Goal: Task Accomplishment & Management: Complete application form

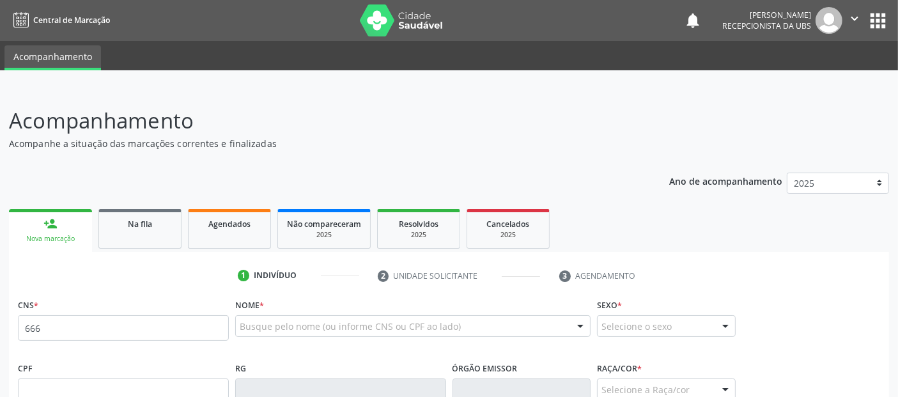
type input "666"
click at [220, 340] on fieldset "CNS * 666" at bounding box center [123, 322] width 211 height 54
click at [213, 331] on input "666" at bounding box center [123, 328] width 211 height 26
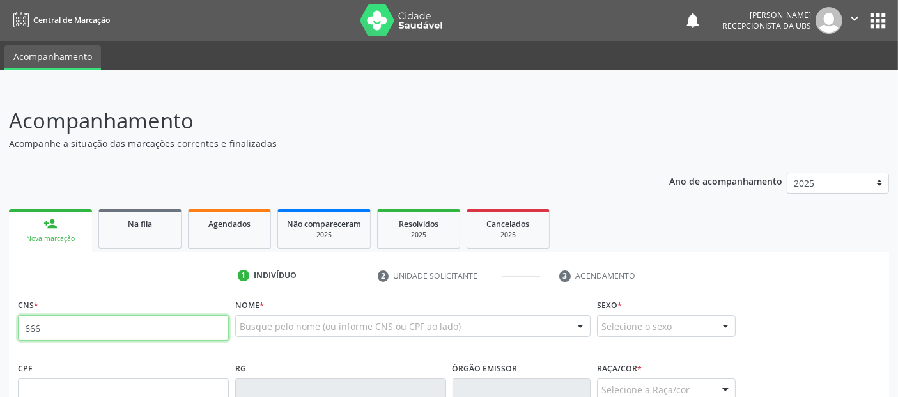
click at [213, 331] on input "666" at bounding box center [123, 328] width 211 height 26
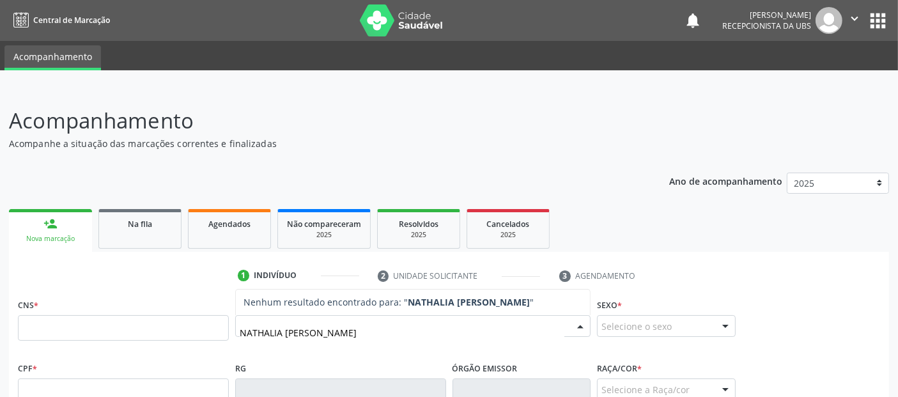
type input "NATHALIA SAYURI SAKATA"
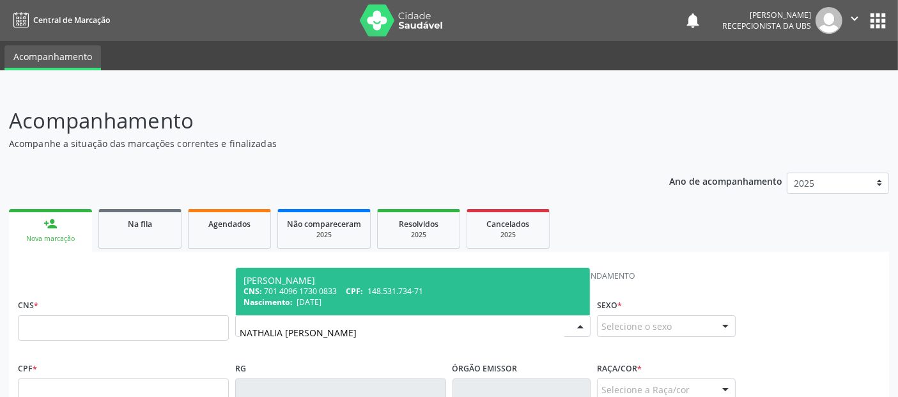
click at [474, 268] on span "Nathalia Sayuri Sakata CNS: 701 4096 1730 0833 CPF: 148.531.734-71 Nascimento: …" at bounding box center [413, 291] width 354 height 47
type input "701 4096 1730 0833"
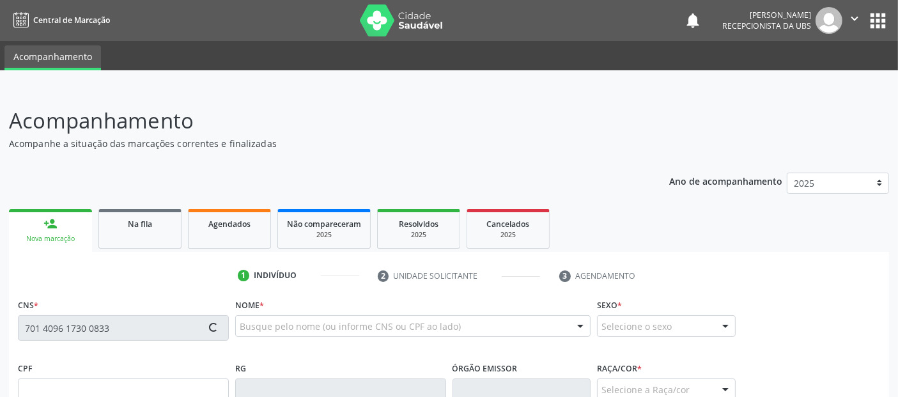
type input "148.531.734-71"
type input "10/12/2004"
type input "Marilia Tae Sakata"
type input "(82) 99128-9094"
type input "02"
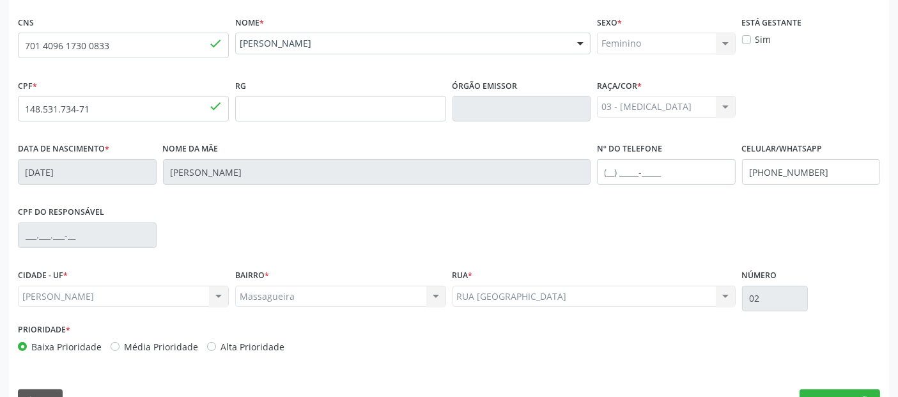
scroll to position [312, 0]
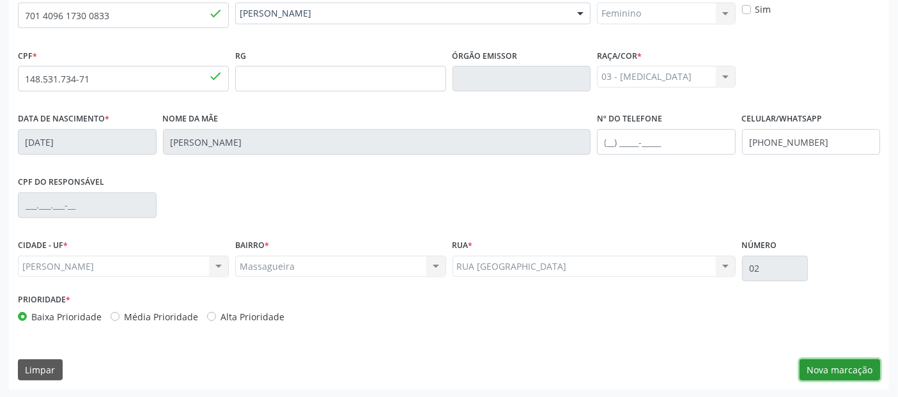
click at [838, 364] on button "Nova marcação" at bounding box center [839, 370] width 80 height 22
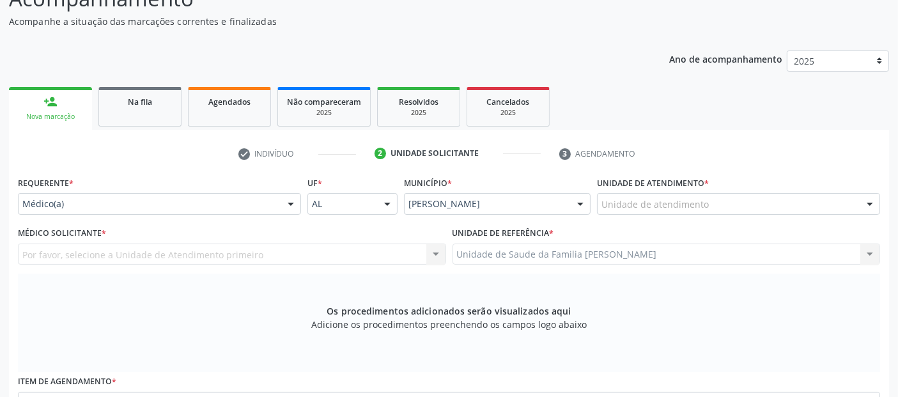
scroll to position [75, 0]
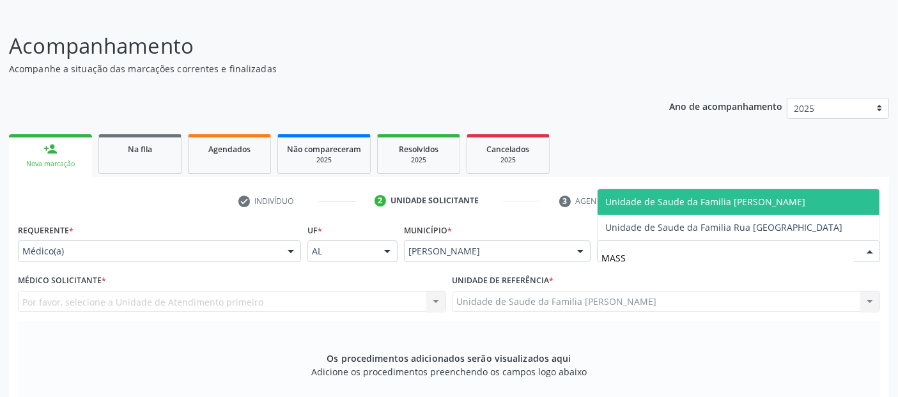
type input "MASSA"
click at [687, 203] on span "Unidade de Saude da Familia [PERSON_NAME]" at bounding box center [705, 201] width 200 height 12
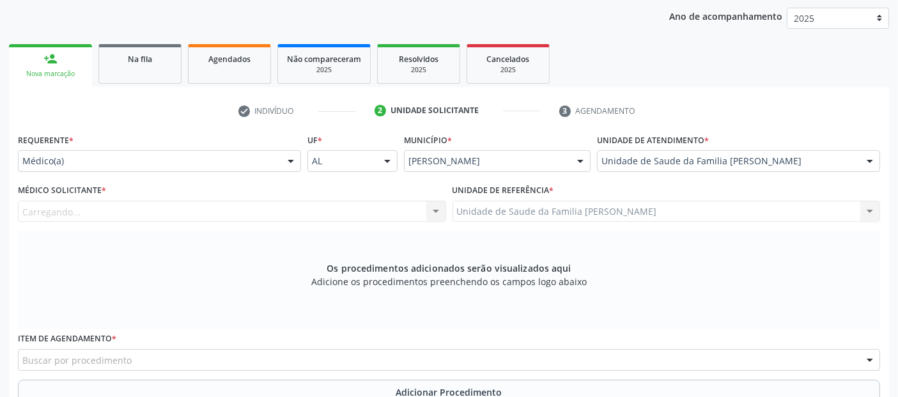
scroll to position [256, 0]
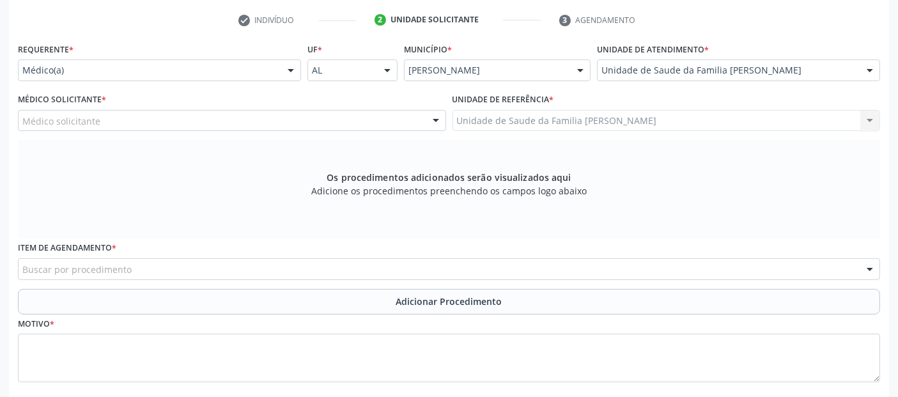
click at [158, 125] on div "Médico solicitante" at bounding box center [232, 121] width 428 height 22
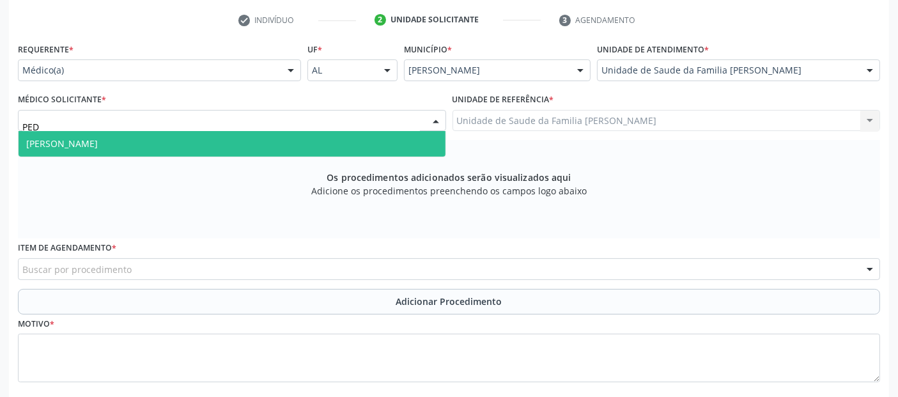
type input "PEDR"
click at [135, 143] on span "[PERSON_NAME]" at bounding box center [232, 144] width 427 height 26
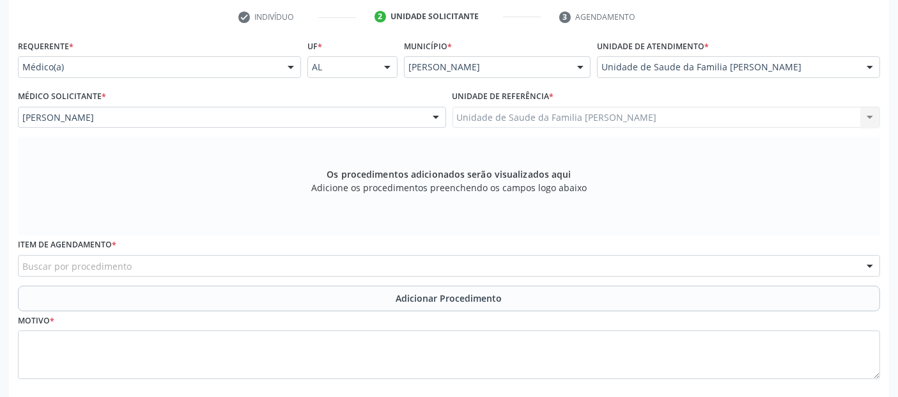
scroll to position [323, 0]
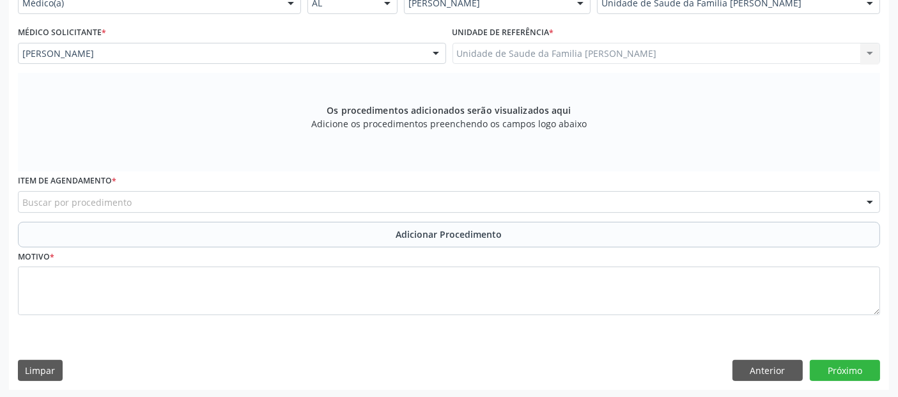
click at [273, 194] on div "Buscar por procedimento" at bounding box center [449, 202] width 862 height 22
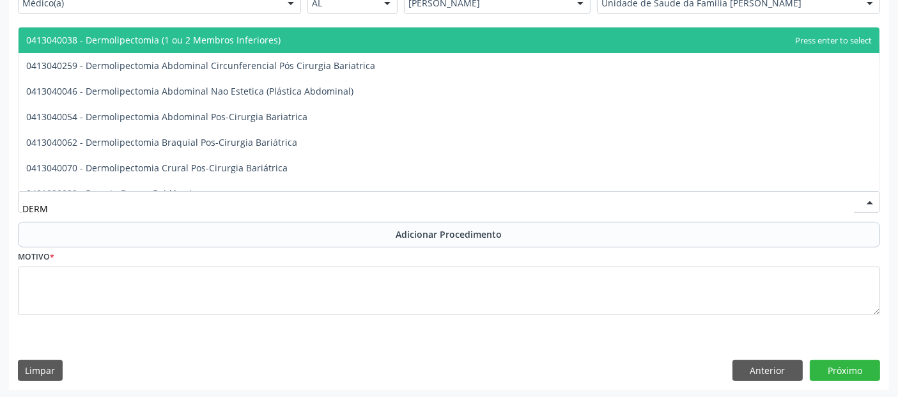
type input "DERMA"
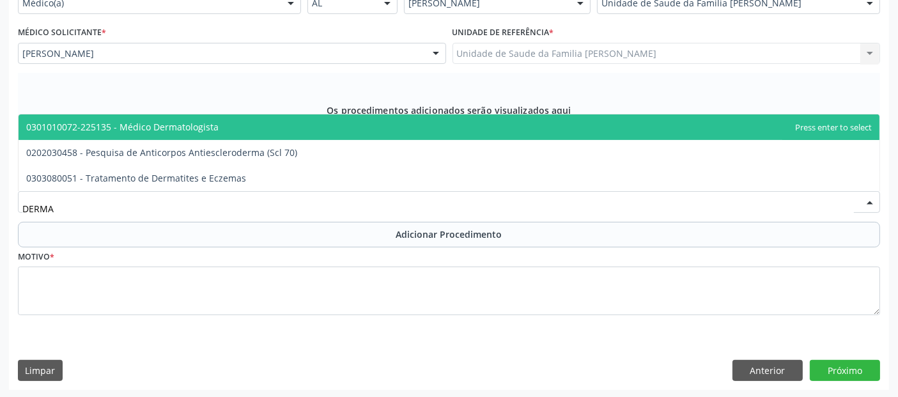
click at [219, 122] on span "0301010072-225135 - Médico Dermatologista" at bounding box center [449, 127] width 861 height 26
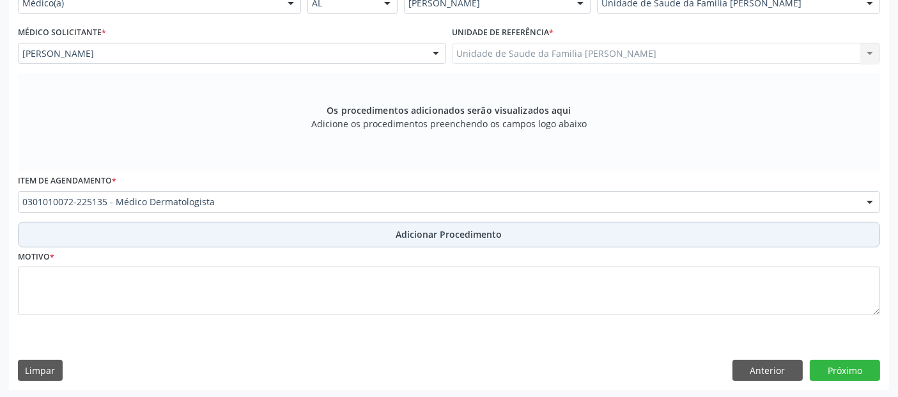
click at [197, 225] on button "Adicionar Procedimento" at bounding box center [449, 235] width 862 height 26
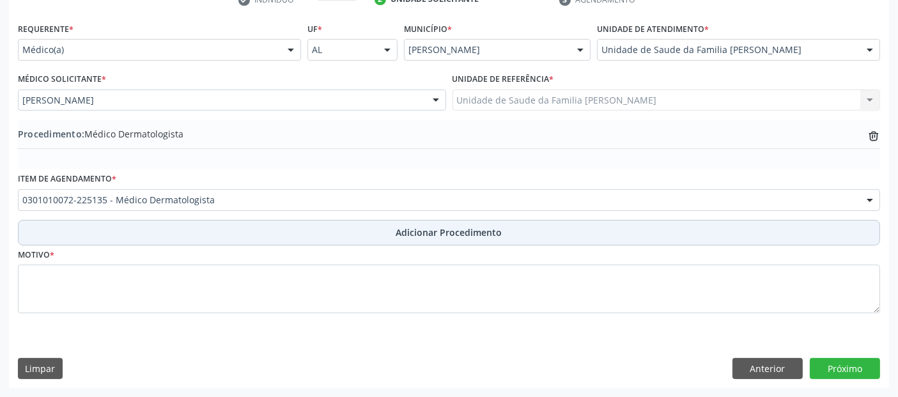
scroll to position [274, 0]
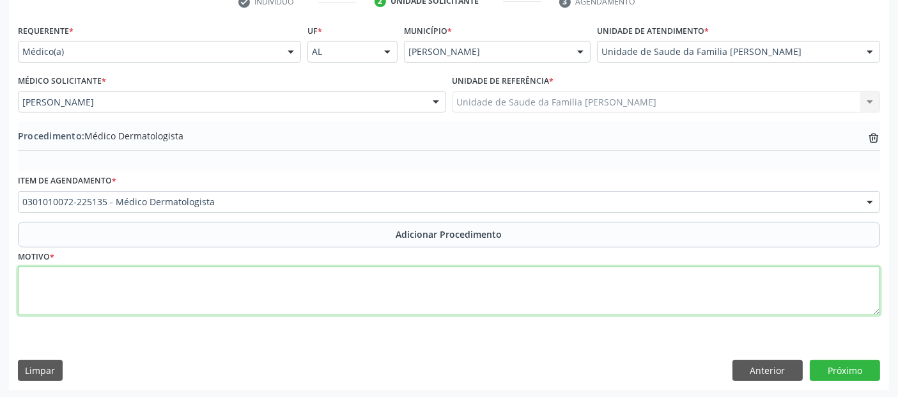
click at [190, 282] on textarea at bounding box center [449, 290] width 862 height 49
type textarea "ACNE."
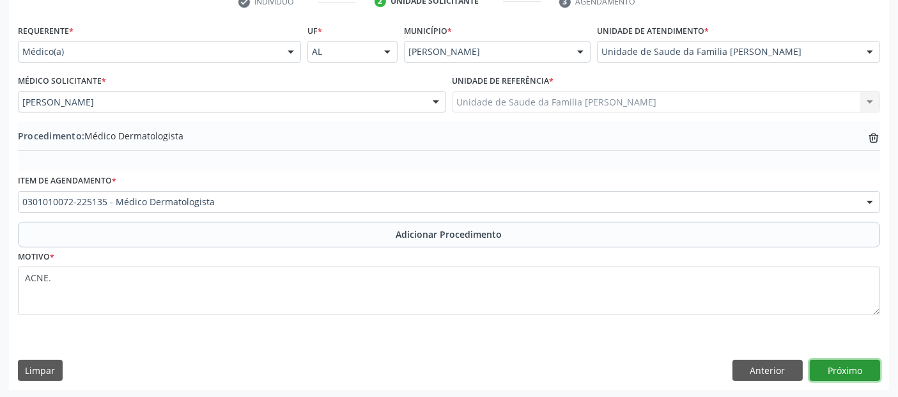
click at [826, 365] on button "Próximo" at bounding box center [844, 371] width 70 height 22
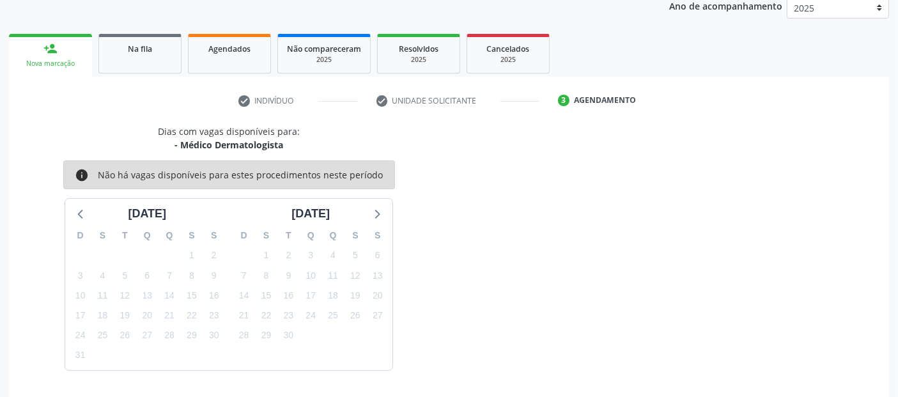
scroll to position [213, 0]
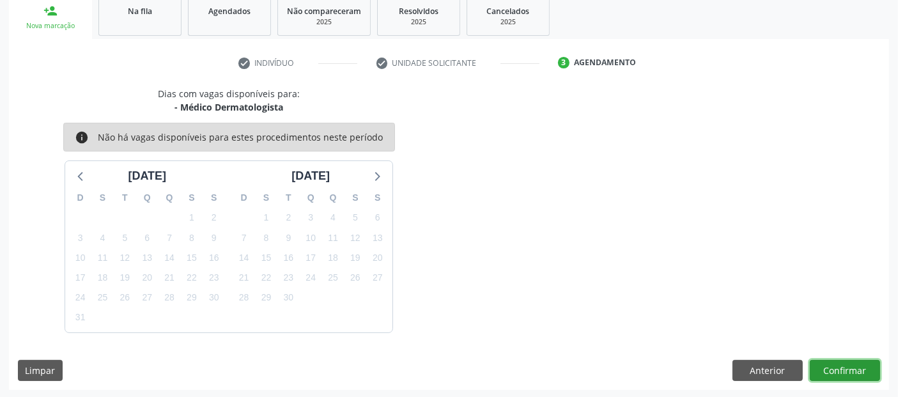
click at [826, 365] on button "Confirmar" at bounding box center [844, 371] width 70 height 22
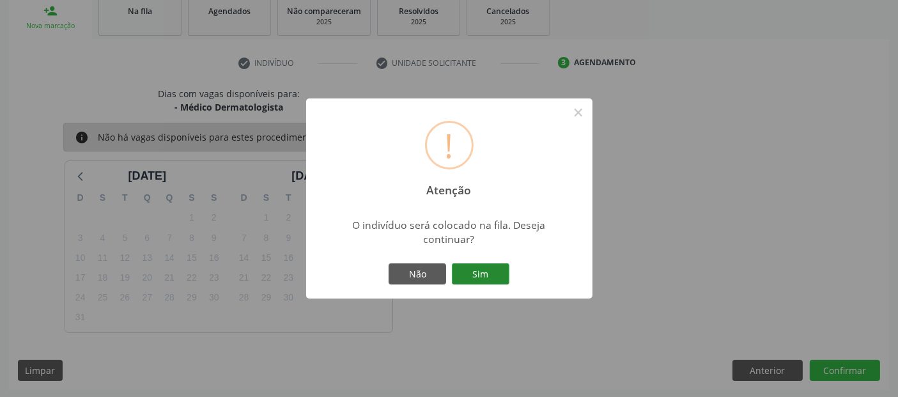
click at [474, 273] on button "Sim" at bounding box center [480, 274] width 57 height 22
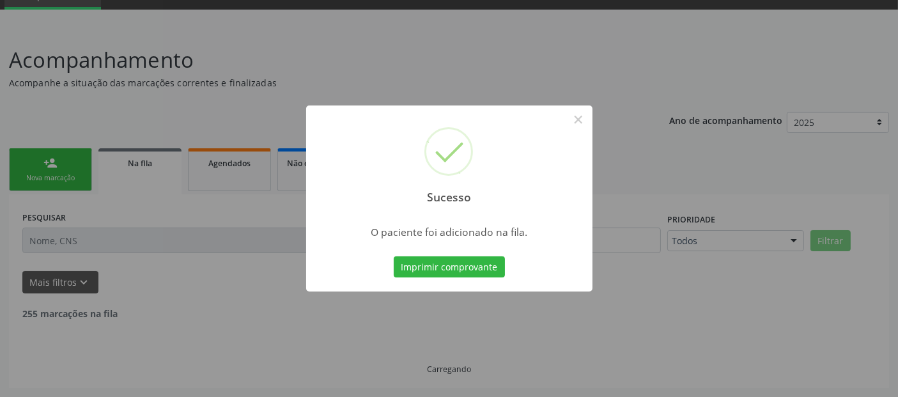
scroll to position [45, 0]
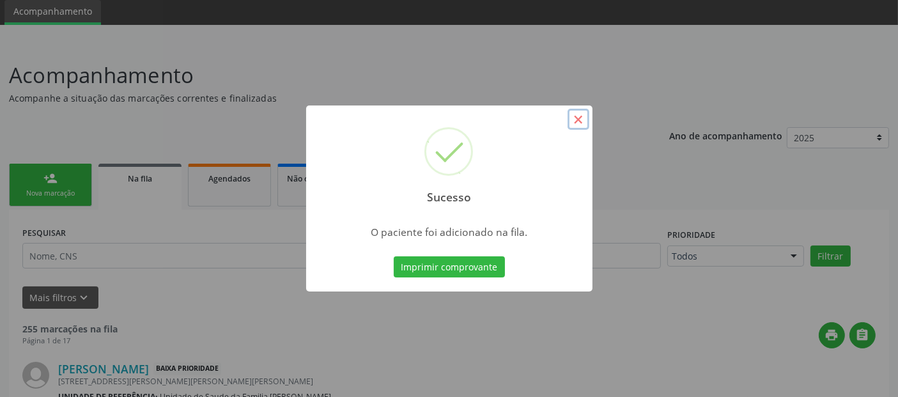
click at [578, 121] on button "×" at bounding box center [578, 120] width 22 height 22
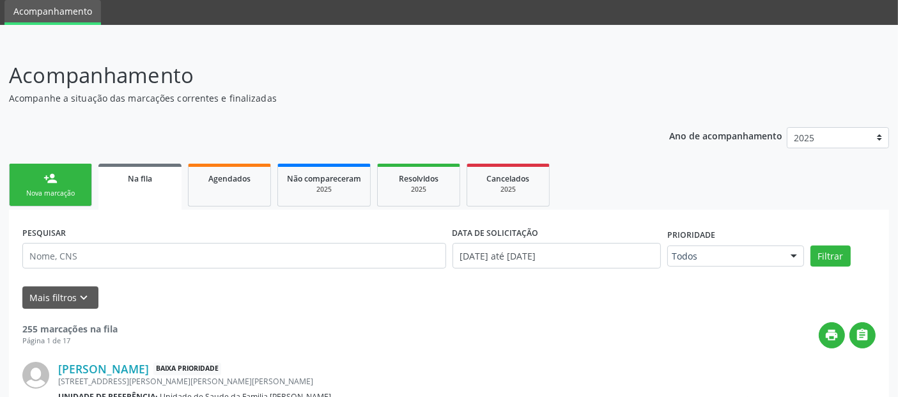
click at [47, 183] on div "person_add" at bounding box center [50, 178] width 14 height 14
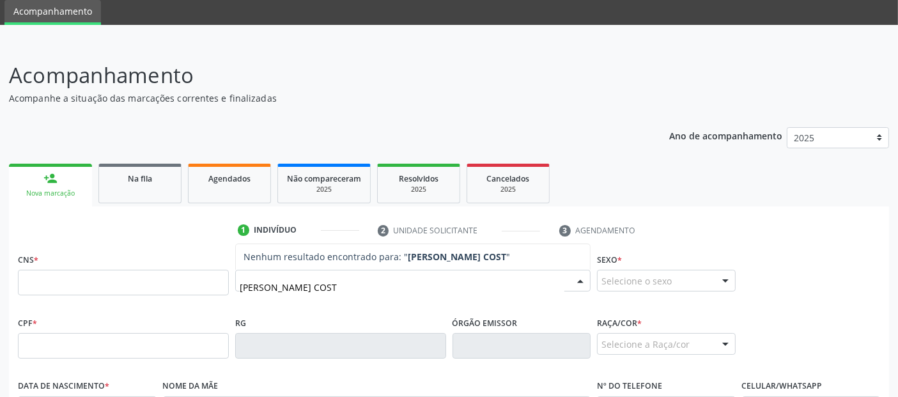
type input "MARCIA GABRIELLE SOUZA DE ANDRADE COSTA"
click at [327, 280] on input "MARCIA GABRIELLE SOUZA DE ANDRADE COSTA" at bounding box center [402, 287] width 325 height 26
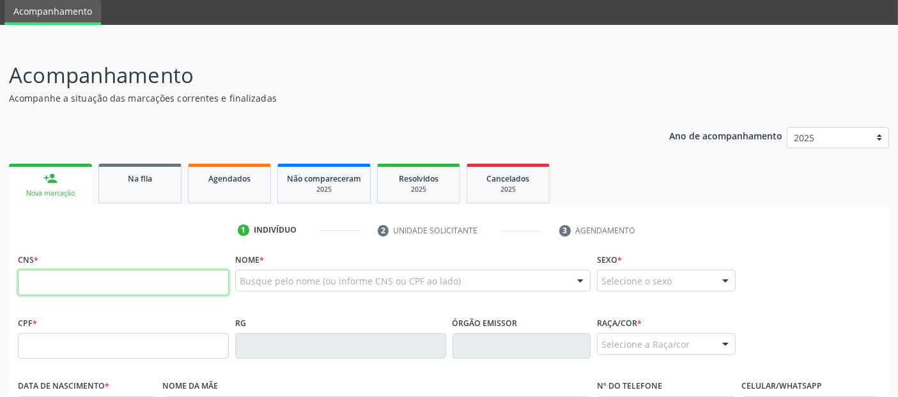
click at [61, 280] on input "text" at bounding box center [123, 283] width 211 height 26
type input "702 0018 4156 6889"
type input "131.565.704-00"
type input "27/02/2015"
type input "Juliene Valeria Souza de Andrade Coata"
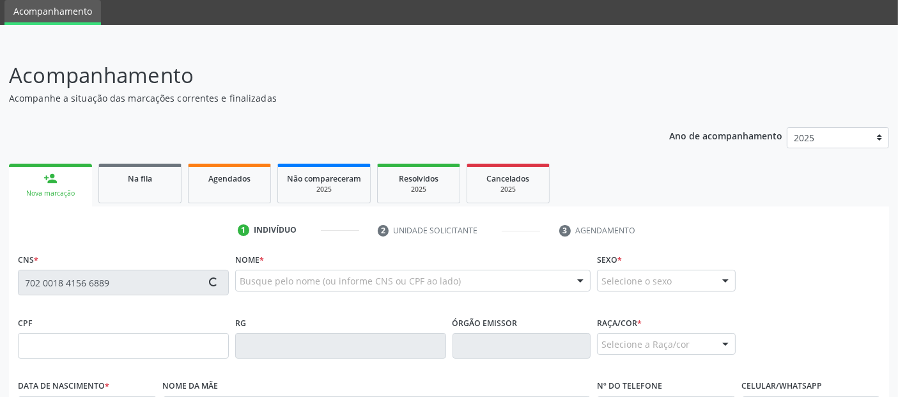
type input "(82) 98139-8845"
type input "38"
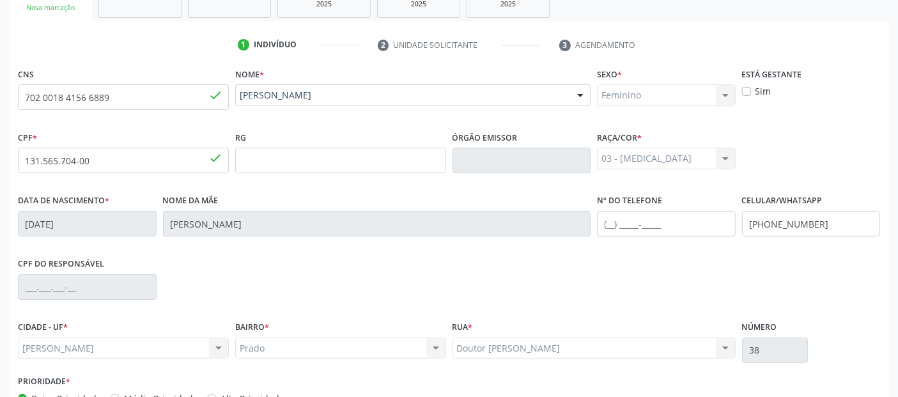
scroll to position [157, 0]
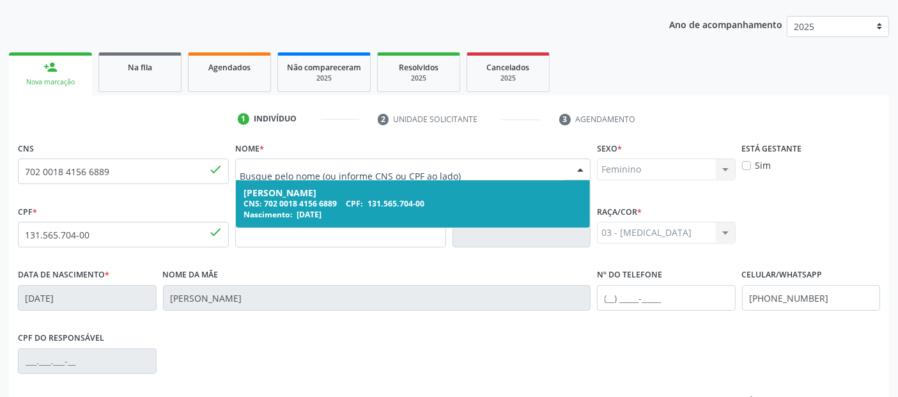
click at [309, 165] on input "text" at bounding box center [402, 176] width 325 height 26
click at [280, 201] on div "CNS: 702 0018 4156 6889 CPF: 131.565.704-00" at bounding box center [412, 203] width 339 height 11
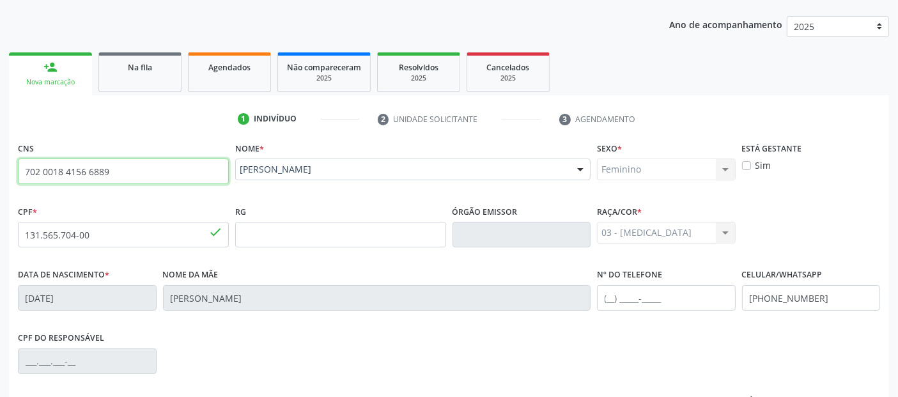
click at [93, 172] on input "702 0018 4156 6889" at bounding box center [123, 171] width 211 height 26
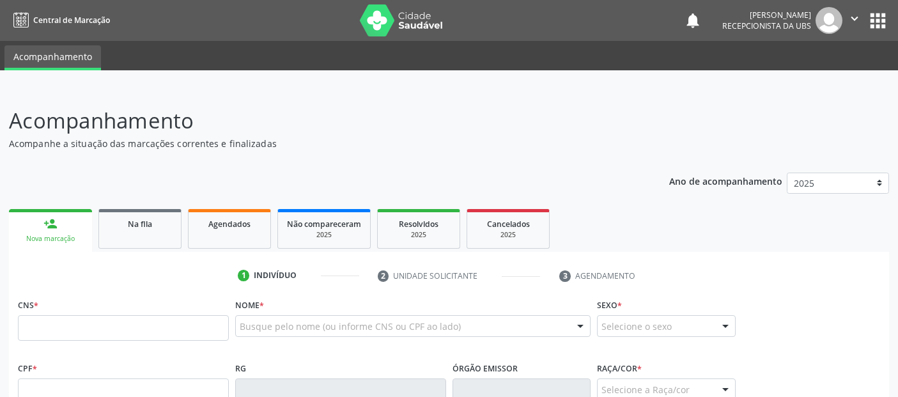
scroll to position [199, 0]
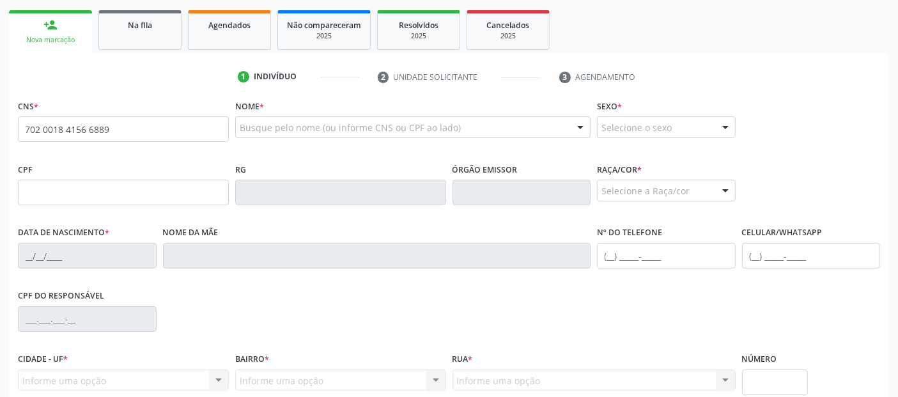
type input "702 0018 4156 6889"
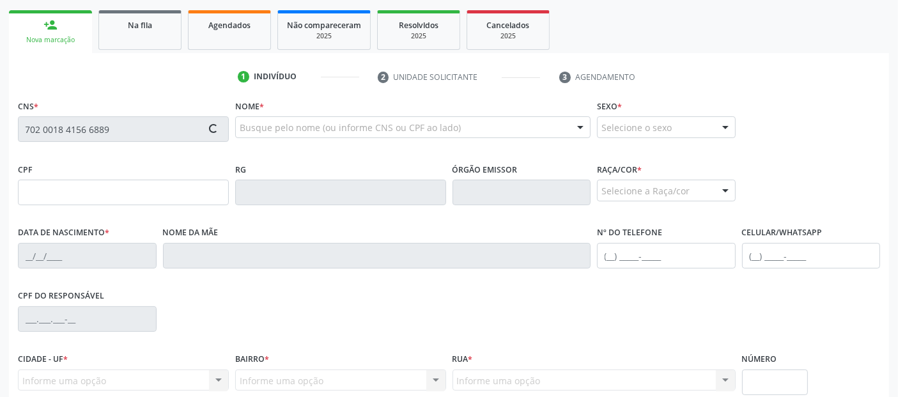
type input "131.565.704-00"
type input "2[DATE]"
type input "Juliene Valeria Souza de Andrade Coata"
type input "(82) 98139-8845"
type input "38"
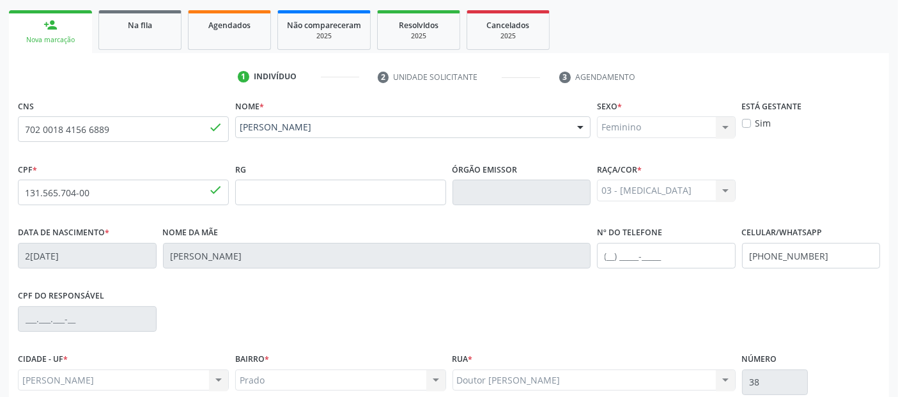
scroll to position [312, 0]
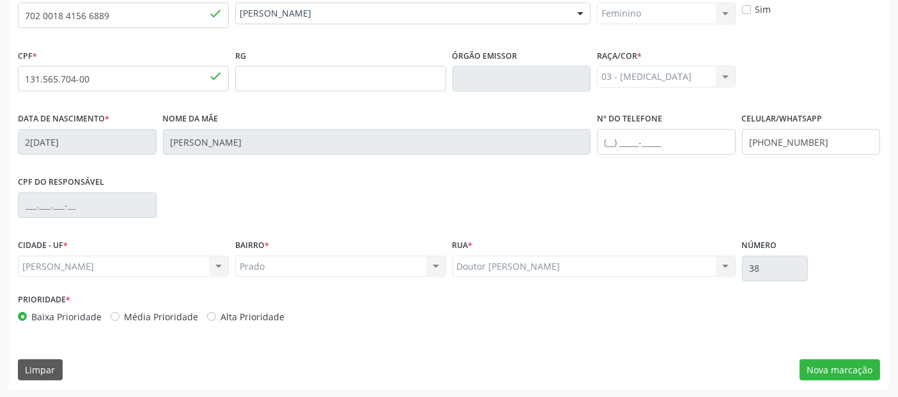
click at [830, 384] on div "CNS 702 0018 4156 6889 done Nome * Marcia Gabrielle Souza de Andrade Marcia Gab…" at bounding box center [449, 186] width 880 height 406
click at [849, 366] on button "Nova marcação" at bounding box center [839, 370] width 80 height 22
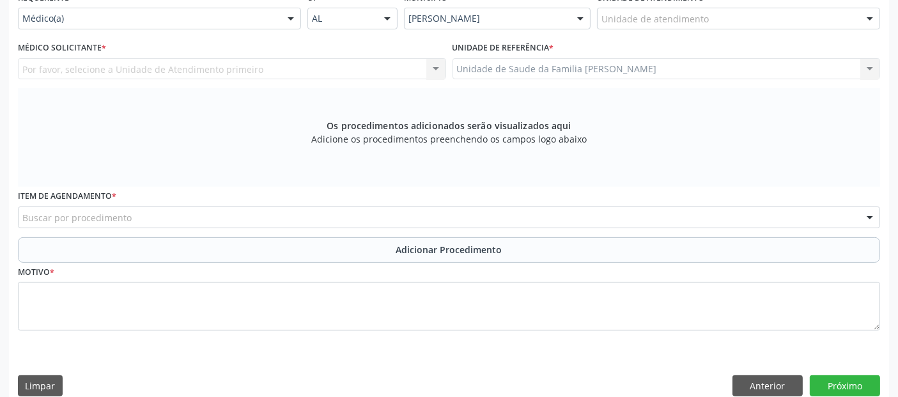
scroll to position [241, 0]
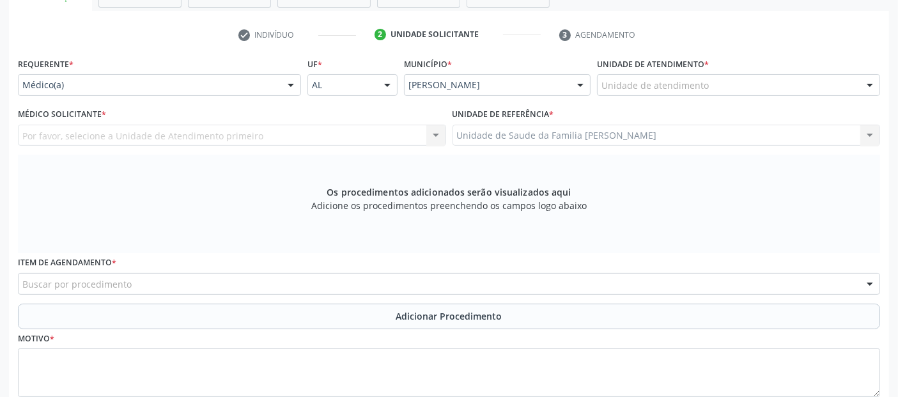
click at [707, 82] on div "Unidade de atendimento" at bounding box center [738, 85] width 283 height 22
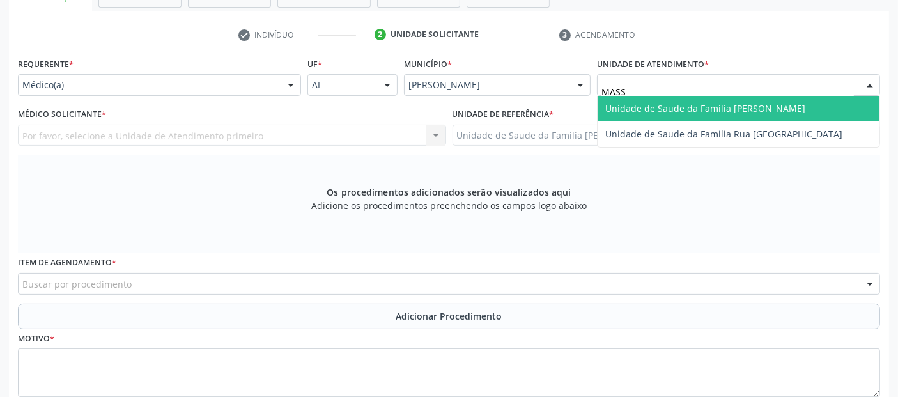
type input "MASSA"
click at [620, 110] on span "Unidade de Saude da Familia [PERSON_NAME]" at bounding box center [705, 108] width 200 height 12
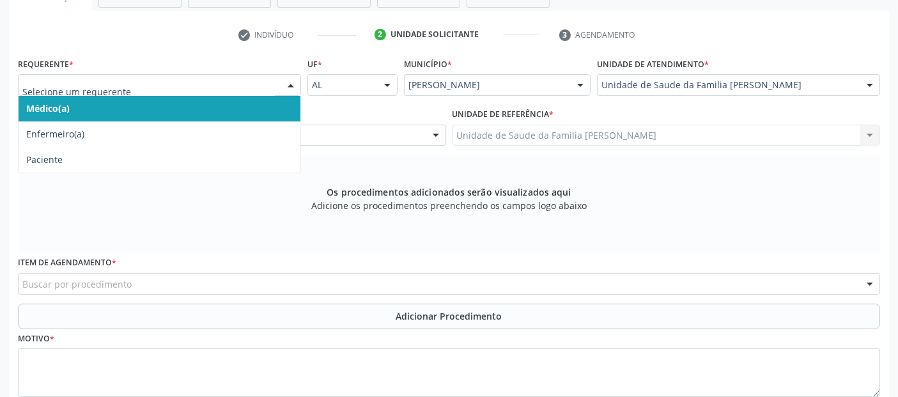
click at [75, 111] on span "Médico(a)" at bounding box center [160, 109] width 282 height 26
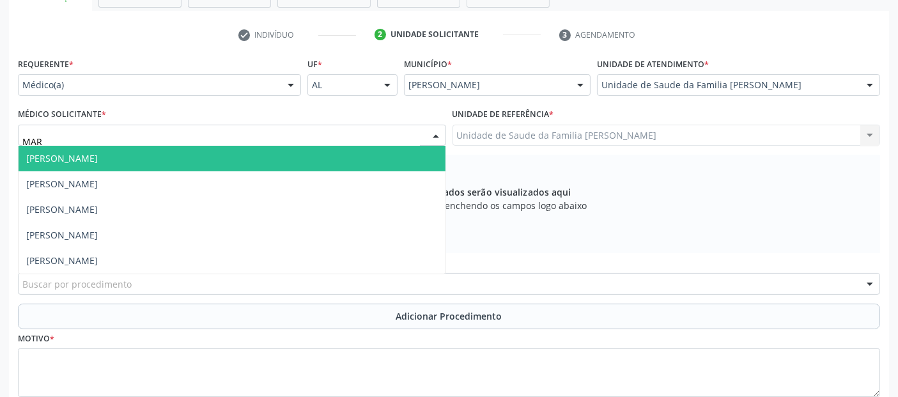
type input "MARI"
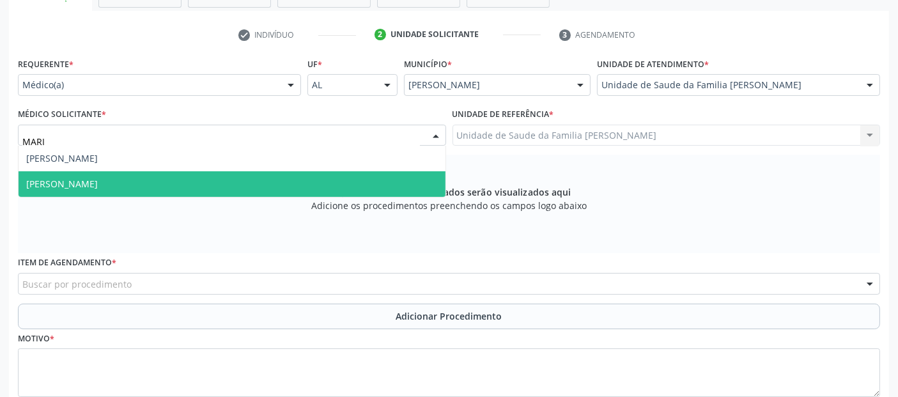
click at [66, 180] on span "[PERSON_NAME]" at bounding box center [62, 184] width 72 height 12
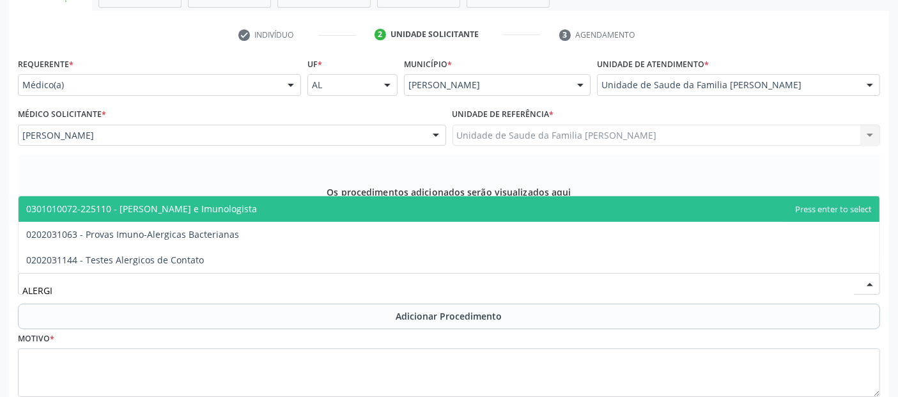
type input "ALERGIS"
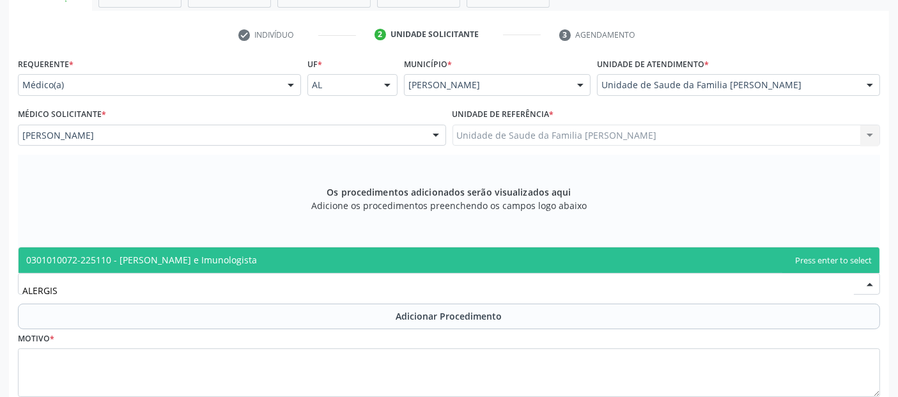
click at [160, 256] on span "0301010072-225110 - [PERSON_NAME] e Imunologista" at bounding box center [141, 260] width 231 height 12
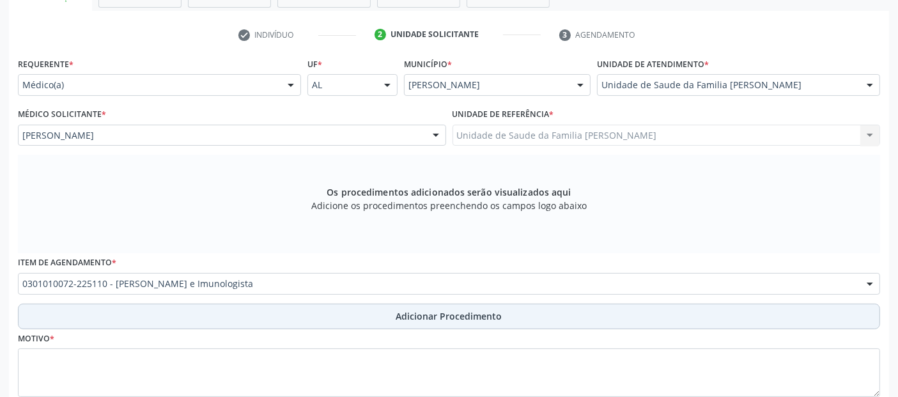
click at [145, 317] on button "Adicionar Procedimento" at bounding box center [449, 316] width 862 height 26
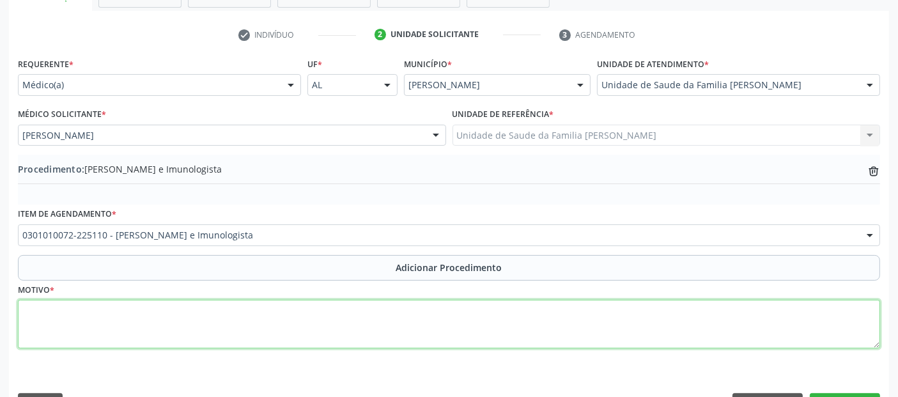
click at [139, 325] on textarea at bounding box center [449, 324] width 862 height 49
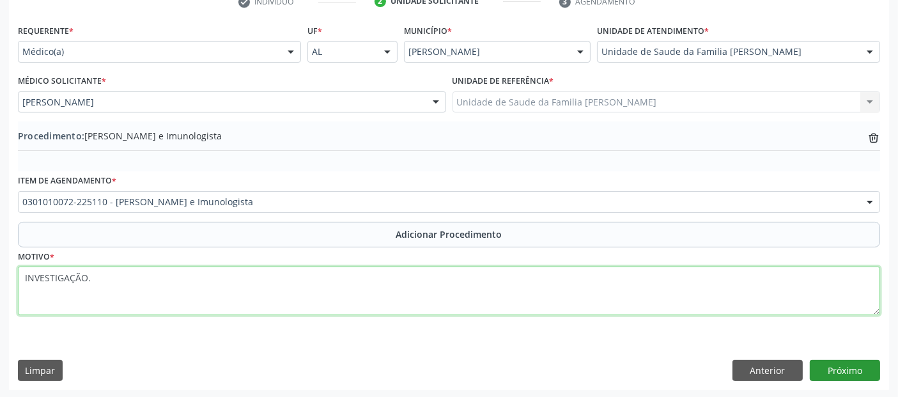
type textarea "INVESTIGAÇÃO."
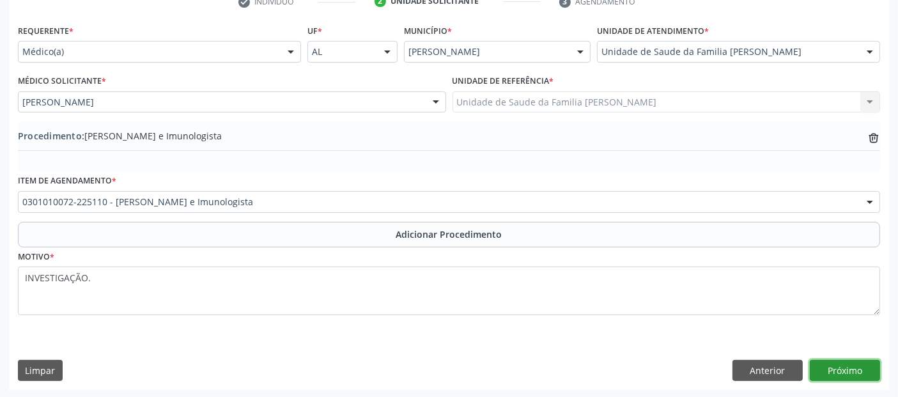
click at [848, 371] on button "Próximo" at bounding box center [844, 371] width 70 height 22
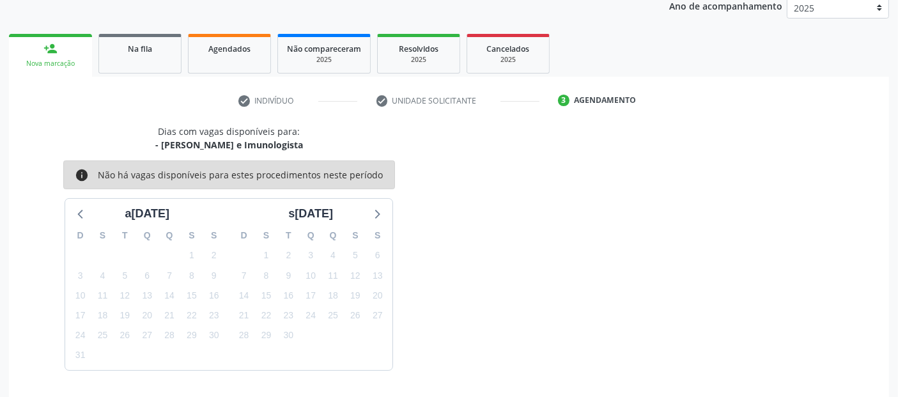
scroll to position [213, 0]
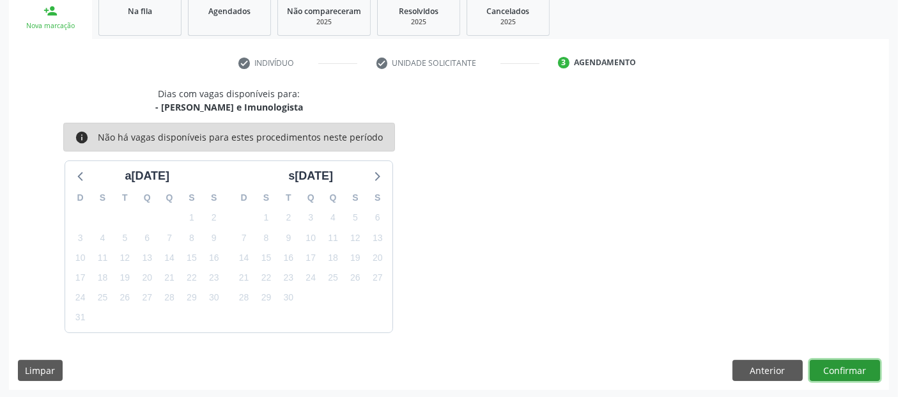
click at [823, 365] on button "Confirmar" at bounding box center [844, 371] width 70 height 22
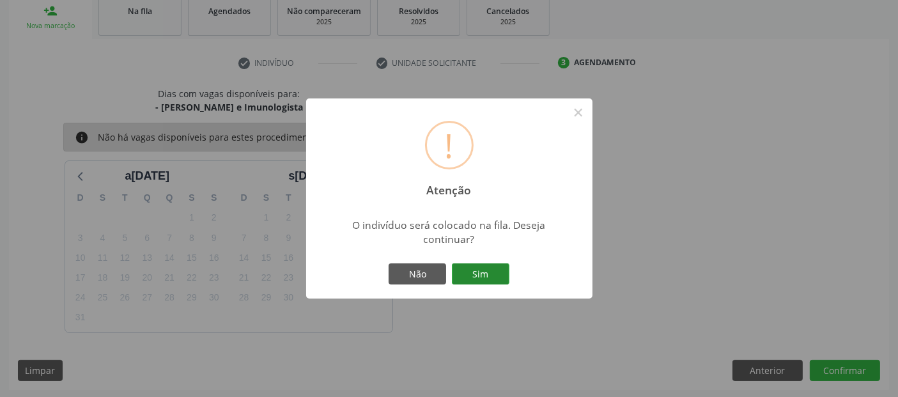
click at [469, 273] on button "Sim" at bounding box center [480, 274] width 57 height 22
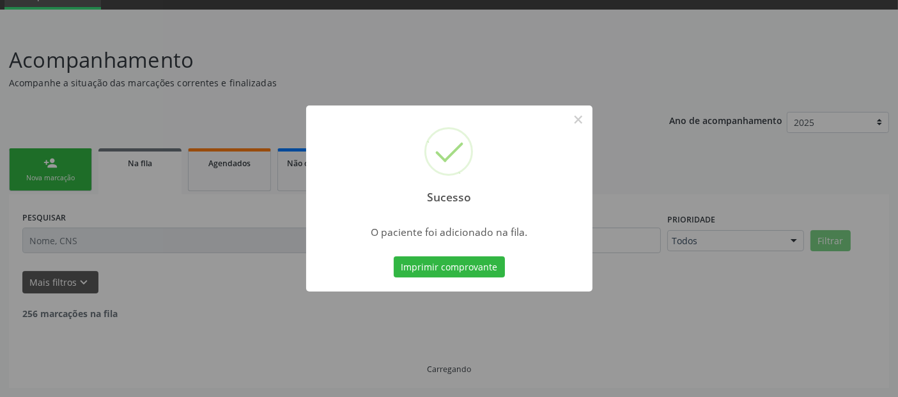
scroll to position [45, 0]
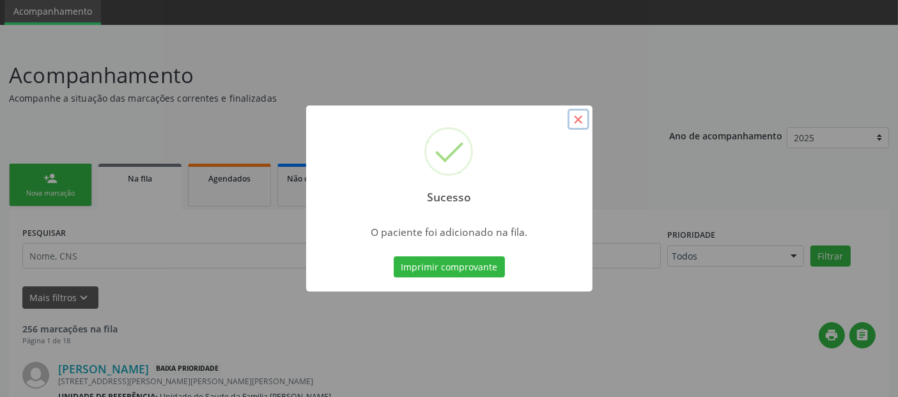
click at [578, 119] on button "×" at bounding box center [578, 120] width 22 height 22
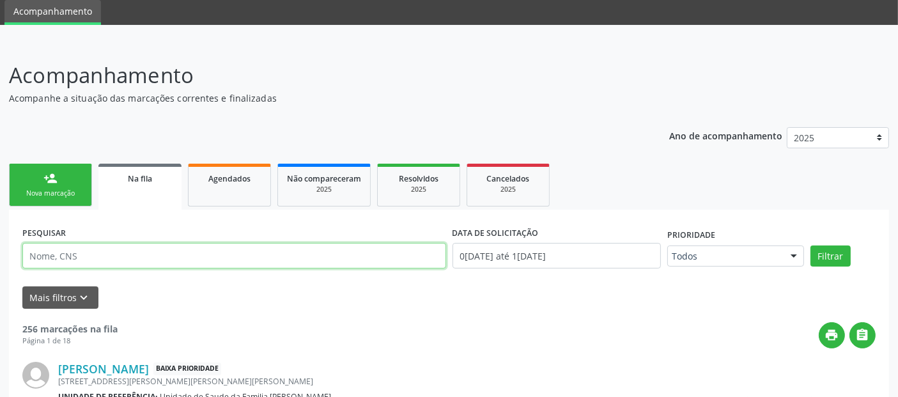
click at [236, 252] on input "text" at bounding box center [234, 256] width 424 height 26
paste input "702 0018 4156 6889"
type input "702 0018 4156 6889"
click at [810, 245] on button "Filtrar" at bounding box center [830, 256] width 40 height 22
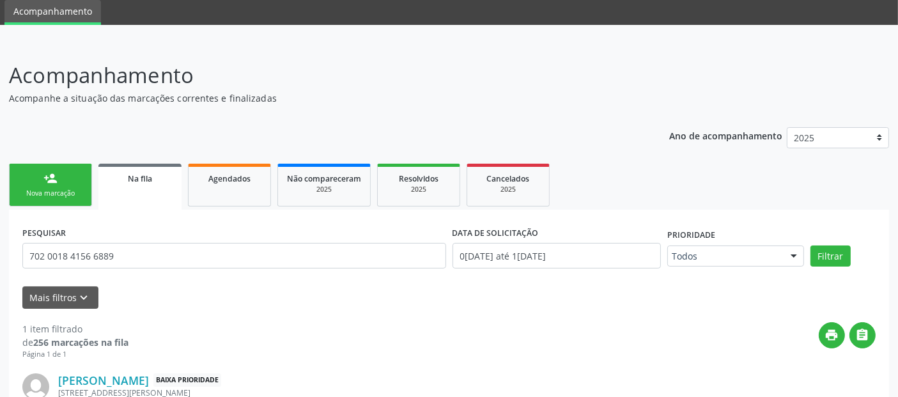
scroll to position [142, 0]
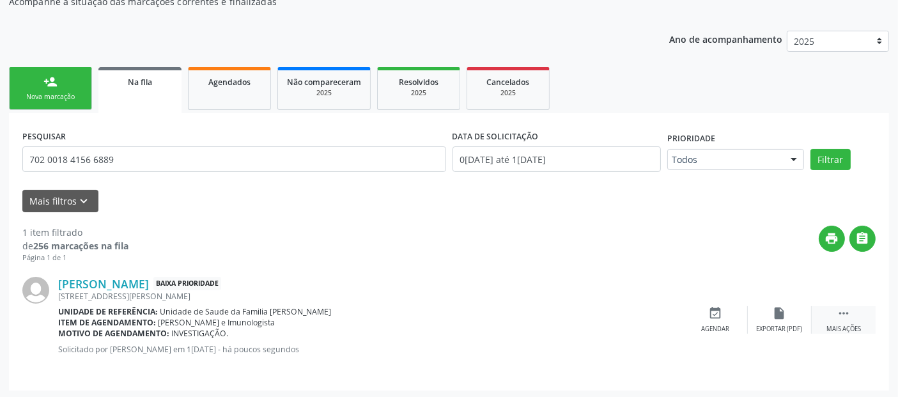
click at [857, 313] on div " Mais ações" at bounding box center [843, 319] width 64 height 27
click at [788, 312] on div "edit Editar" at bounding box center [779, 319] width 64 height 27
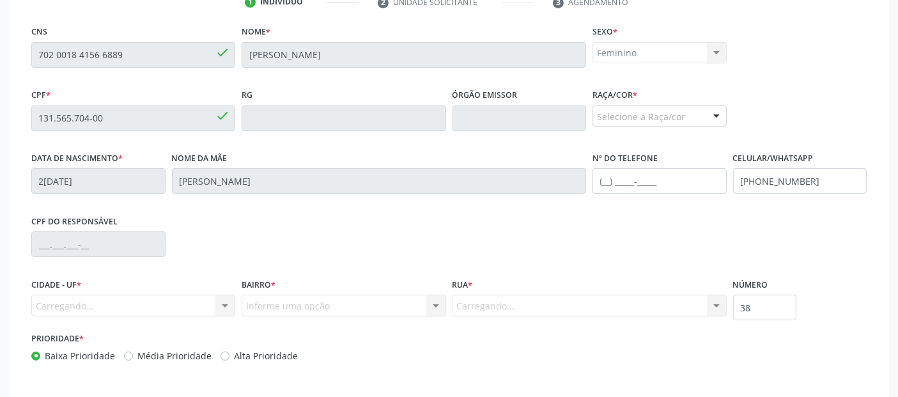
scroll to position [328, 0]
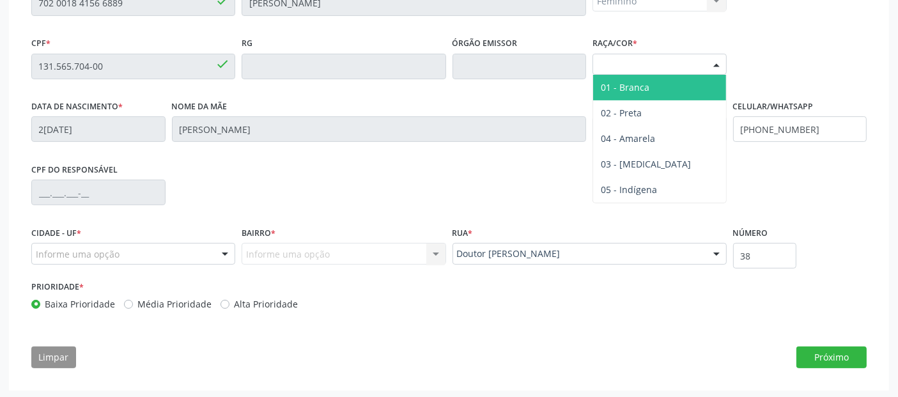
click at [625, 63] on div "Selecione a Raça/cor" at bounding box center [659, 65] width 134 height 22
click at [624, 81] on span "01 - Branca" at bounding box center [625, 87] width 49 height 12
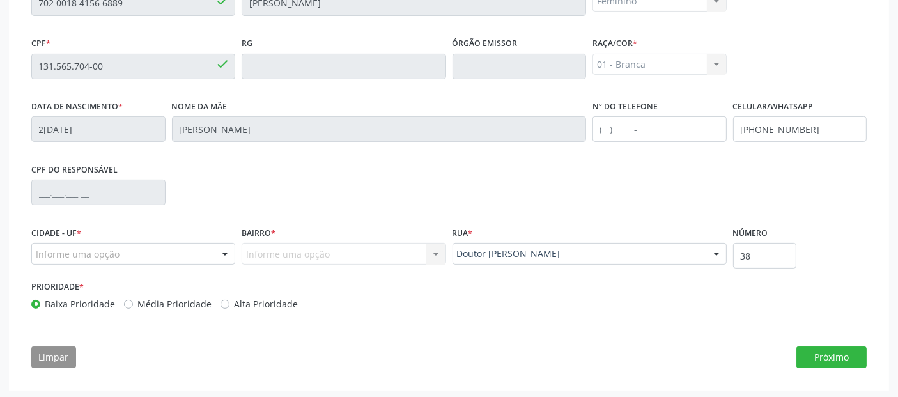
click at [167, 257] on div "Informe uma opção" at bounding box center [133, 254] width 204 height 22
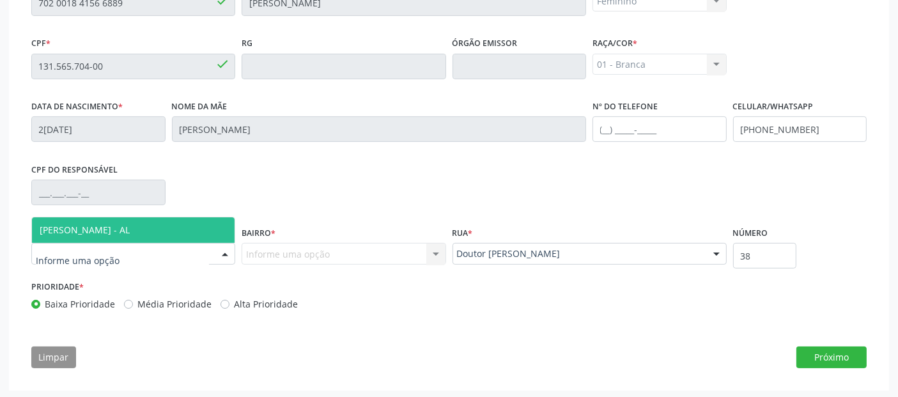
click at [184, 236] on span "[PERSON_NAME] - AL" at bounding box center [133, 230] width 203 height 26
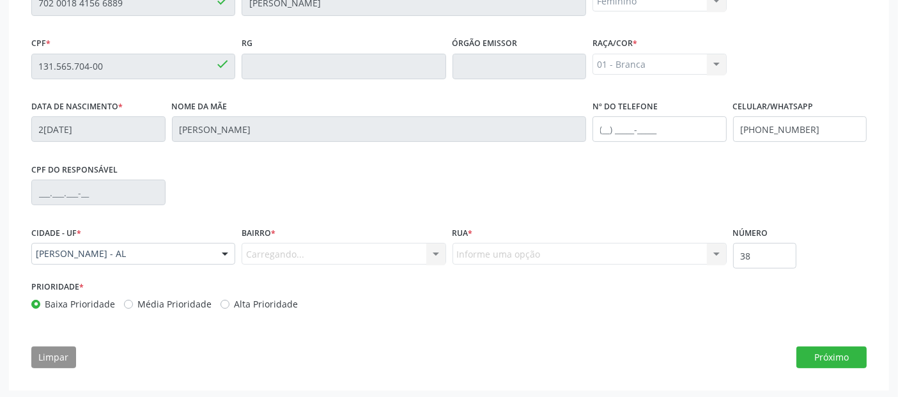
click at [294, 252] on div "Carregando... Nenhum resultado encontrado para: " " Nenhuma opção encontrada. D…" at bounding box center [343, 254] width 204 height 22
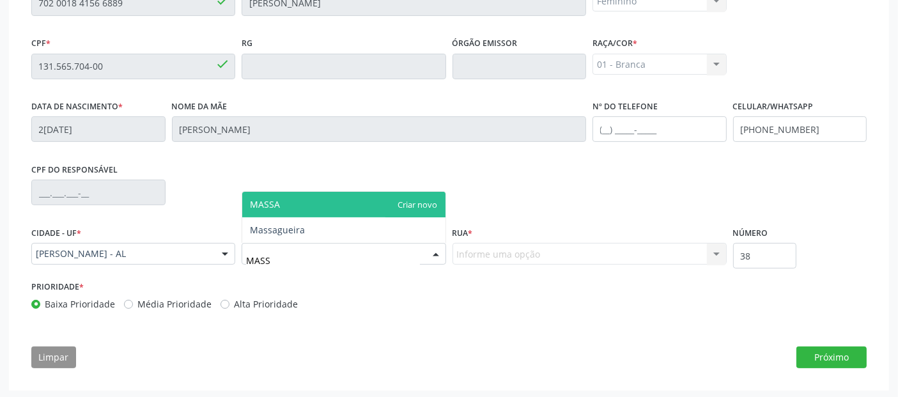
type input "MASSA"
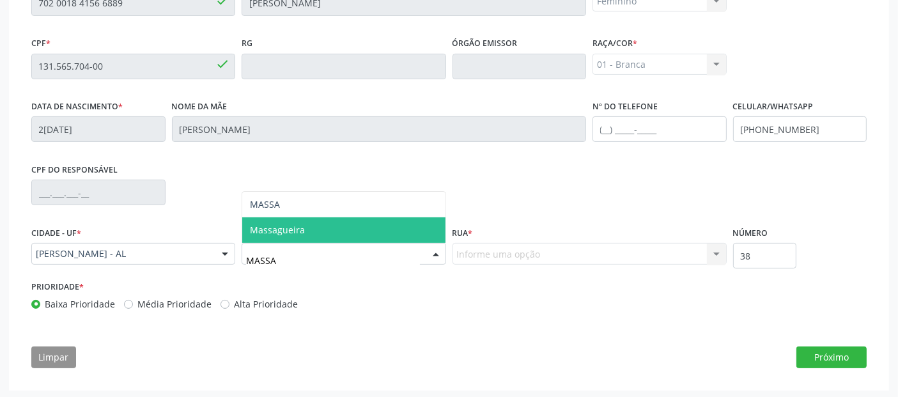
click at [333, 234] on span "Massagueira" at bounding box center [343, 230] width 203 height 26
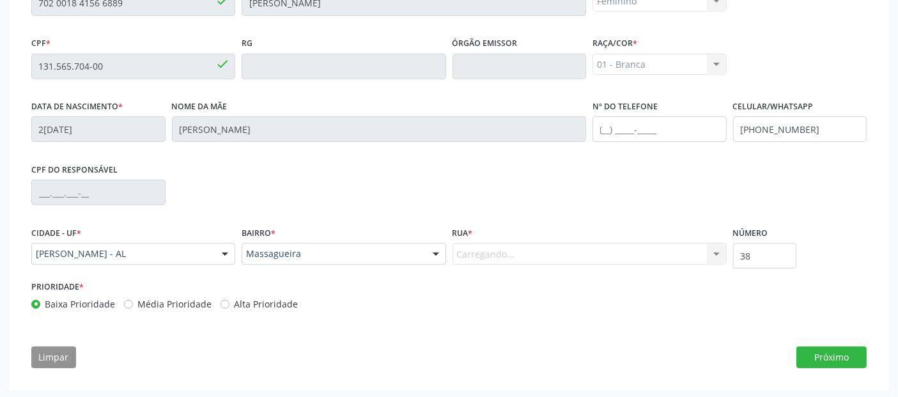
click at [532, 249] on div "Carregando... Doutor Joao Eulalio Nenhum resultado encontrado para: " " Nenhuma…" at bounding box center [589, 254] width 274 height 22
click at [525, 252] on div "Carregando... Doutor Joao Eulalio Nenhum resultado encontrado para: " " Nenhuma…" at bounding box center [589, 254] width 274 height 22
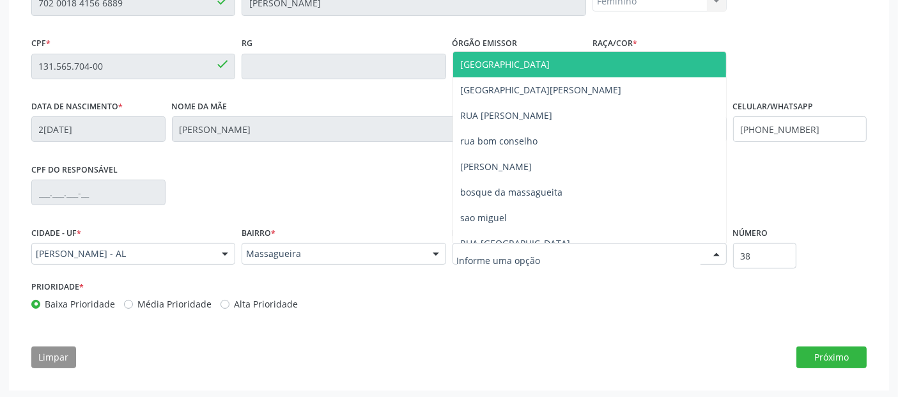
click at [525, 252] on input "text" at bounding box center [578, 260] width 243 height 26
click at [464, 243] on div at bounding box center [589, 254] width 274 height 22
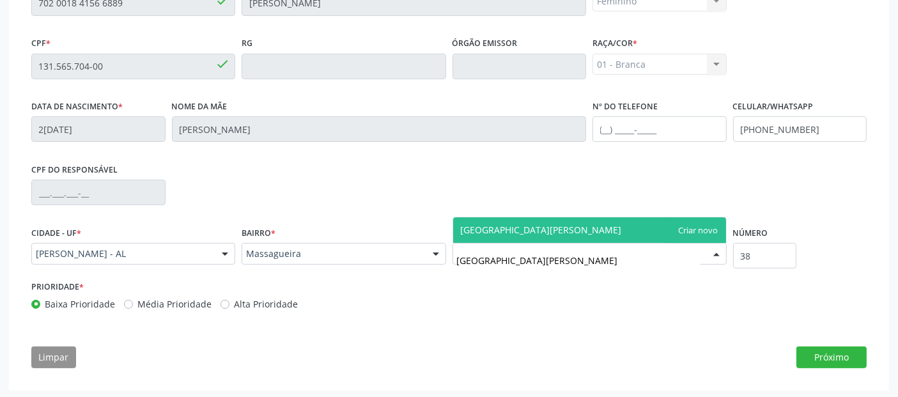
type input "AVENIDA ANTONIO CUNHA"
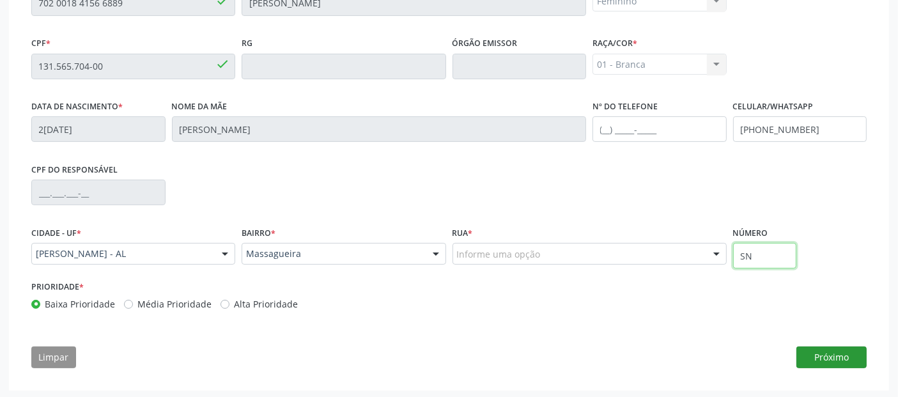
type input "SN"
click at [846, 358] on button "Próximo" at bounding box center [831, 357] width 70 height 22
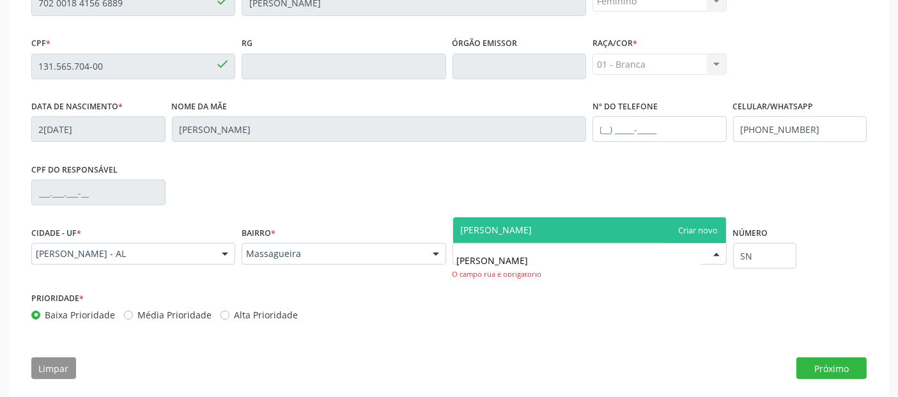
type input "ANTONIO CUNHA"
click at [701, 234] on span "ANTONIO CUNHA" at bounding box center [589, 230] width 273 height 26
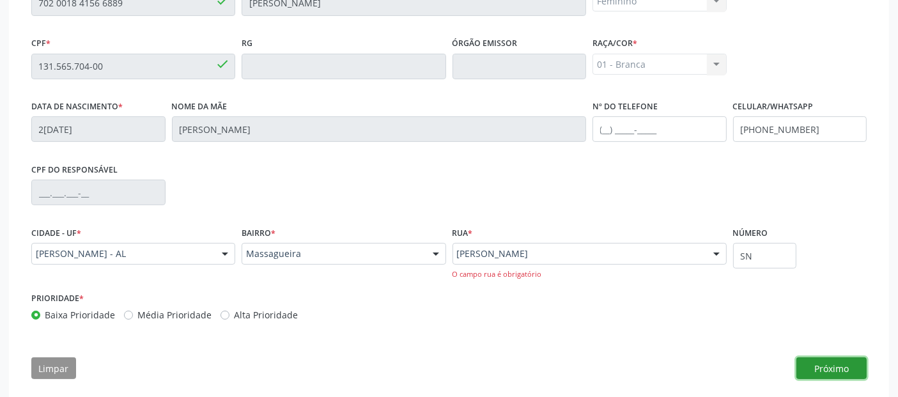
click at [841, 367] on button "Próximo" at bounding box center [831, 368] width 70 height 22
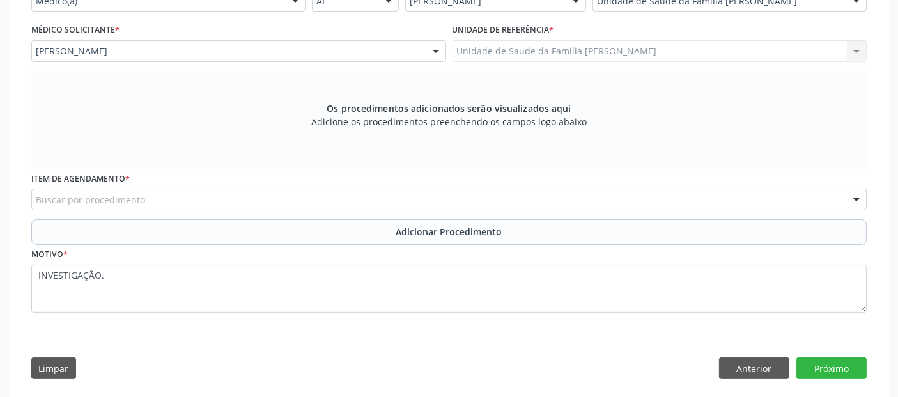
click at [153, 188] on div "Buscar por procedimento" at bounding box center [448, 199] width 835 height 22
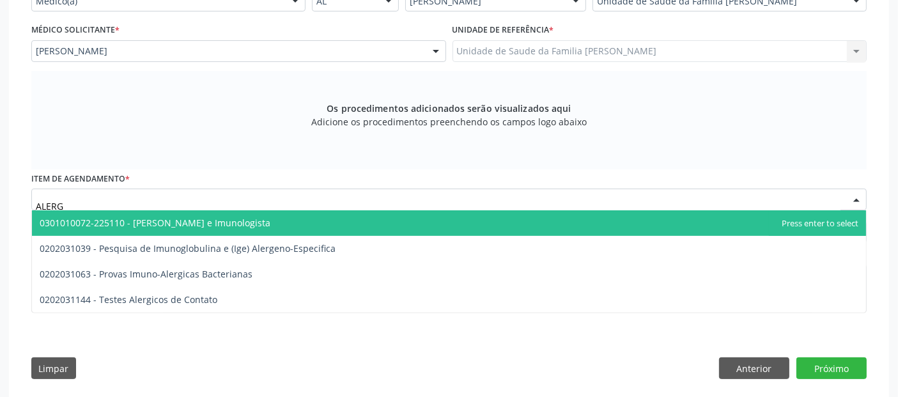
type input "ALERGI"
click at [162, 221] on span "0301010072-225110 - [PERSON_NAME] e Imunologista" at bounding box center [155, 223] width 231 height 12
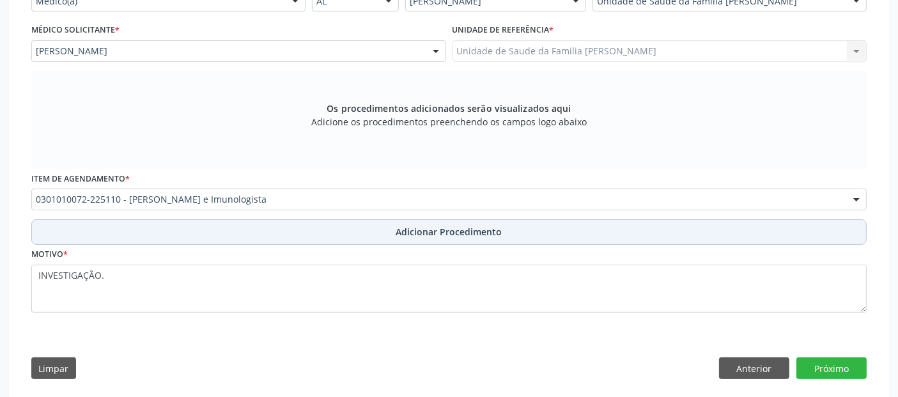
click at [646, 220] on button "Adicionar Procedimento" at bounding box center [448, 232] width 835 height 26
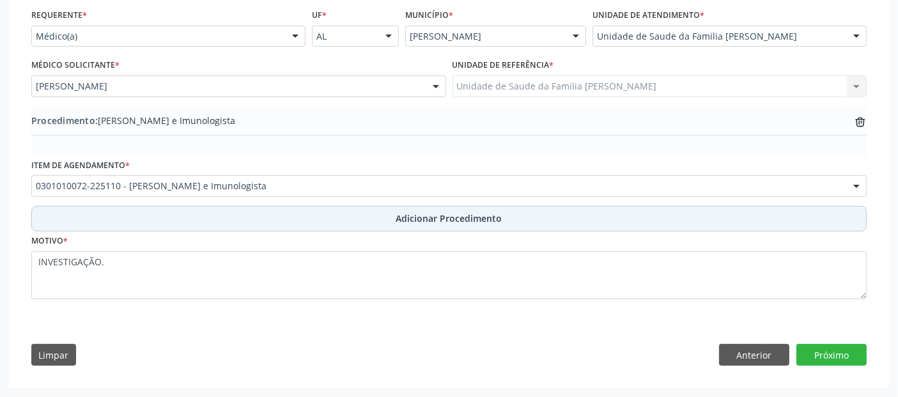
scroll to position [291, 0]
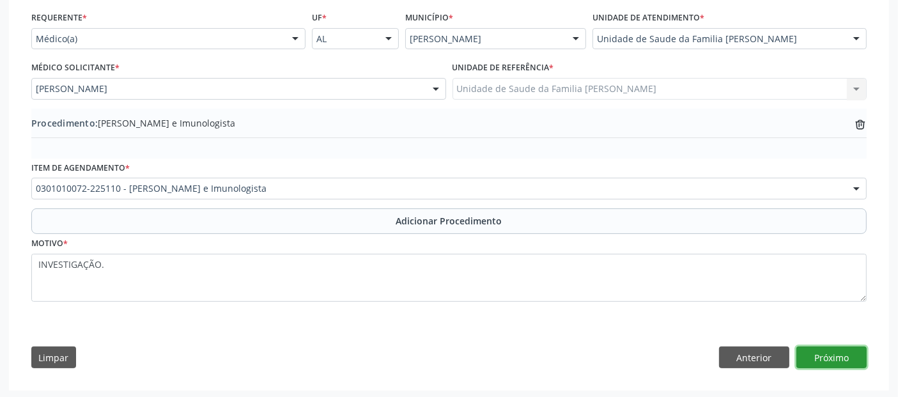
click at [851, 356] on button "Próximo" at bounding box center [831, 357] width 70 height 22
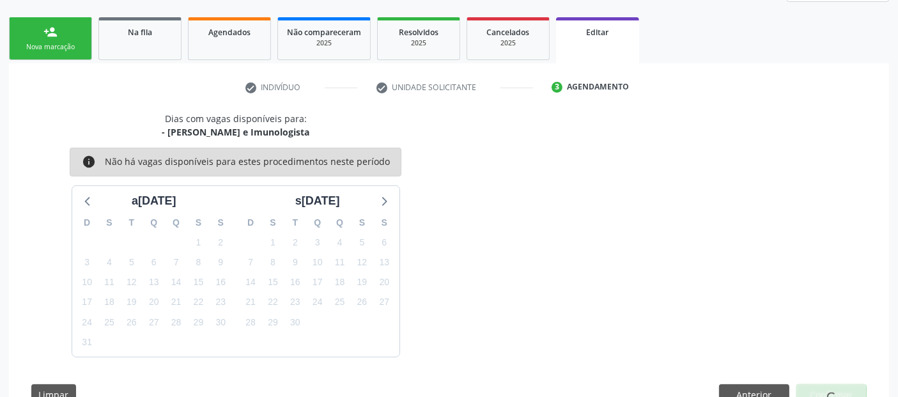
scroll to position [229, 0]
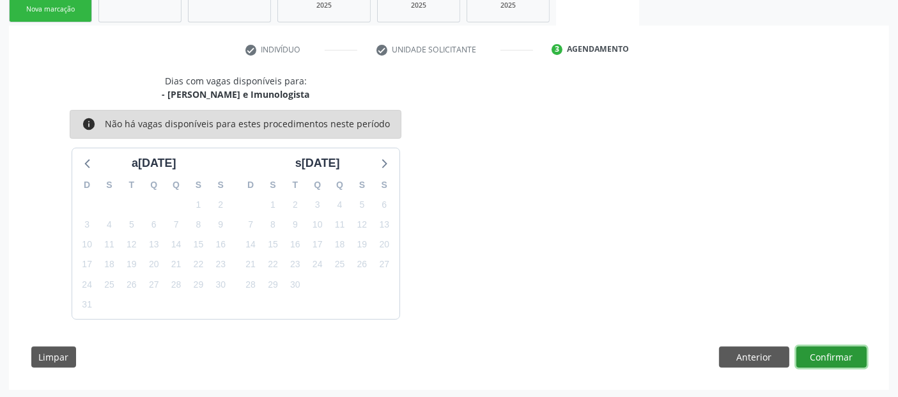
click at [813, 355] on button "Confirmar" at bounding box center [831, 357] width 70 height 22
click at [807, 358] on button "Confirmar" at bounding box center [831, 357] width 70 height 22
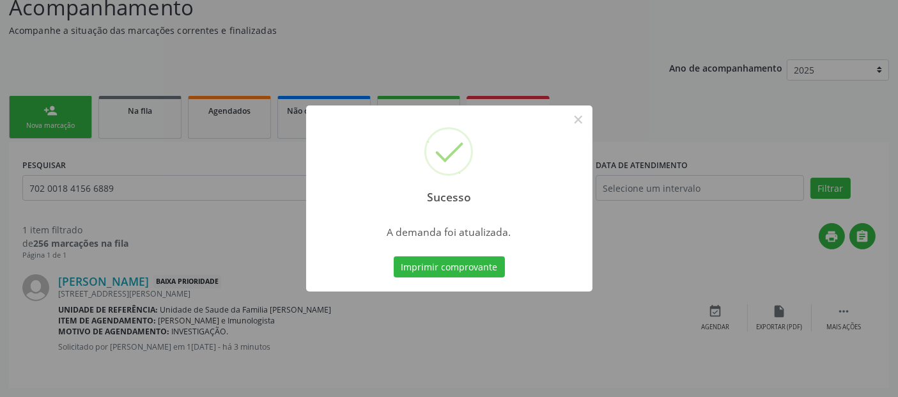
scroll to position [0, 0]
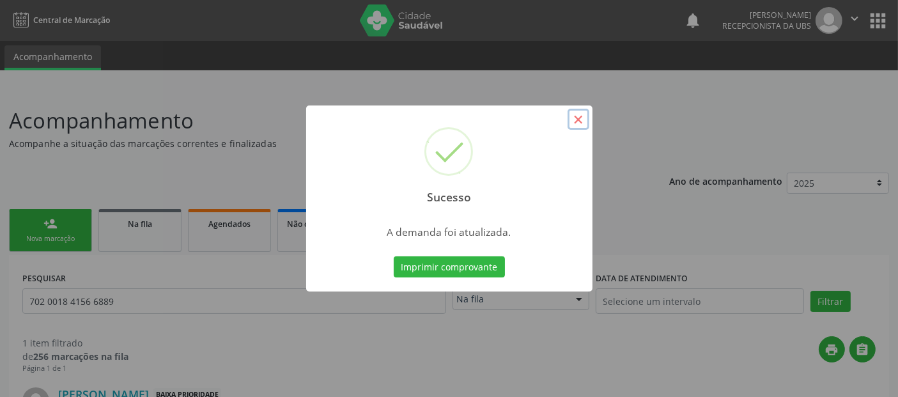
click at [572, 113] on button "×" at bounding box center [578, 120] width 22 height 22
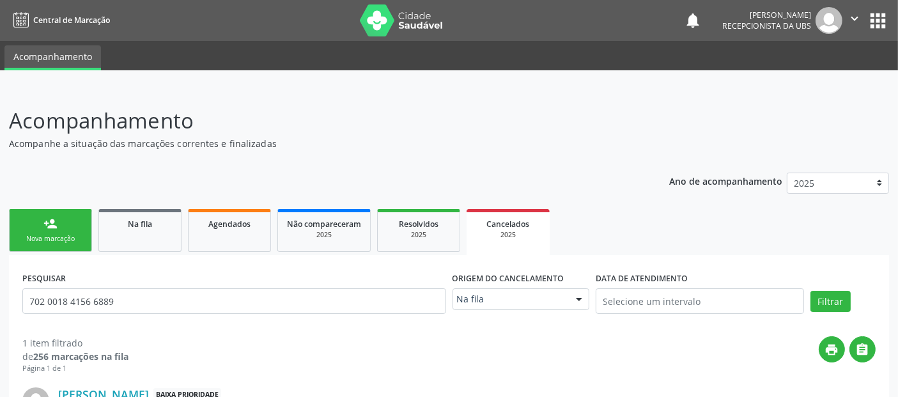
scroll to position [112, 0]
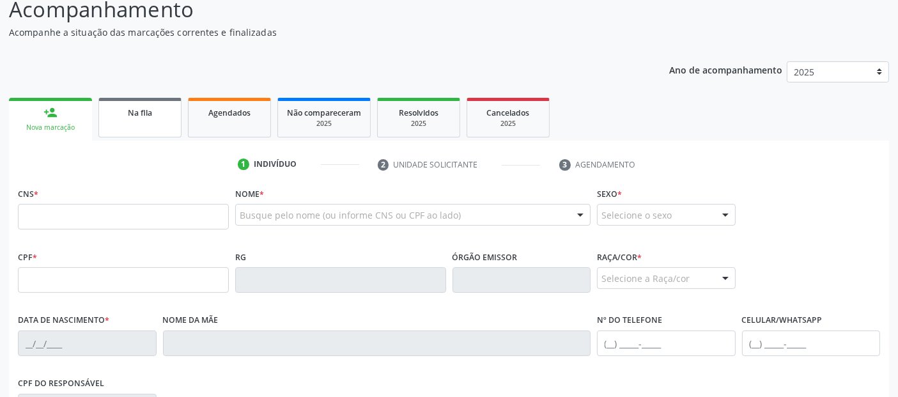
click at [150, 116] on span "Na fila" at bounding box center [140, 112] width 24 height 11
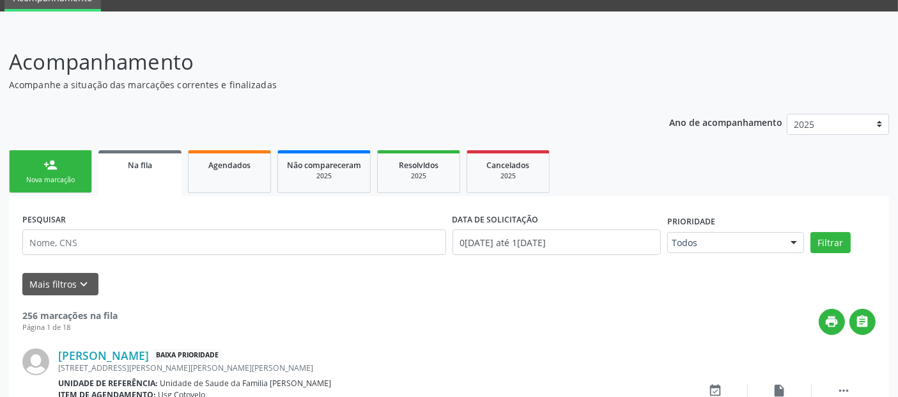
scroll to position [111, 0]
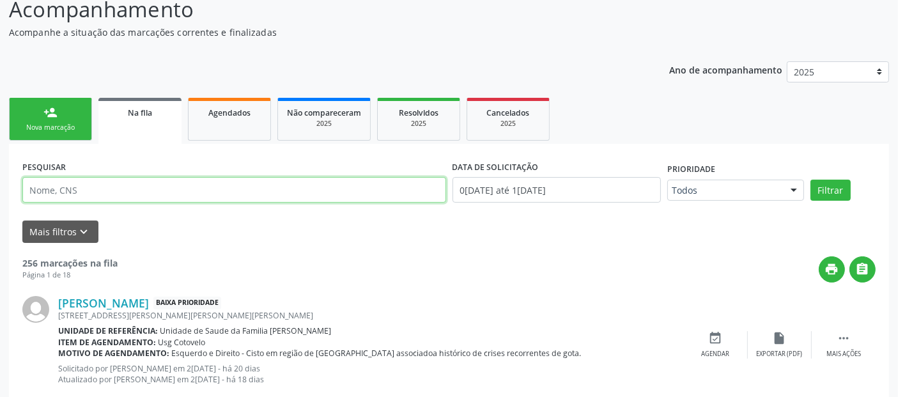
click at [145, 192] on input "text" at bounding box center [234, 190] width 424 height 26
type input "V"
paste input "702 0018 4156 6889"
type input "702 0018 4156 6889"
click at [810, 180] on button "Filtrar" at bounding box center [830, 191] width 40 height 22
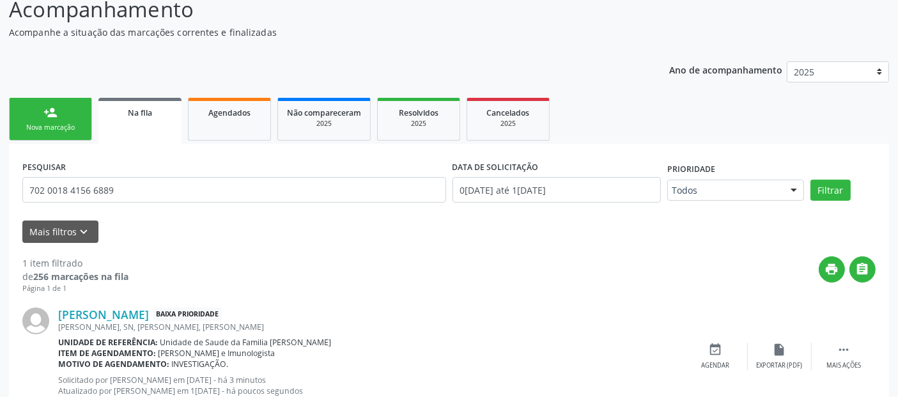
click at [51, 127] on div "Nova marcação" at bounding box center [51, 128] width 64 height 10
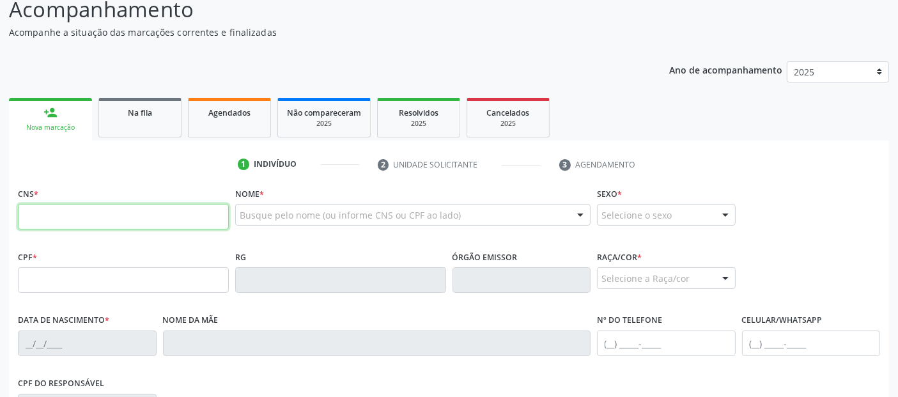
click at [86, 207] on input "text" at bounding box center [123, 217] width 211 height 26
type input "708 6040 9784 5882"
type input "039.334.844-05"
type input "1[DATE]"
type input "[PERSON_NAME]"
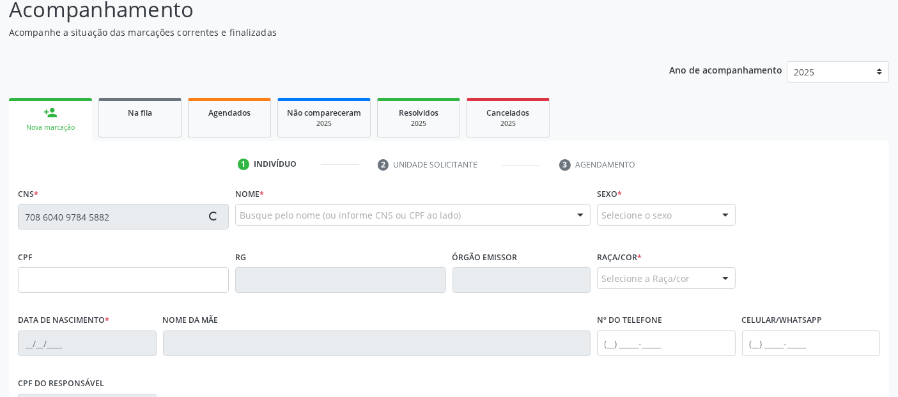
type input "[PHONE_NUMBER]"
type input "38"
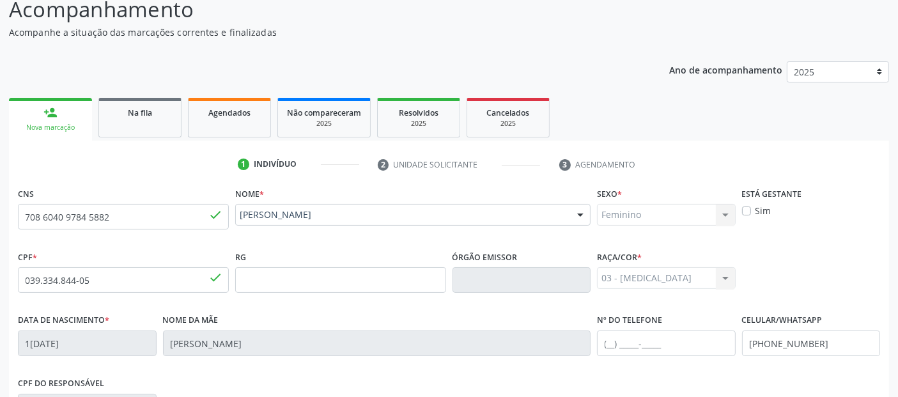
scroll to position [312, 0]
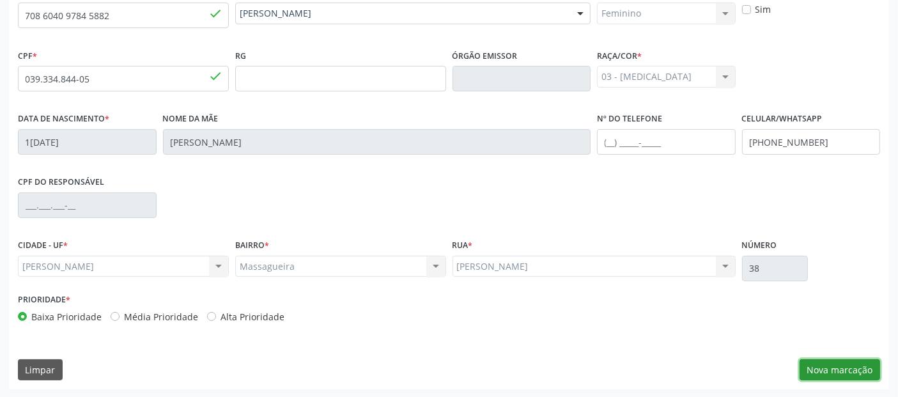
click at [809, 365] on button "Nova marcação" at bounding box center [839, 370] width 80 height 22
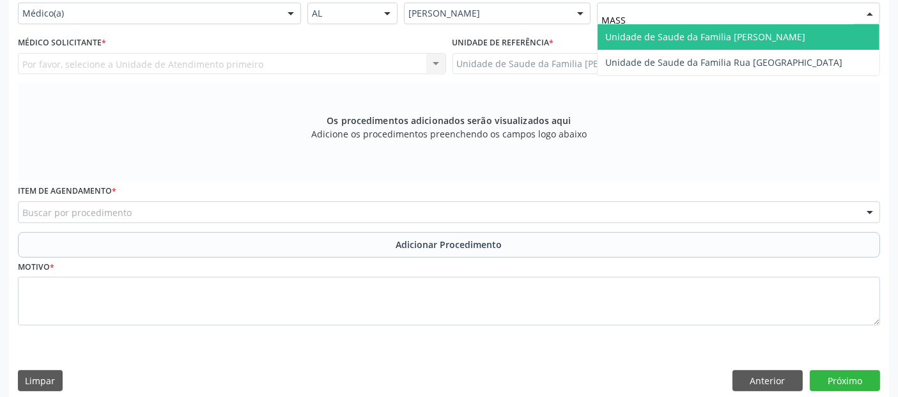
type input "MASSA"
click at [636, 32] on span "Unidade de Saude da Familia [PERSON_NAME]" at bounding box center [705, 37] width 200 height 12
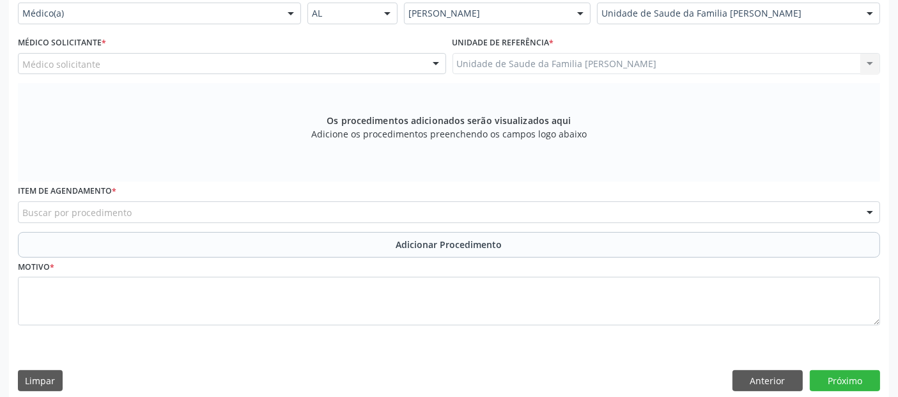
click at [263, 67] on div "Médico solicitante" at bounding box center [232, 64] width 428 height 22
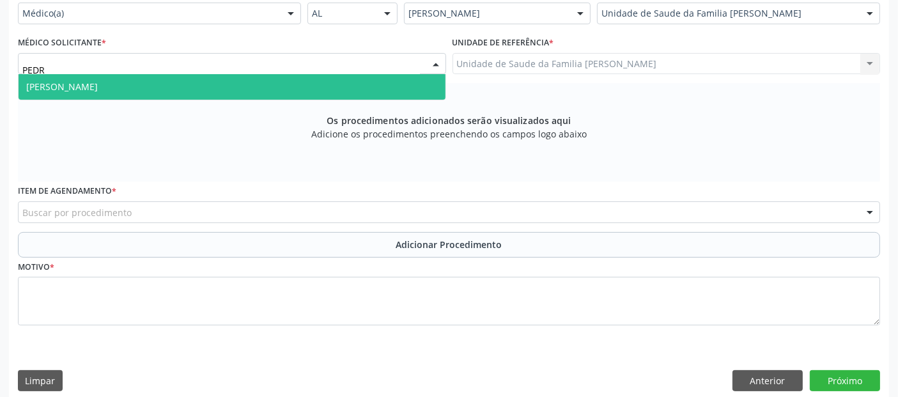
type input "[PERSON_NAME]"
click at [227, 74] on span "[PERSON_NAME]" at bounding box center [232, 87] width 427 height 26
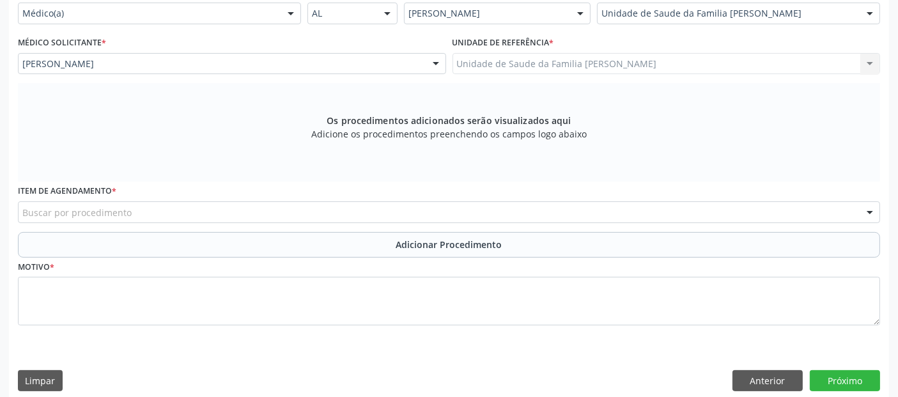
click at [133, 210] on div "Buscar por procedimento" at bounding box center [449, 212] width 862 height 22
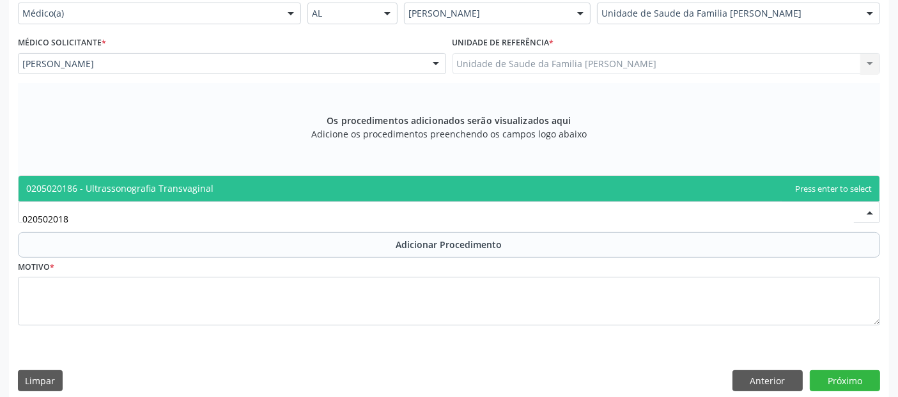
type input "0205020186"
click at [142, 185] on span "0205020186 - Ultrassonografia Transvaginal" at bounding box center [119, 188] width 187 height 12
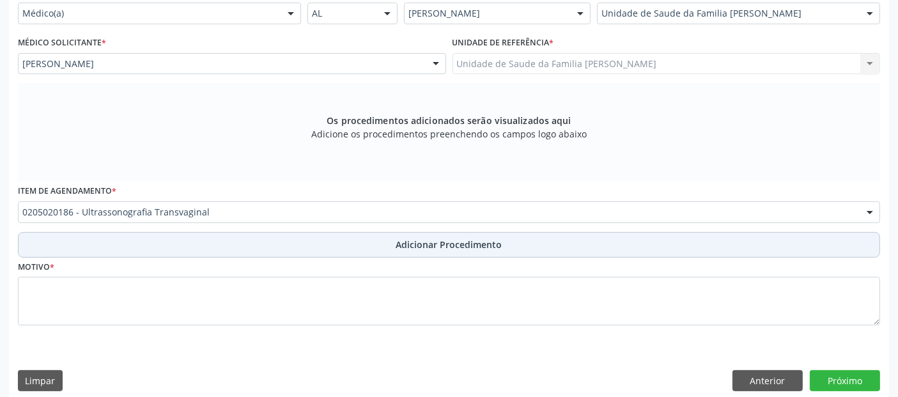
click at [208, 247] on button "Adicionar Procedimento" at bounding box center [449, 245] width 862 height 26
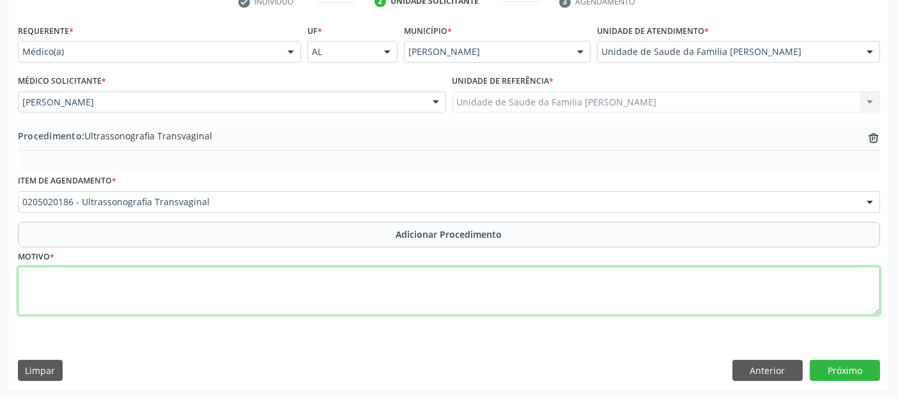
click at [218, 278] on textarea at bounding box center [449, 290] width 862 height 49
type textarea "SEGUIMENTO."
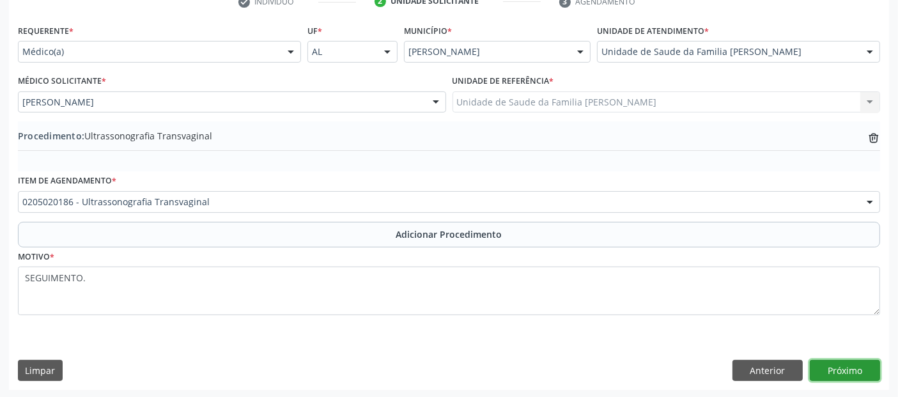
click at [847, 369] on button "Próximo" at bounding box center [844, 371] width 70 height 22
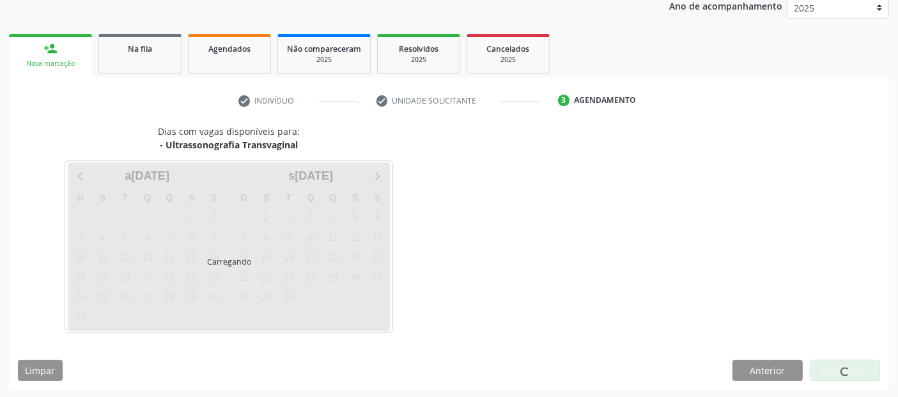
scroll to position [213, 0]
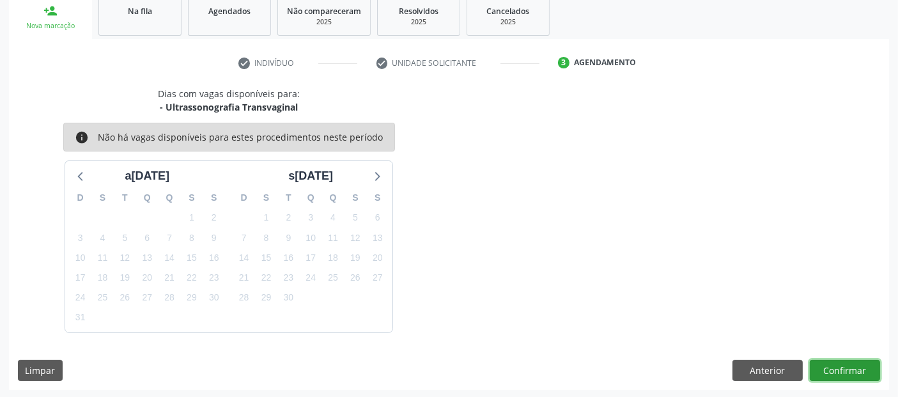
click at [847, 369] on button "Confirmar" at bounding box center [844, 371] width 70 height 22
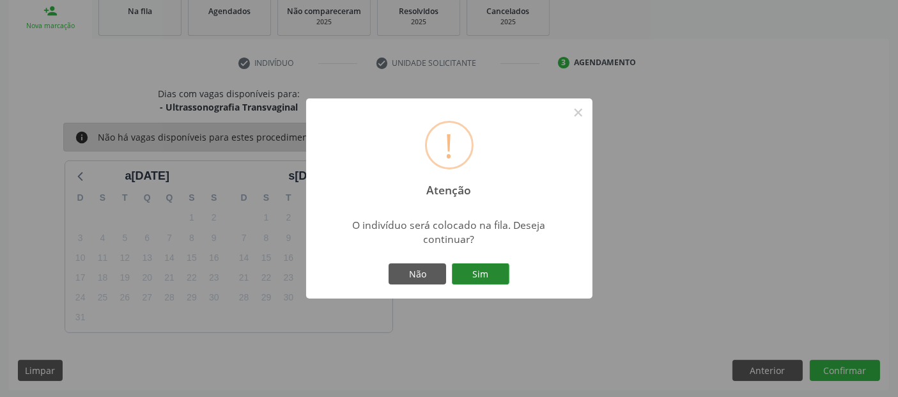
click at [493, 275] on button "Sim" at bounding box center [480, 274] width 57 height 22
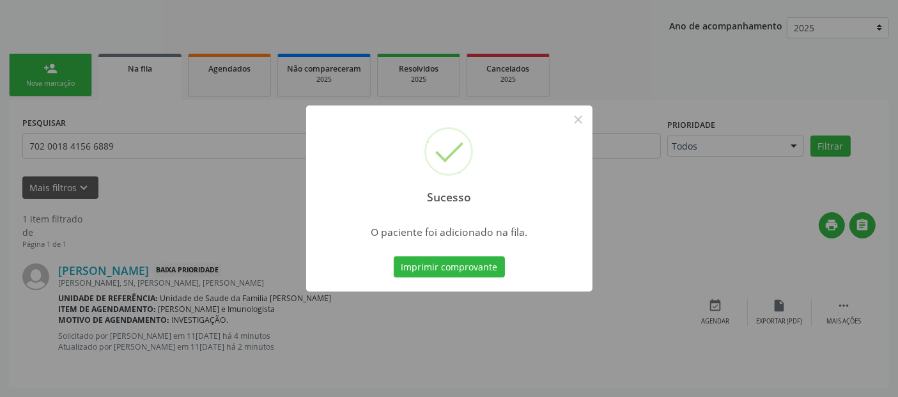
scroll to position [45, 0]
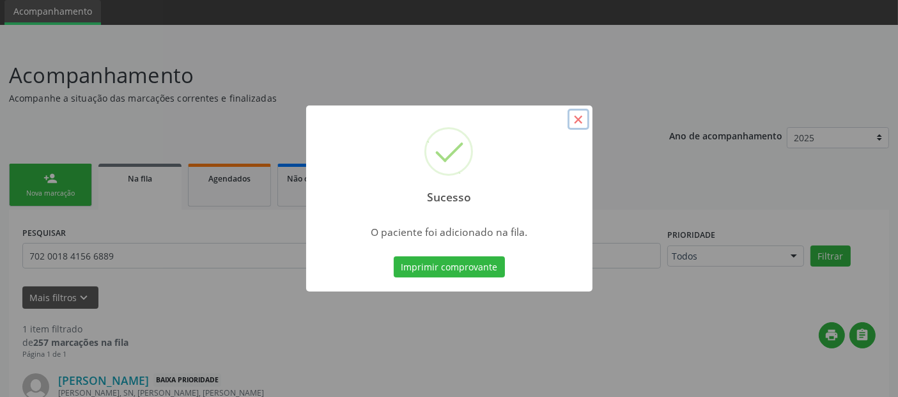
click at [578, 114] on button "×" at bounding box center [578, 120] width 22 height 22
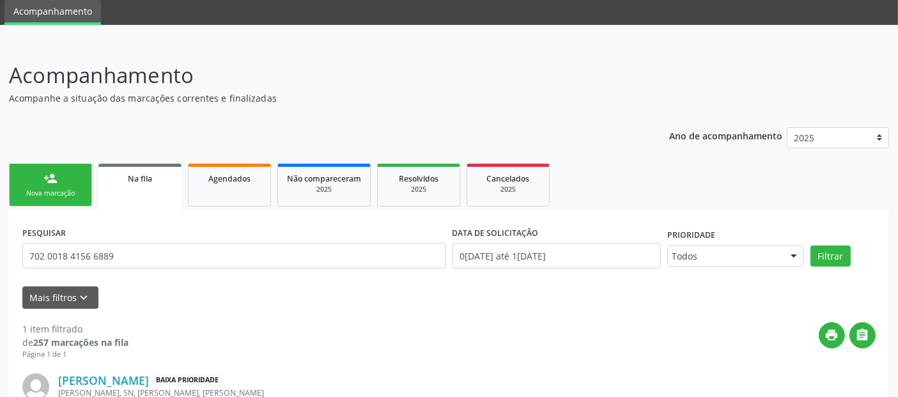
click at [64, 174] on link "person_add Nova marcação" at bounding box center [50, 185] width 83 height 43
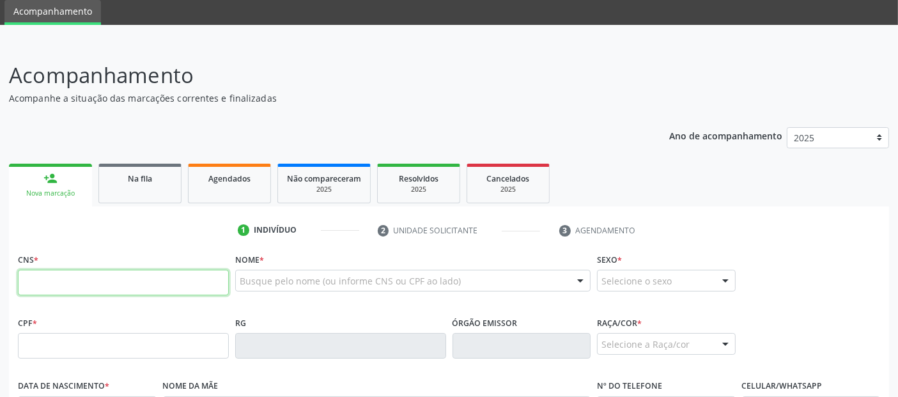
click at [165, 284] on input "text" at bounding box center [123, 283] width 211 height 26
type input "708 6040 9784 5882"
type input "039.334.844-05"
type input "1[DATE]"
type input "[PERSON_NAME]"
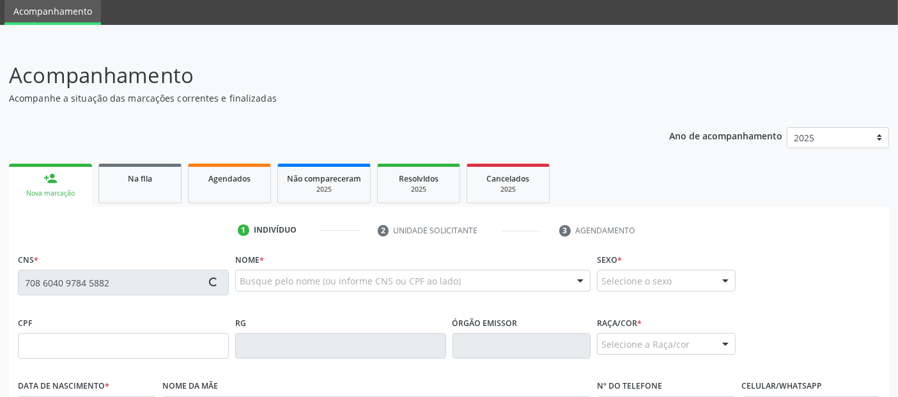
type input "[PHONE_NUMBER]"
type input "38"
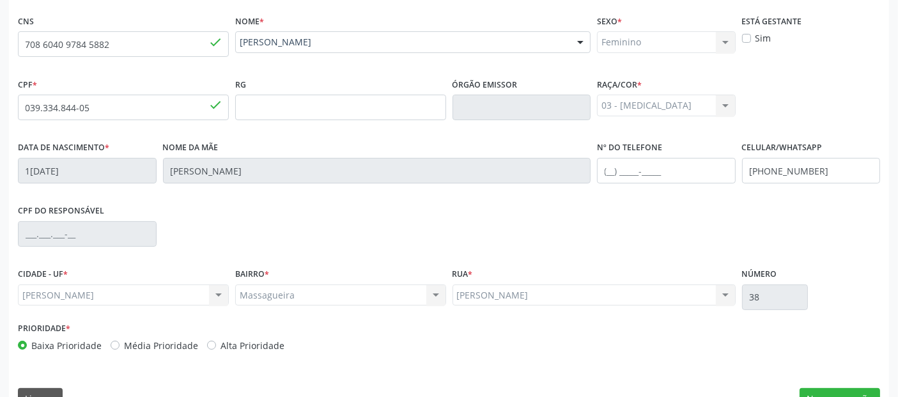
scroll to position [292, 0]
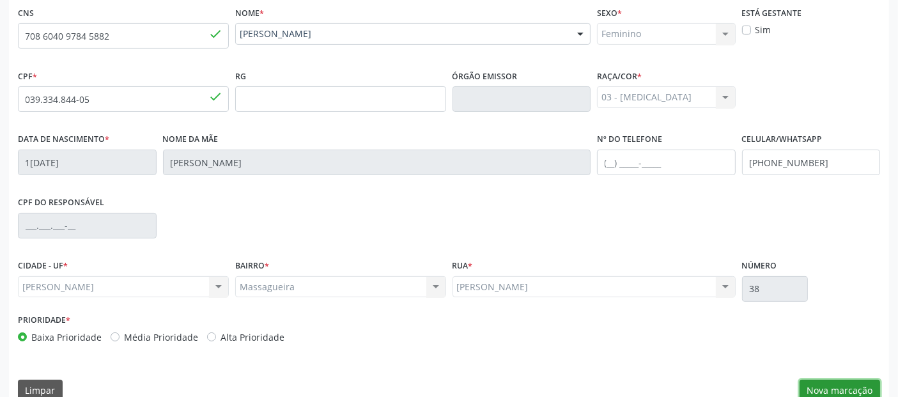
click at [852, 383] on button "Nova marcação" at bounding box center [839, 390] width 80 height 22
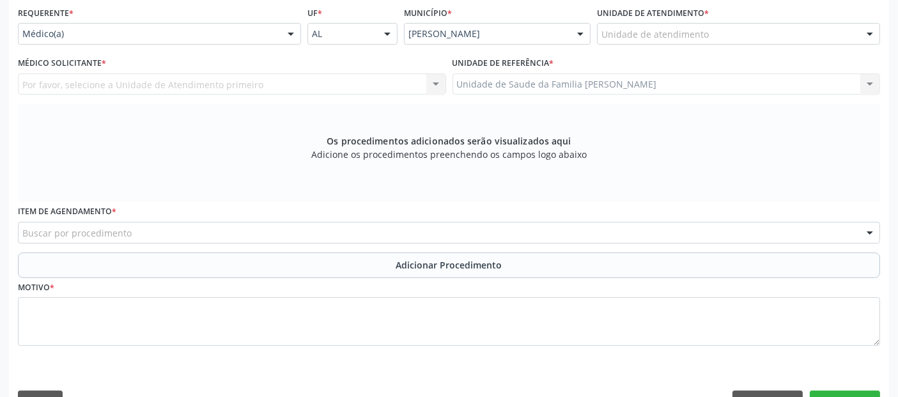
scroll to position [196, 0]
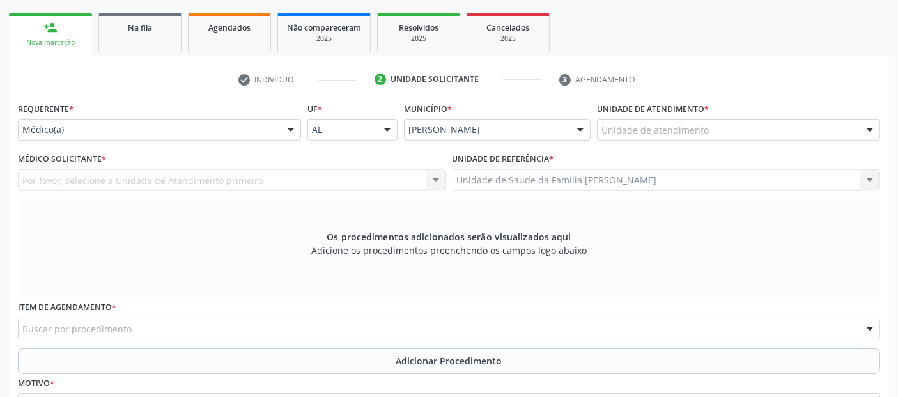
click at [748, 129] on div "Unidade de atendimento" at bounding box center [738, 130] width 283 height 22
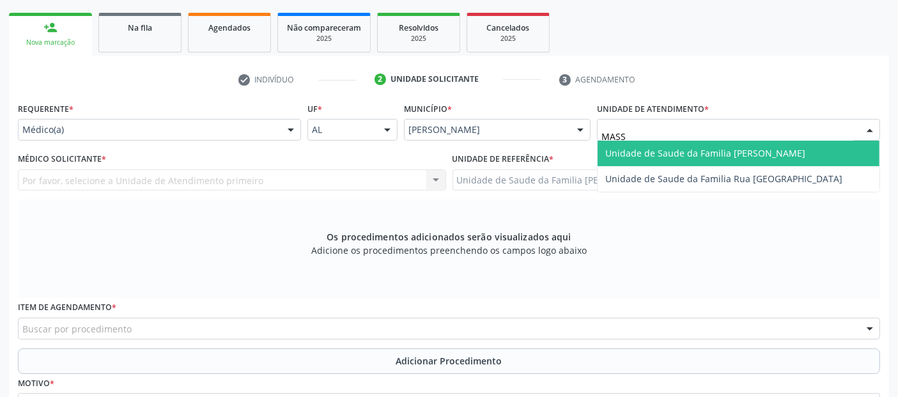
type input "MASSA"
click at [733, 158] on span "Unidade de Saude da Familia [PERSON_NAME]" at bounding box center [738, 154] width 282 height 26
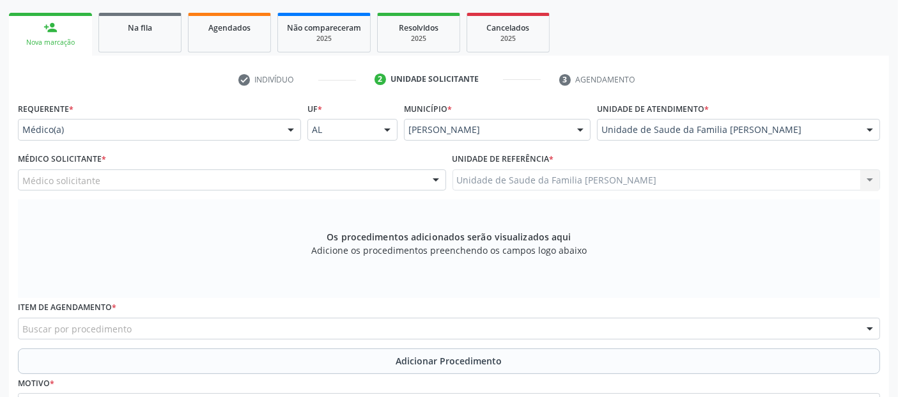
click at [171, 174] on div "Médico solicitante" at bounding box center [232, 180] width 428 height 22
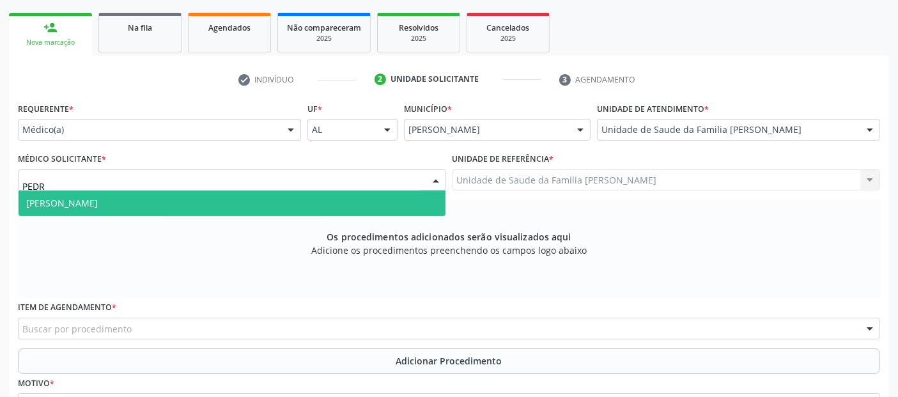
type input "[PERSON_NAME]"
click at [137, 196] on span "[PERSON_NAME]" at bounding box center [232, 203] width 427 height 26
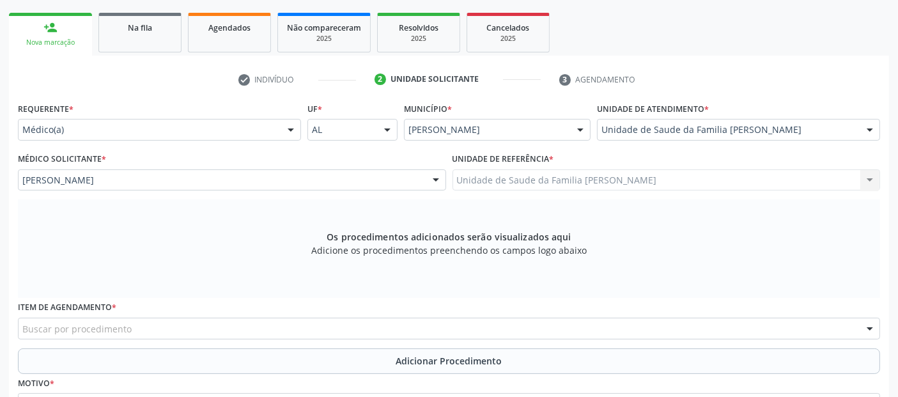
scroll to position [323, 0]
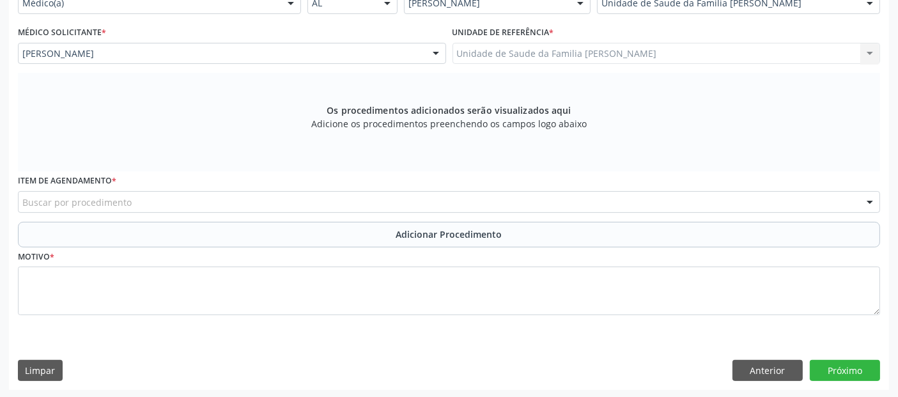
click at [333, 199] on div "Buscar por procedimento" at bounding box center [449, 202] width 862 height 22
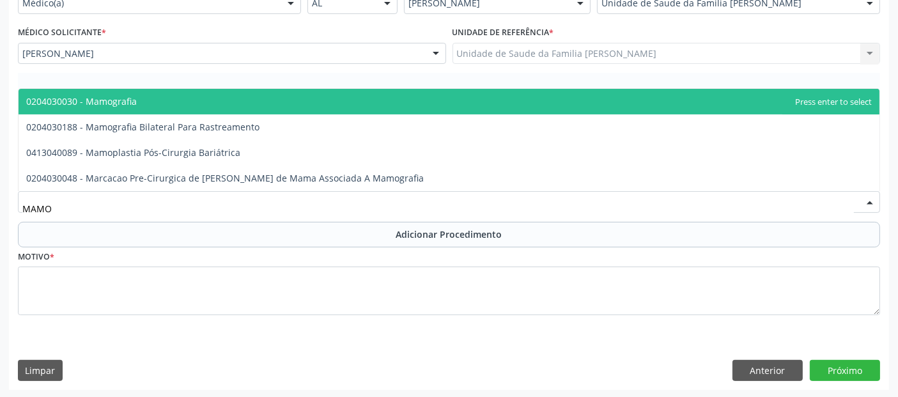
type input "MAMOG"
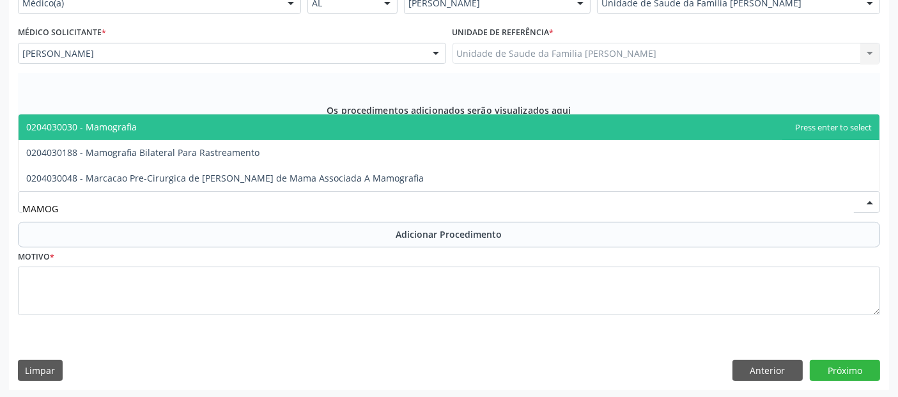
click at [114, 125] on span "0204030030 - Mamografia" at bounding box center [81, 127] width 111 height 12
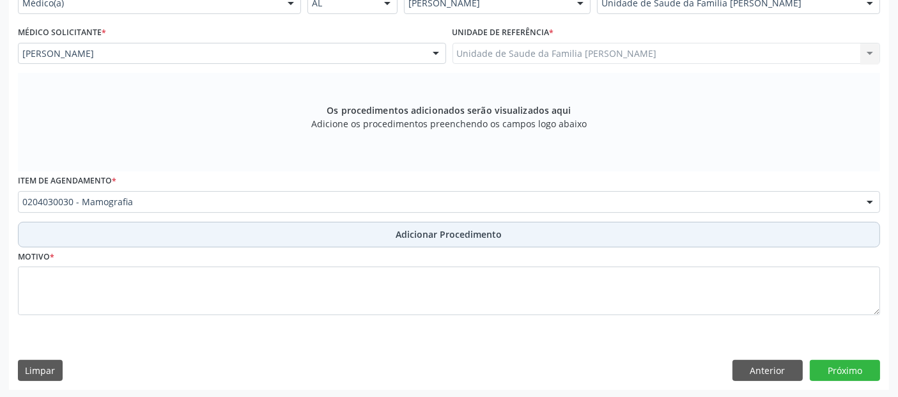
click at [282, 229] on button "Adicionar Procedimento" at bounding box center [449, 235] width 862 height 26
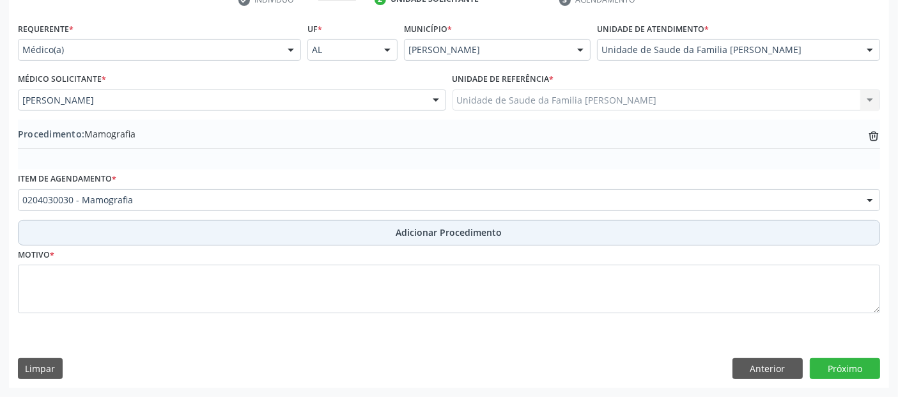
scroll to position [274, 0]
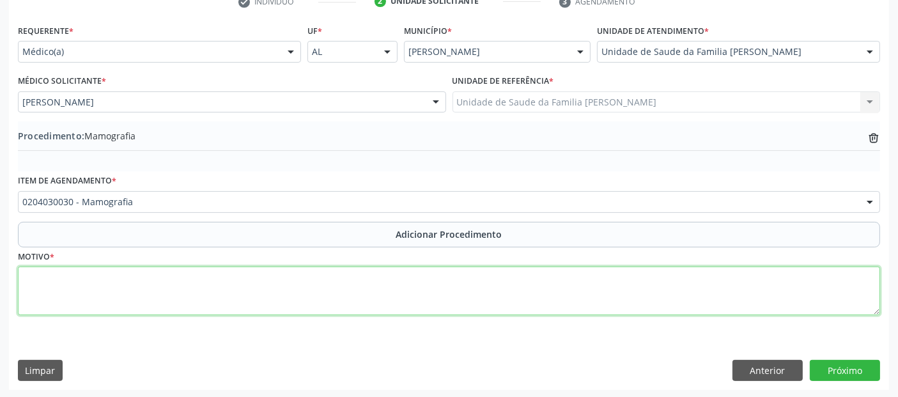
click at [240, 283] on textarea at bounding box center [449, 290] width 862 height 49
type textarea "RASTREAMENTO."
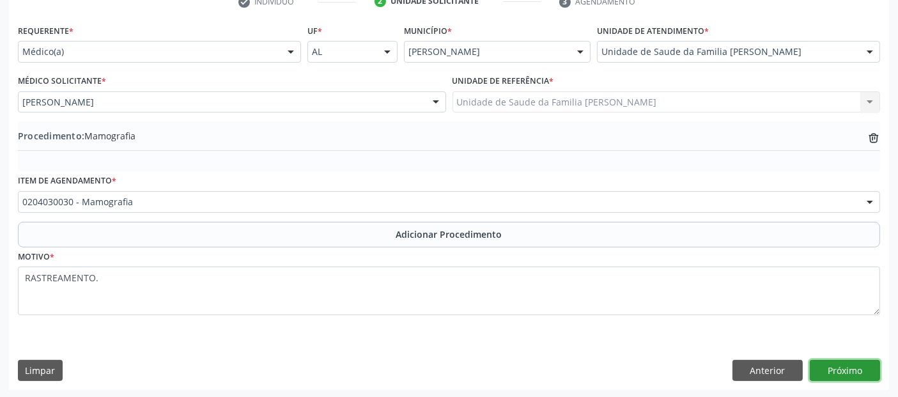
click at [863, 360] on button "Próximo" at bounding box center [844, 371] width 70 height 22
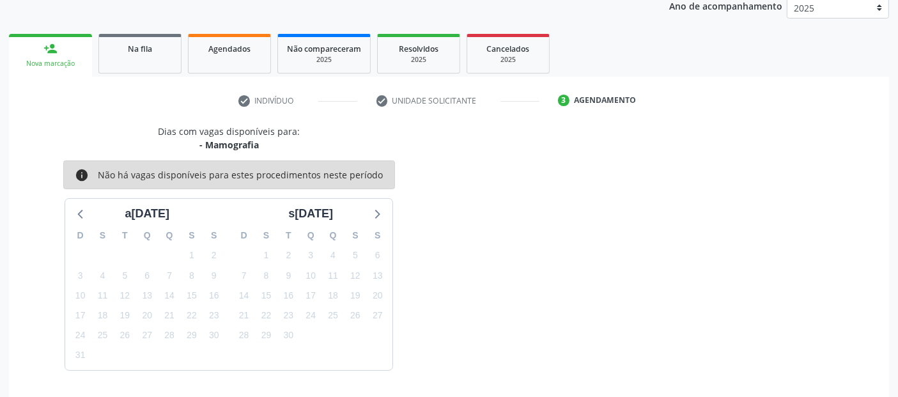
scroll to position [213, 0]
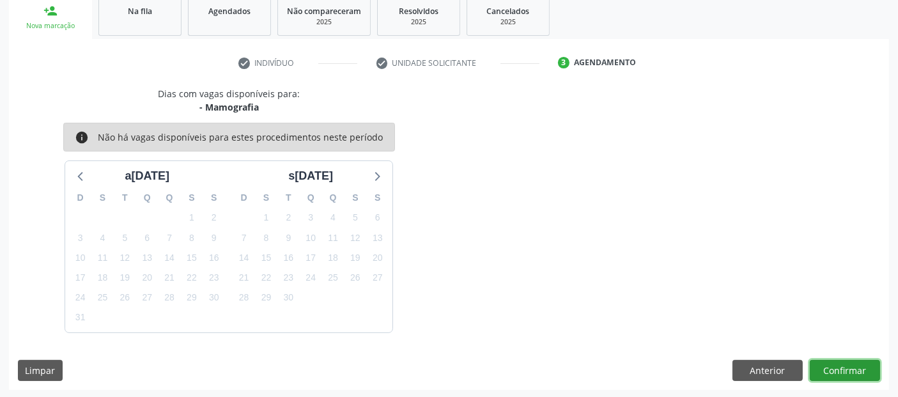
click at [863, 360] on button "Confirmar" at bounding box center [844, 371] width 70 height 22
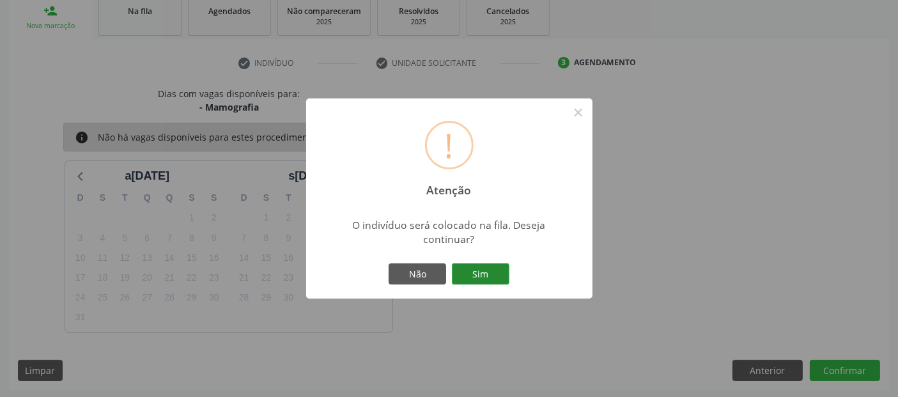
click at [498, 271] on button "Sim" at bounding box center [480, 274] width 57 height 22
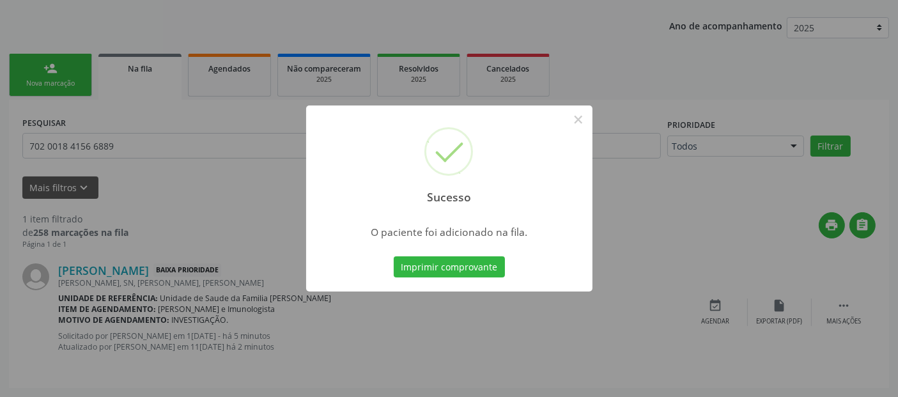
scroll to position [45, 0]
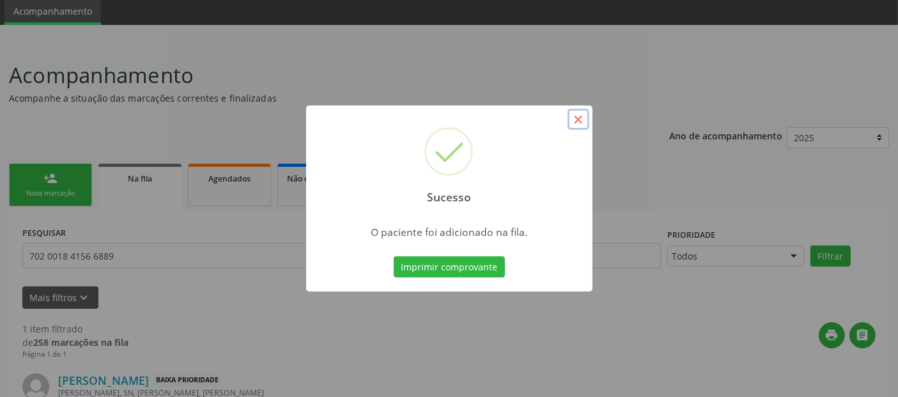
click at [581, 121] on button "×" at bounding box center [578, 120] width 22 height 22
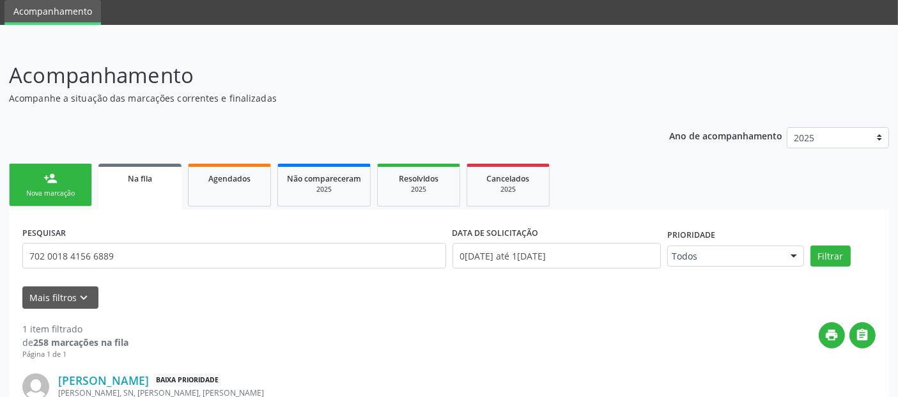
click at [36, 196] on div "Nova marcação" at bounding box center [51, 193] width 64 height 10
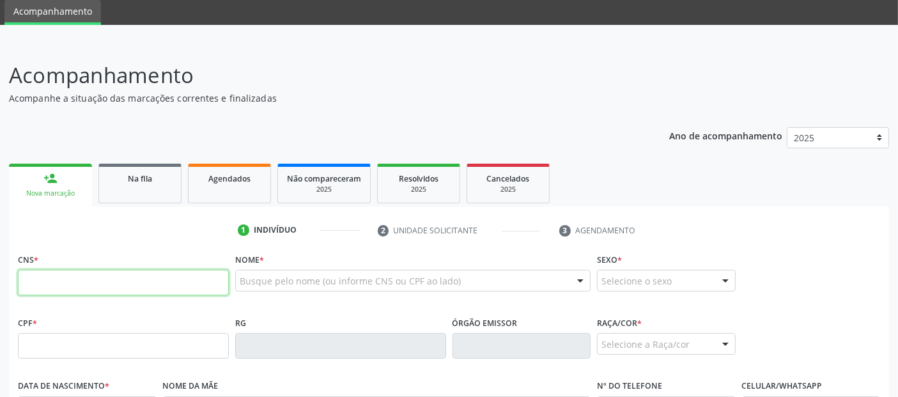
click at [177, 286] on input "text" at bounding box center [123, 283] width 211 height 26
type input "700 0094 4149 3303"
type input "123.352.114-47"
type input "1[DATE]"
type input "Quiteria [PERSON_NAME]"
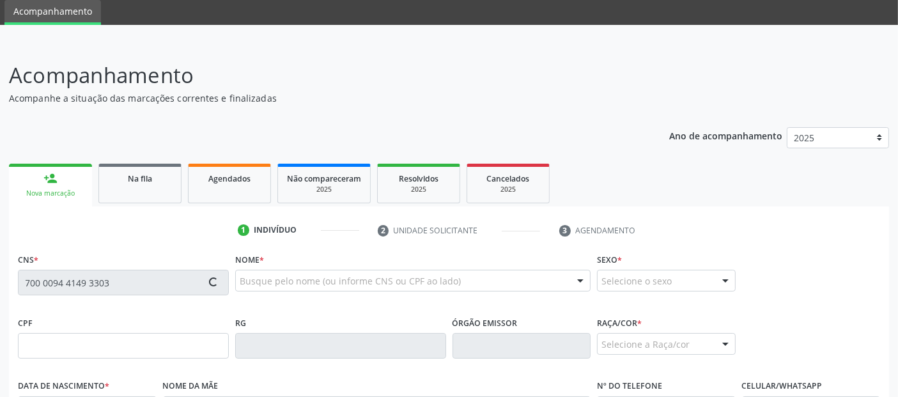
type input "[PHONE_NUMBER]"
type input "23"
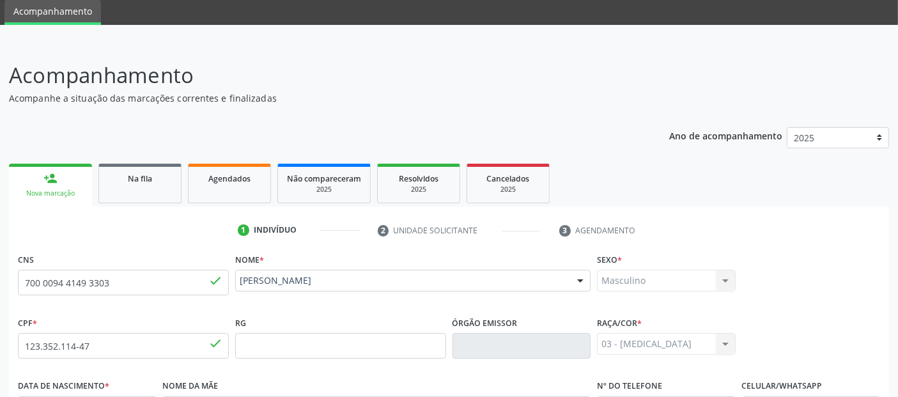
scroll to position [312, 0]
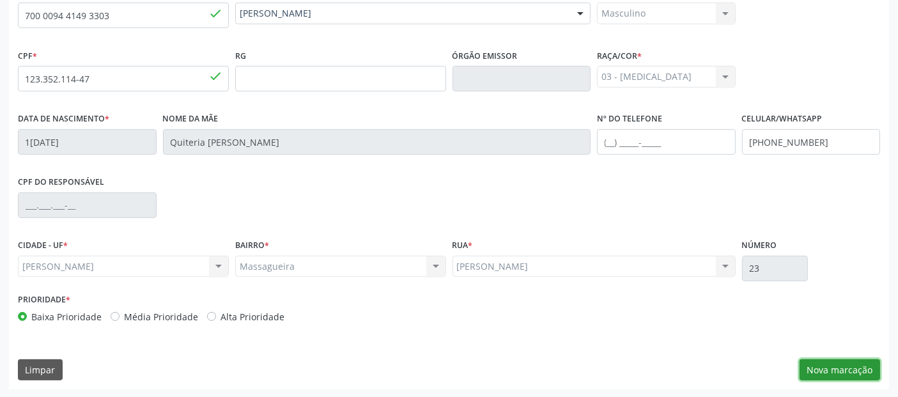
click at [846, 369] on button "Nova marcação" at bounding box center [839, 370] width 80 height 22
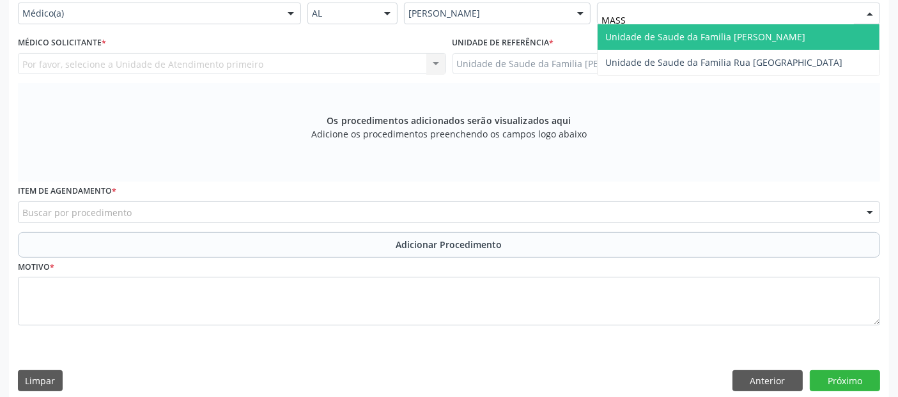
type input "MASSA"
click at [671, 26] on span "Unidade de Saude da Familia [PERSON_NAME]" at bounding box center [738, 37] width 282 height 26
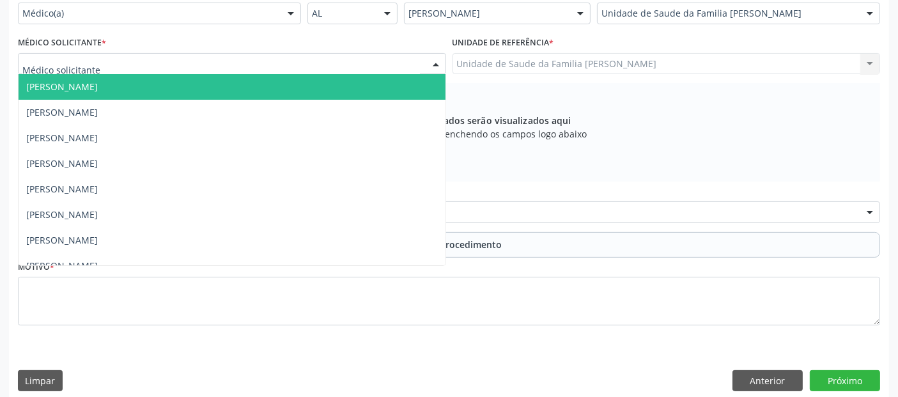
click at [314, 66] on div at bounding box center [232, 64] width 428 height 22
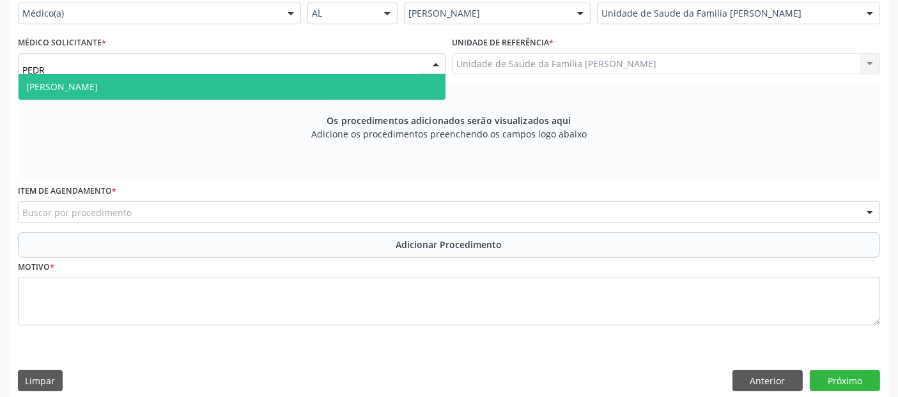
type input "[PERSON_NAME]"
click at [282, 80] on span "[PERSON_NAME]" at bounding box center [232, 87] width 427 height 26
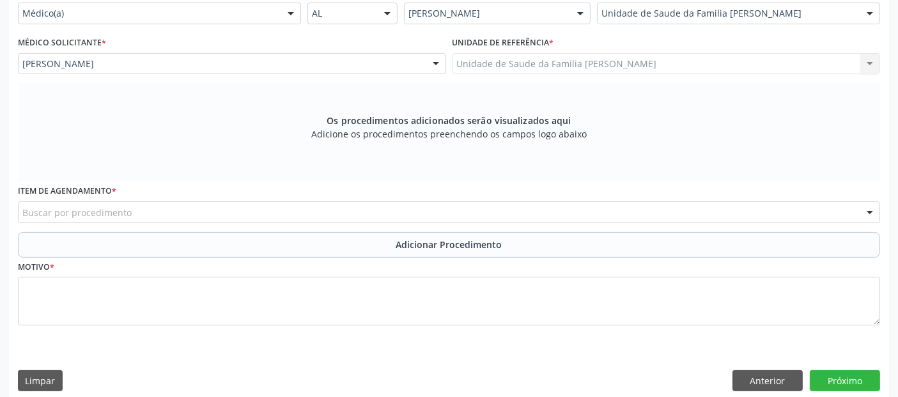
click at [151, 215] on div "Buscar por procedimento" at bounding box center [449, 212] width 862 height 22
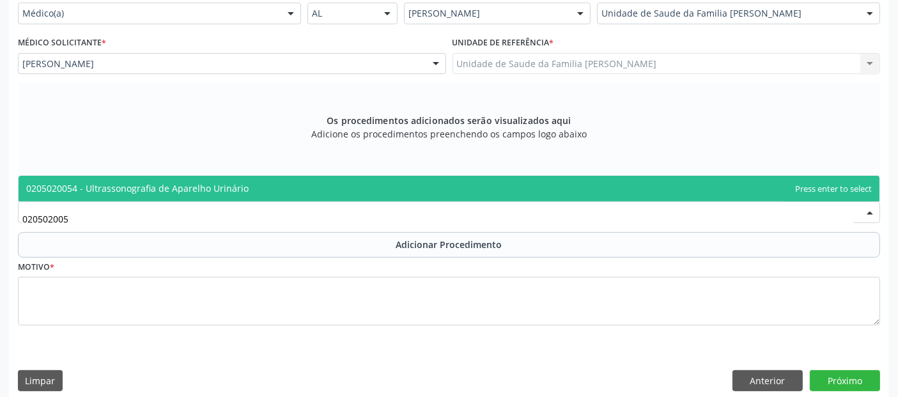
type input "0205020054"
click at [207, 185] on span "0205020054 - Ultrassonografia de Aparelho Urinário" at bounding box center [137, 188] width 222 height 12
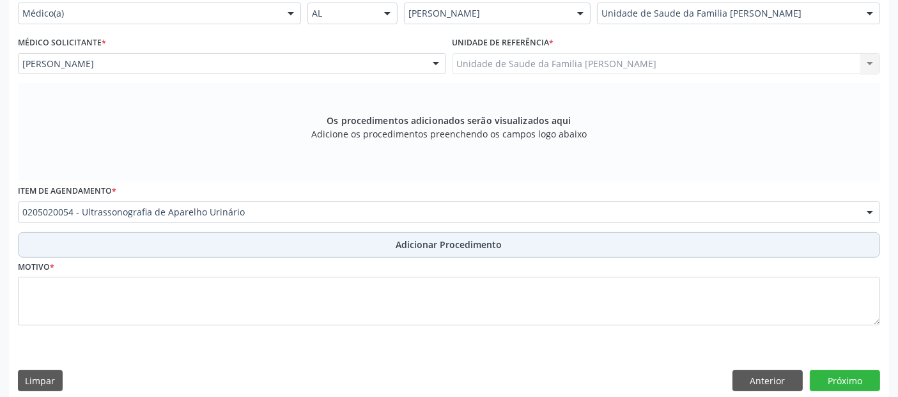
click at [246, 243] on button "Adicionar Procedimento" at bounding box center [449, 245] width 862 height 26
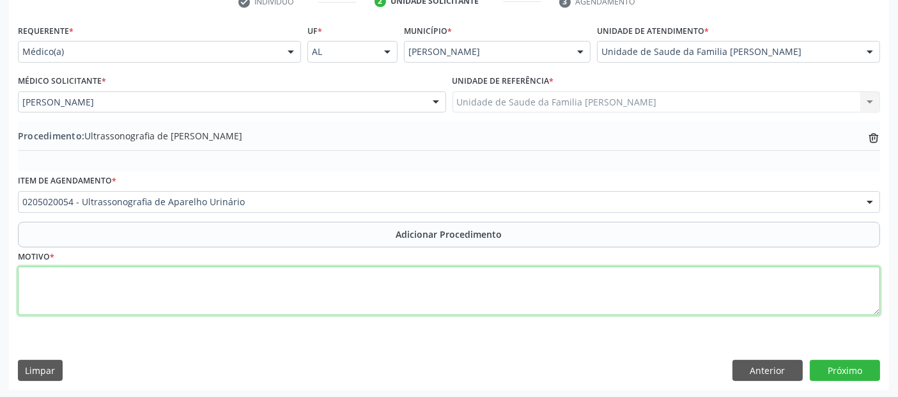
click at [235, 293] on textarea at bounding box center [449, 290] width 862 height 49
type textarea "DORES EM FLANCO A/E."
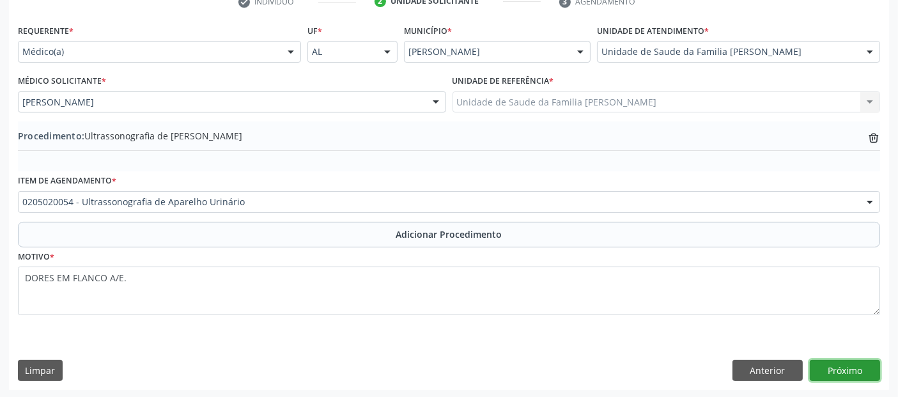
click at [848, 365] on button "Próximo" at bounding box center [844, 371] width 70 height 22
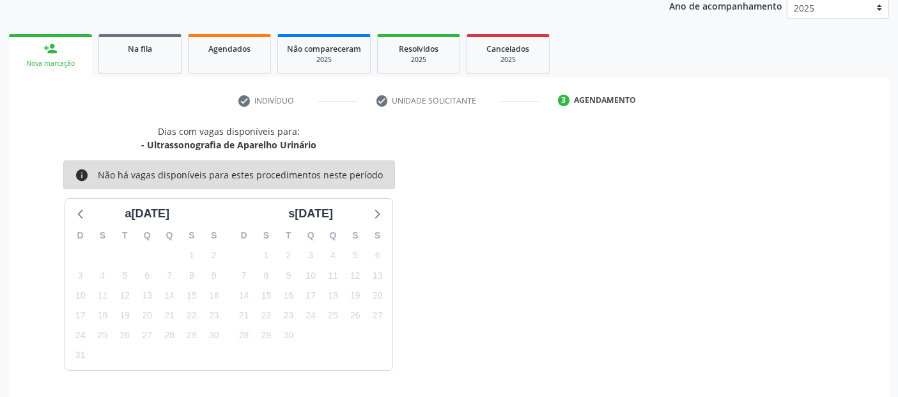
scroll to position [213, 0]
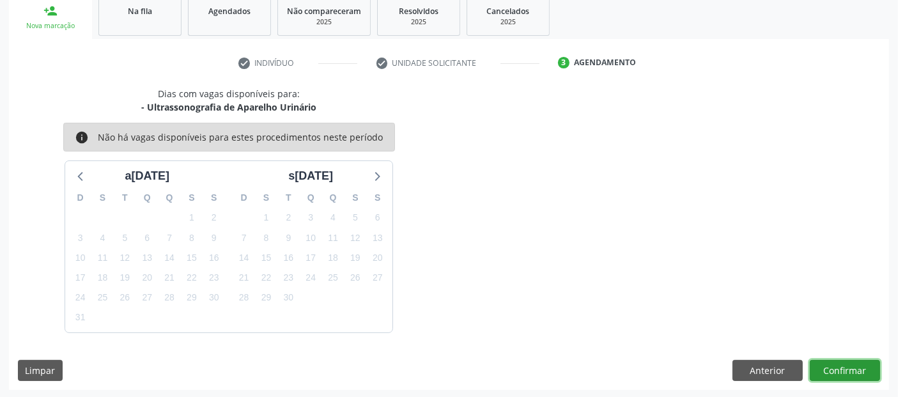
click at [848, 365] on button "Confirmar" at bounding box center [844, 371] width 70 height 22
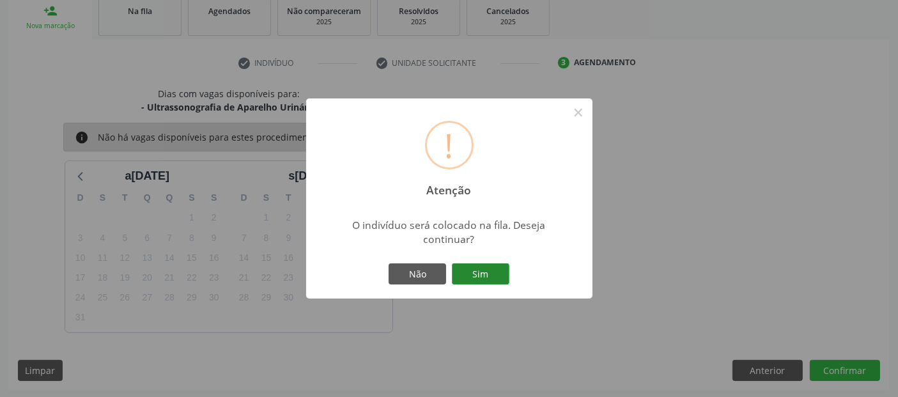
click at [496, 270] on button "Sim" at bounding box center [480, 274] width 57 height 22
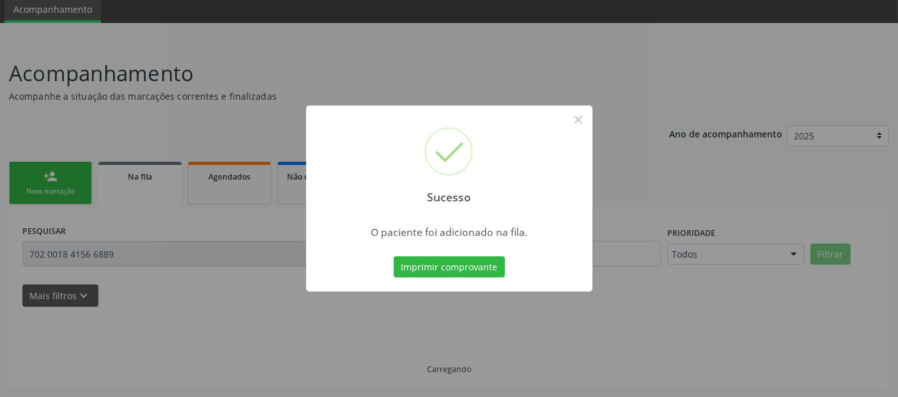
scroll to position [45, 0]
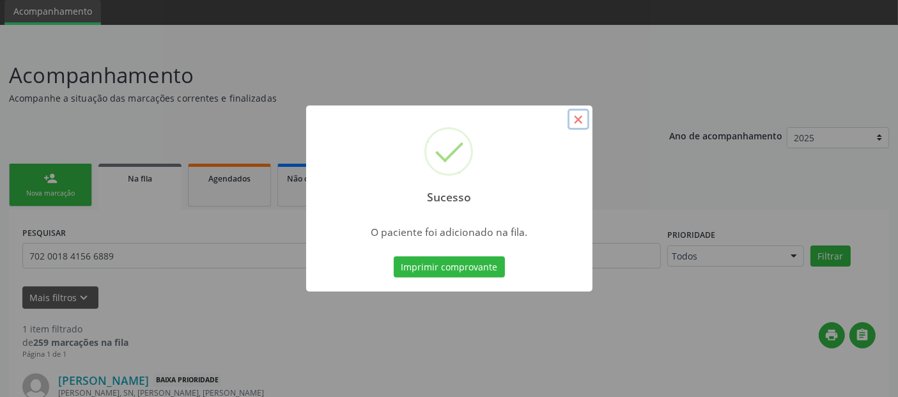
click at [584, 116] on button "×" at bounding box center [578, 120] width 22 height 22
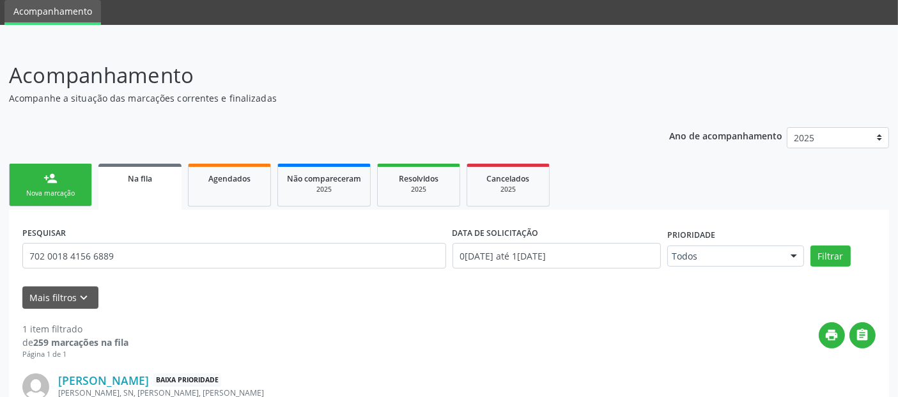
click at [59, 196] on div "Nova marcação" at bounding box center [51, 193] width 64 height 10
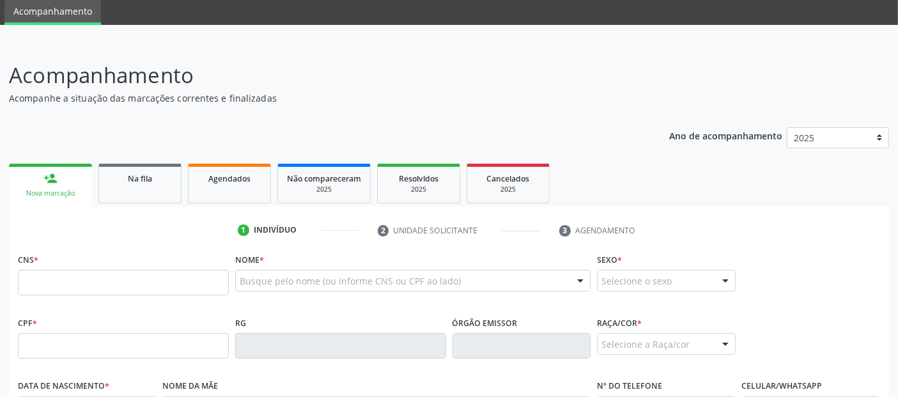
click at [285, 254] on div "Nome * Busque pelo nome (ou informe CNS ou CPF ao lado) Nenhum resultado encont…" at bounding box center [412, 275] width 355 height 50
click at [107, 339] on input "text" at bounding box center [123, 346] width 211 height 26
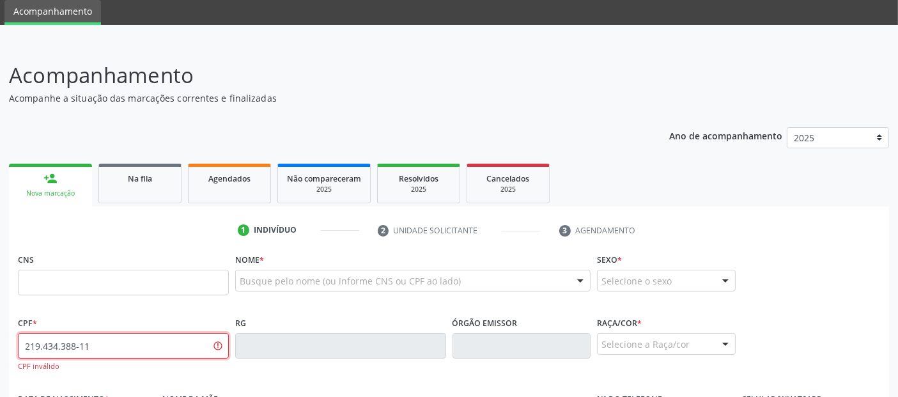
type input "219.434.388-11"
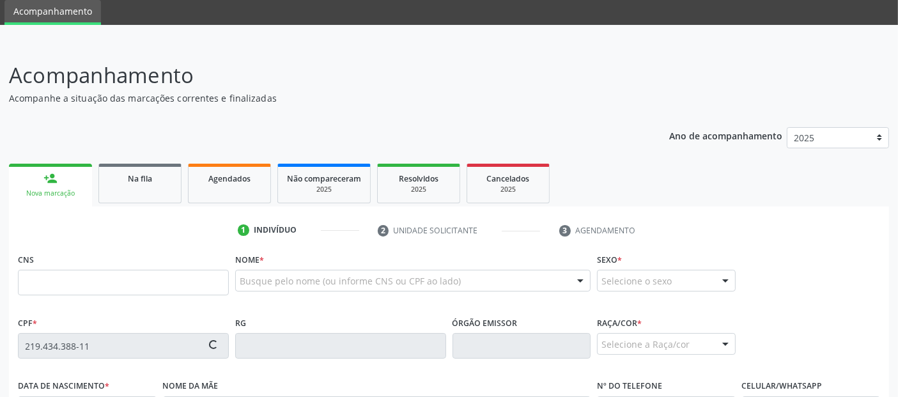
type input "704 6031 0050 5621"
type input "1[DATE]"
type input "[PERSON_NAME]"
type input "[PHONE_NUMBER]"
type input "S/N"
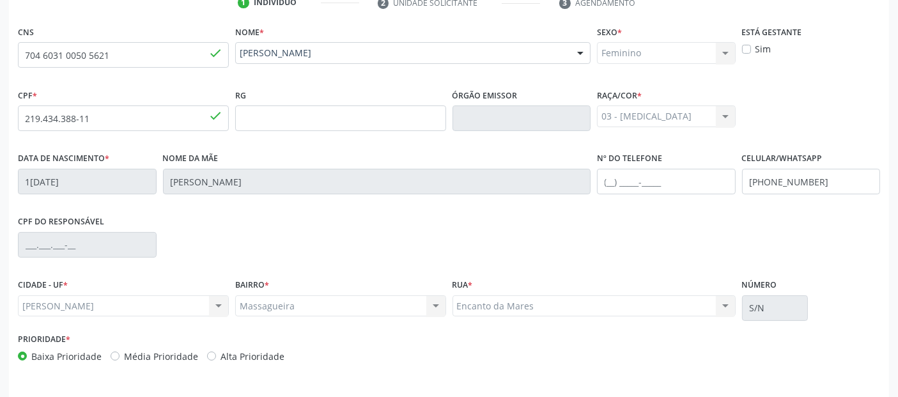
scroll to position [299, 0]
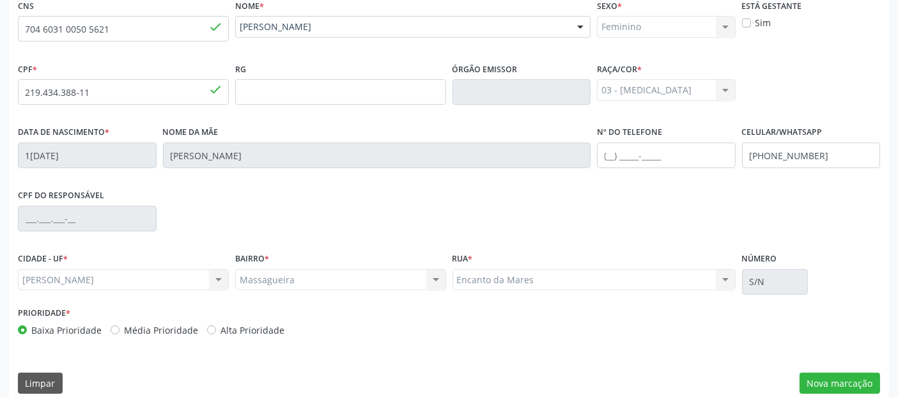
click at [832, 369] on div "CNS 704 6031 0050 5621 done Nome * [PERSON_NAME] [PERSON_NAME] CNS: 704 6031 00…" at bounding box center [449, 199] width 880 height 406
click at [829, 377] on button "Nova marcação" at bounding box center [839, 383] width 80 height 22
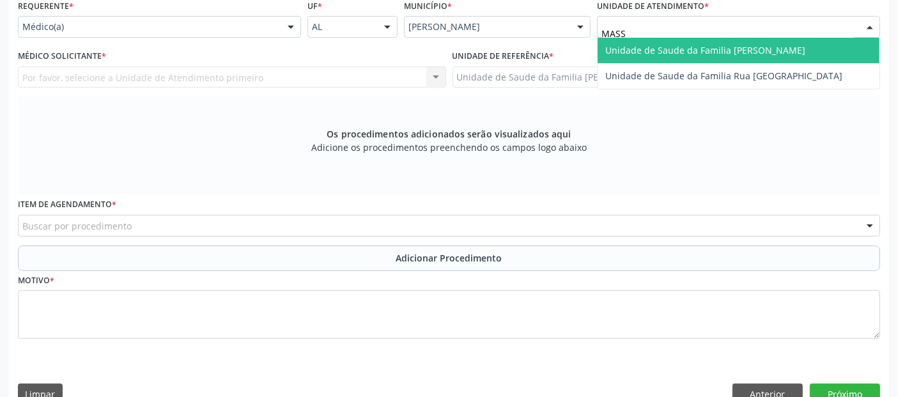
type input "MASSA"
click at [691, 48] on span "Unidade de Saude da Familia [PERSON_NAME]" at bounding box center [705, 50] width 200 height 12
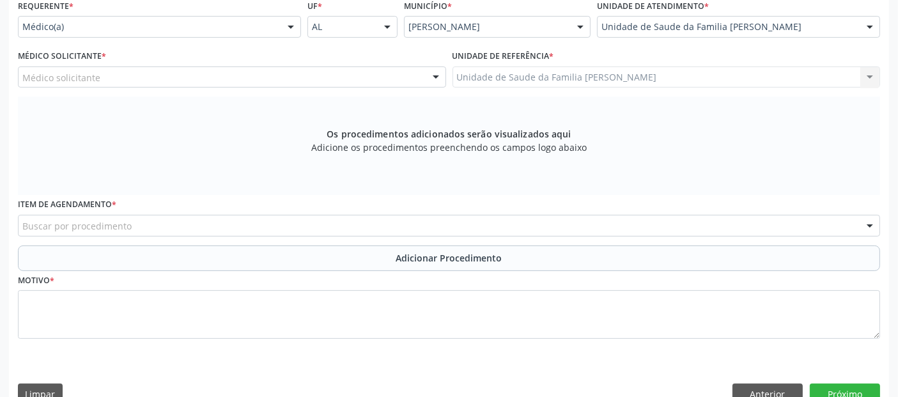
click at [156, 33] on div "Médico(a)" at bounding box center [159, 27] width 283 height 22
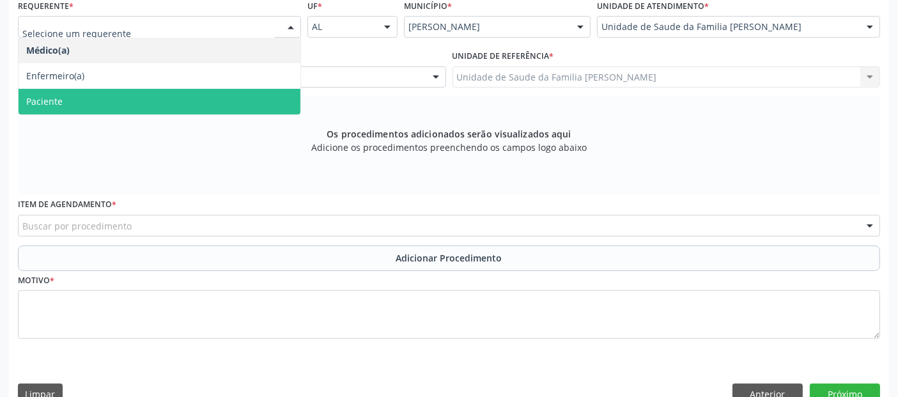
click at [76, 97] on span "Paciente" at bounding box center [160, 102] width 282 height 26
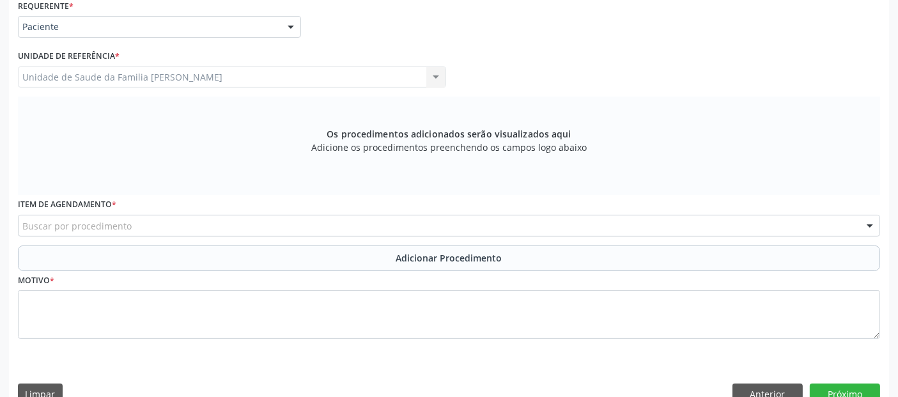
click at [86, 216] on div "Buscar por procedimento" at bounding box center [449, 226] width 862 height 22
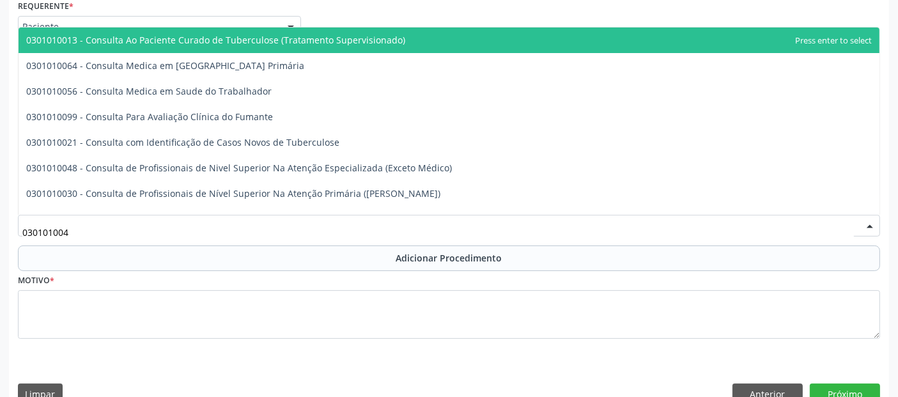
type input "0301010048"
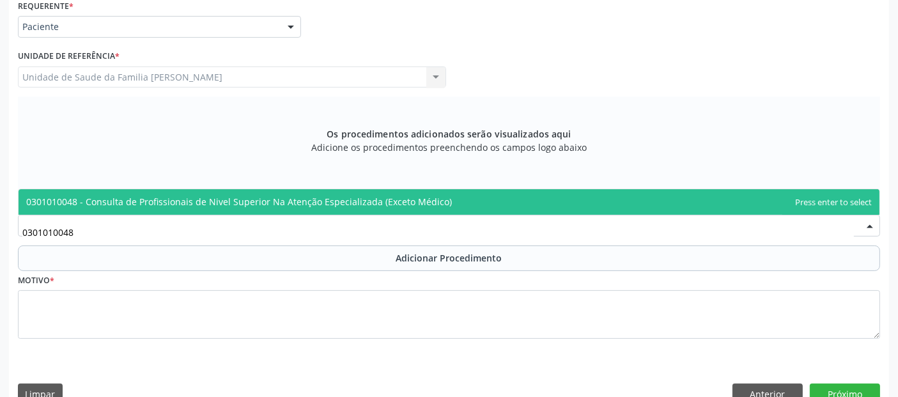
click at [126, 202] on span "0301010048 - Consulta de Profissionais de Nivel Superior Na Atenção Especializa…" at bounding box center [238, 201] width 425 height 12
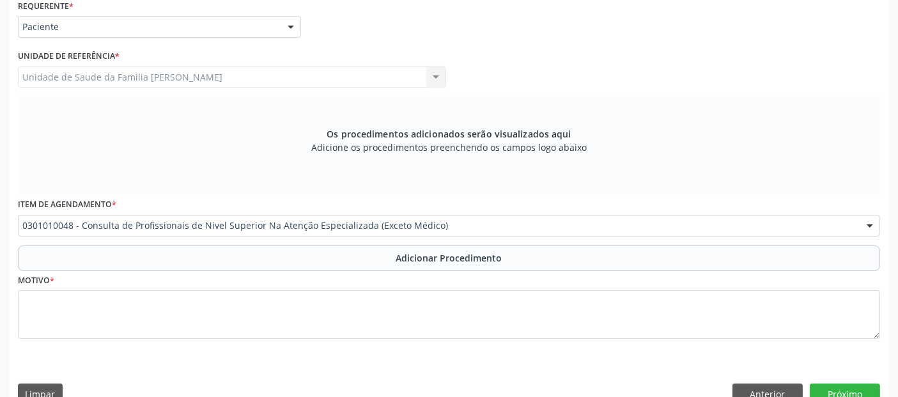
click at [105, 262] on button "Adicionar Procedimento" at bounding box center [449, 258] width 862 height 26
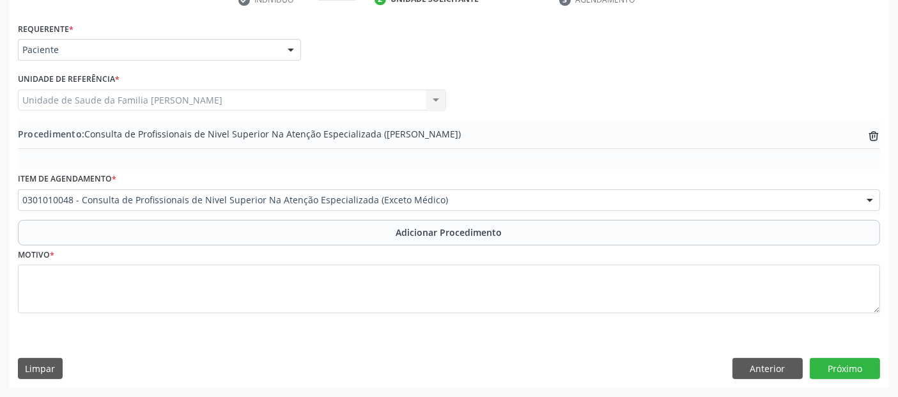
scroll to position [274, 0]
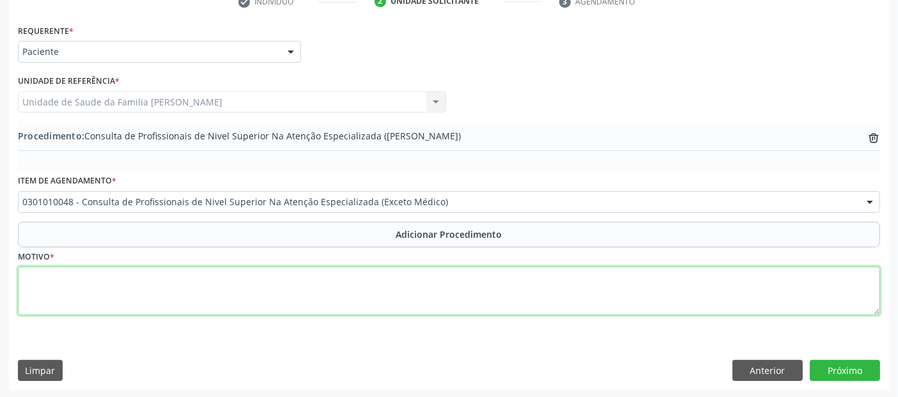
click at [89, 309] on textarea at bounding box center [449, 290] width 862 height 49
type textarea "CEO- PRÓTESE DENTÁRIA."
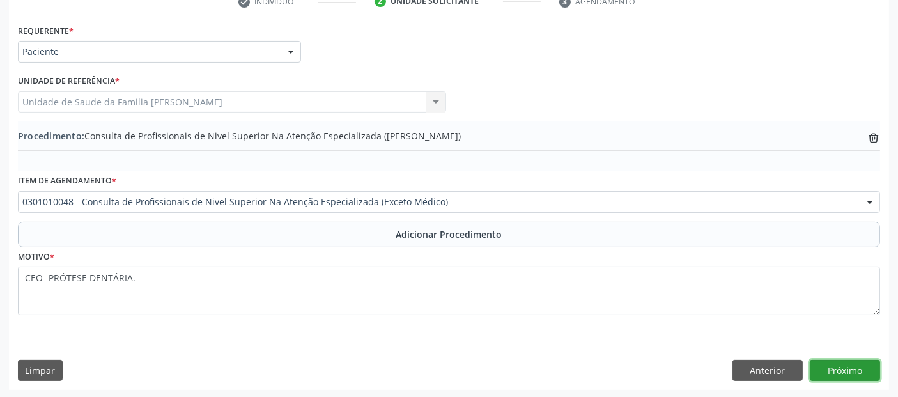
click at [846, 368] on button "Próximo" at bounding box center [844, 371] width 70 height 22
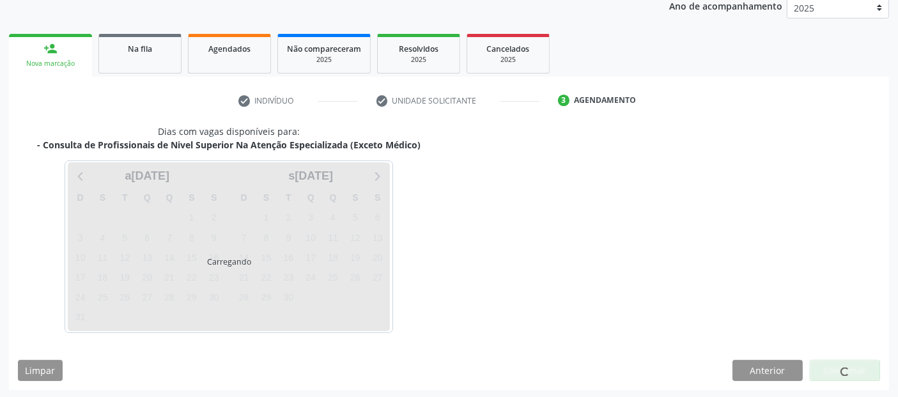
scroll to position [213, 0]
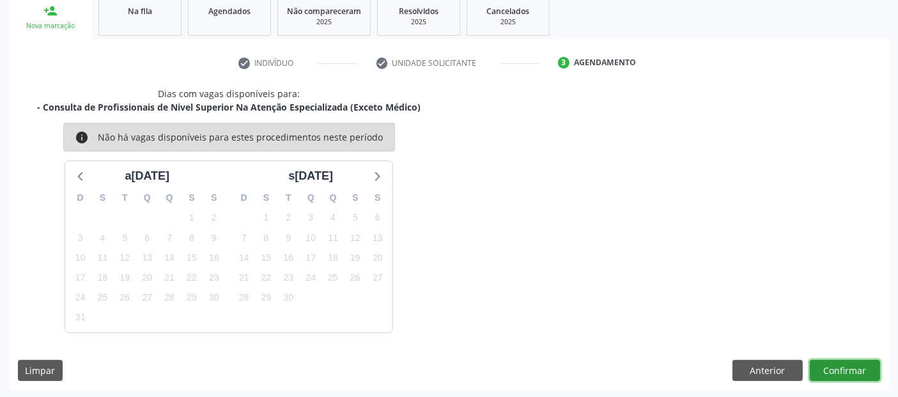
click at [846, 368] on button "Confirmar" at bounding box center [844, 371] width 70 height 22
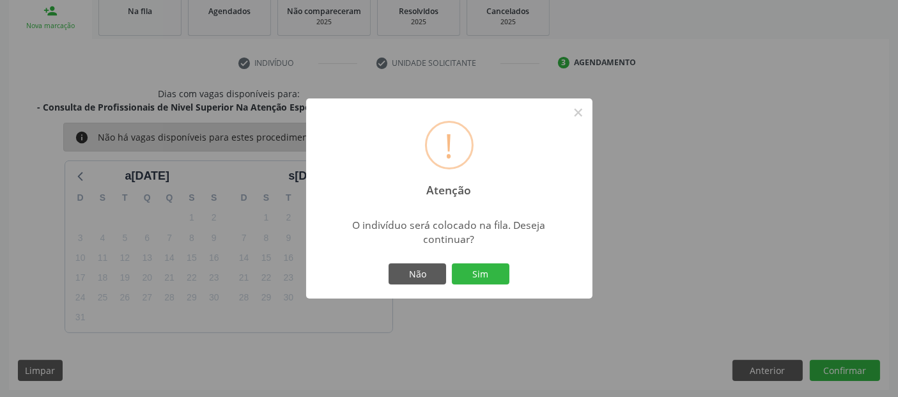
click at [452, 263] on button "Sim" at bounding box center [480, 274] width 57 height 22
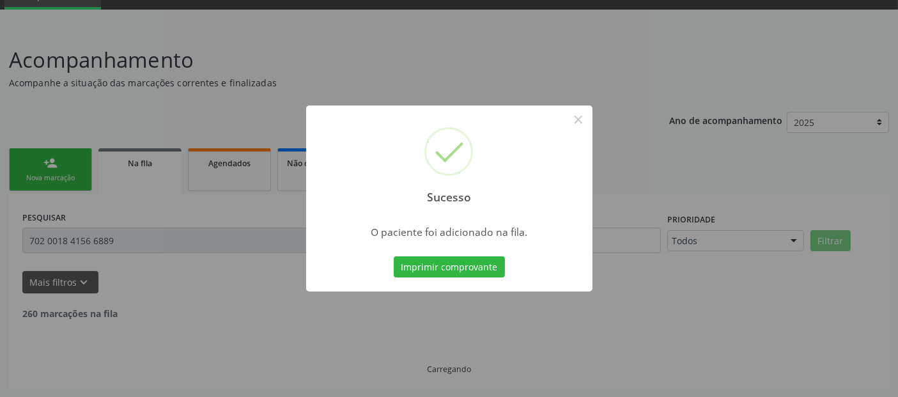
scroll to position [45, 0]
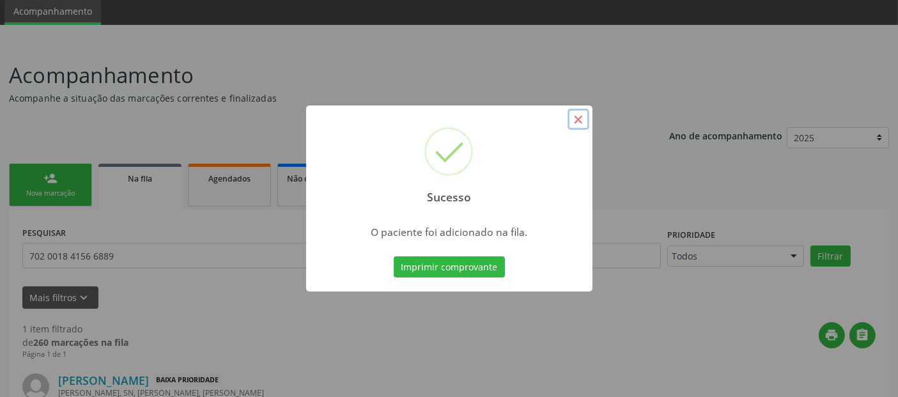
click at [580, 119] on button "×" at bounding box center [578, 120] width 22 height 22
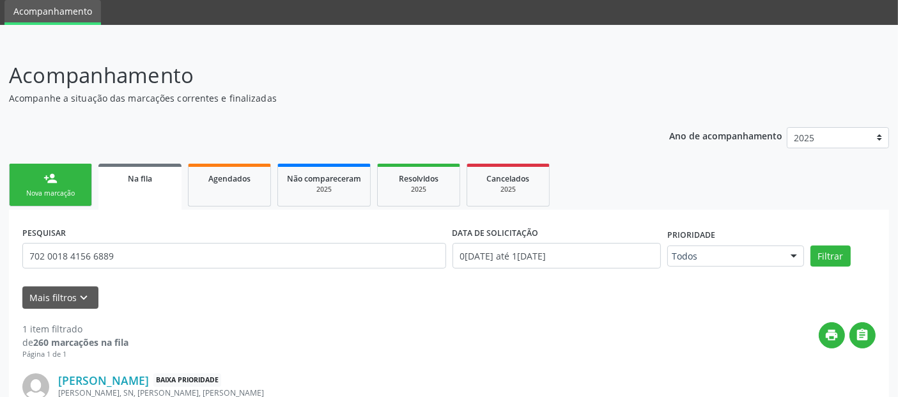
click at [43, 188] on div "Nova marcação" at bounding box center [51, 193] width 64 height 10
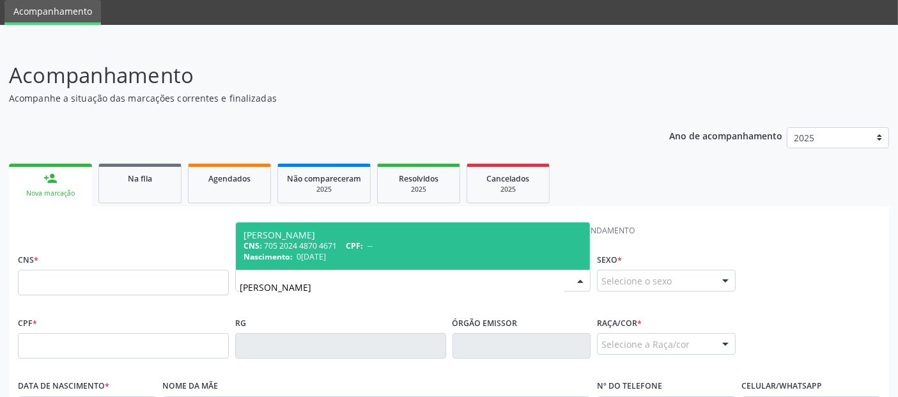
type input "[PERSON_NAME]"
click at [263, 246] on div "CNS: 706 8072 5853 8123 CPF: 023.332.174-80" at bounding box center [412, 245] width 339 height 11
type input "706 8072 5853 8123"
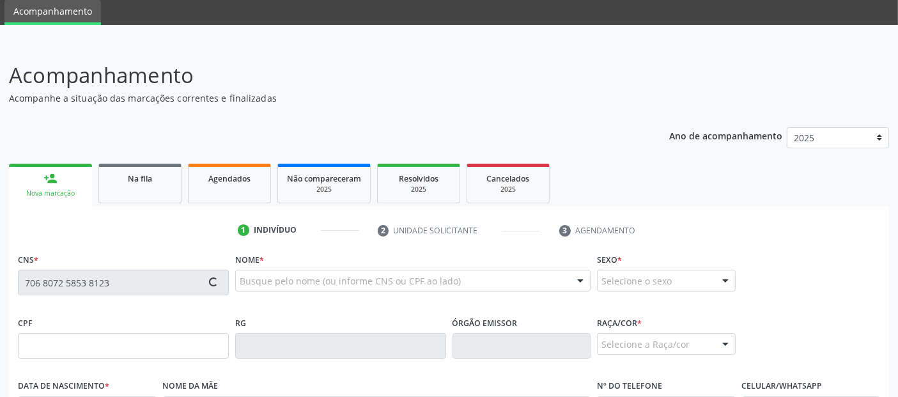
type input "023.332.174-80"
type input "2[DATE]"
type input "[PERSON_NAME]"
type input "[PHONE_NUMBER]"
type input "24"
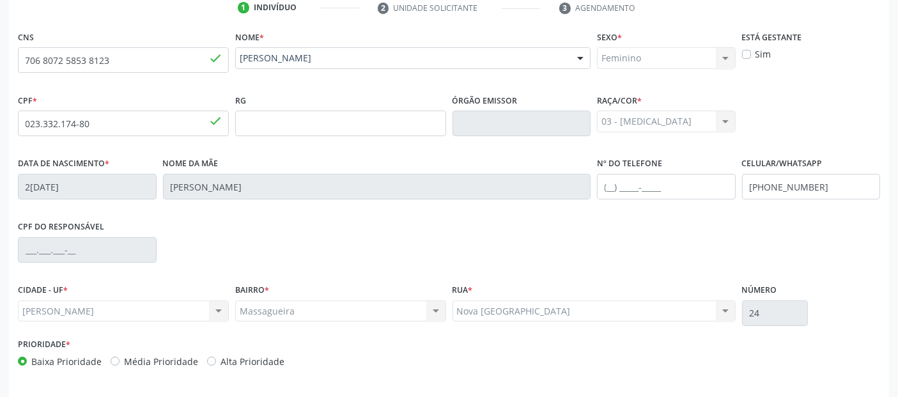
scroll to position [298, 0]
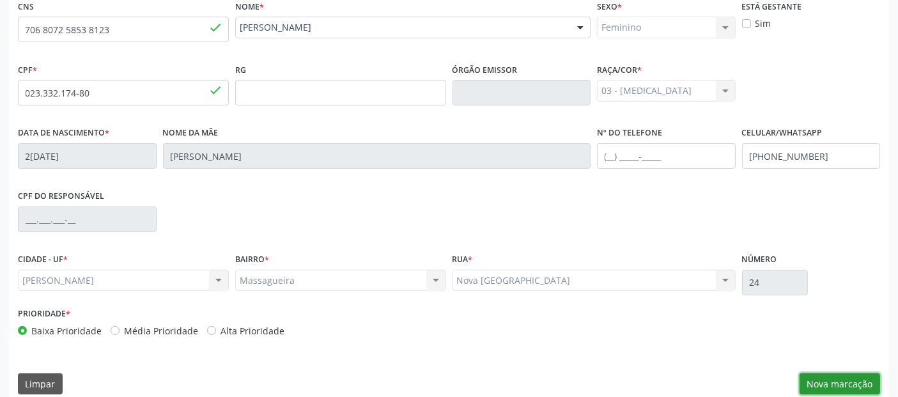
click at [833, 390] on button "Nova marcação" at bounding box center [839, 384] width 80 height 22
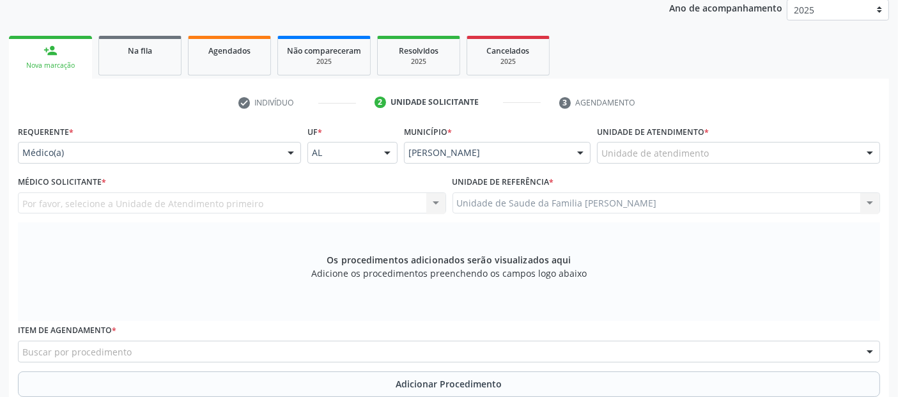
scroll to position [167, 0]
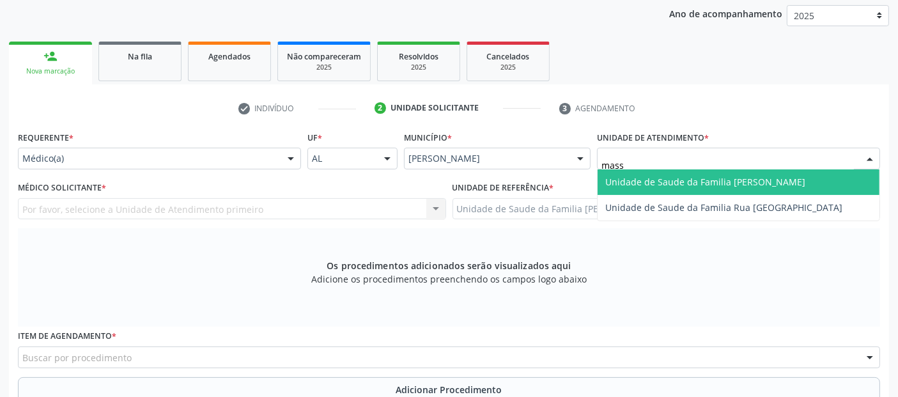
type input "massa"
click at [676, 182] on span "Unidade de Saude da Familia [PERSON_NAME]" at bounding box center [705, 182] width 200 height 12
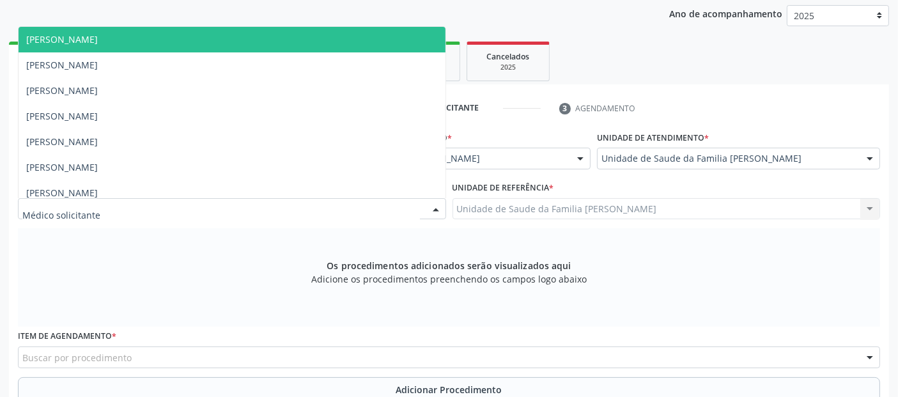
click at [342, 214] on div at bounding box center [232, 209] width 428 height 22
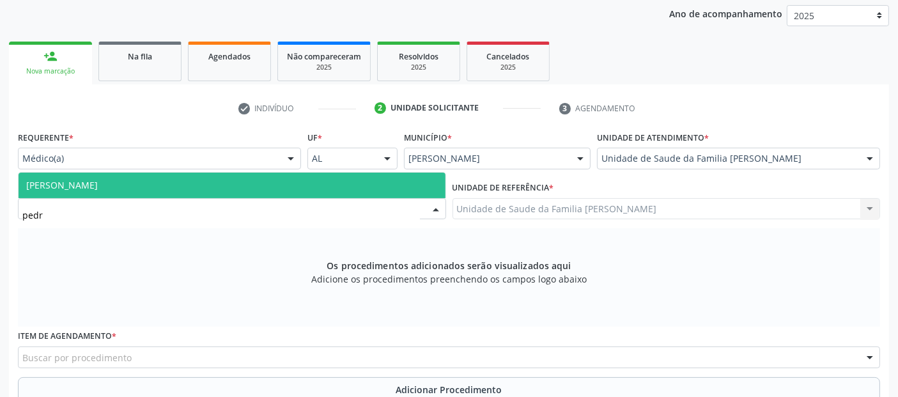
type input "[PERSON_NAME]"
click at [319, 194] on span "[PERSON_NAME]" at bounding box center [232, 185] width 427 height 26
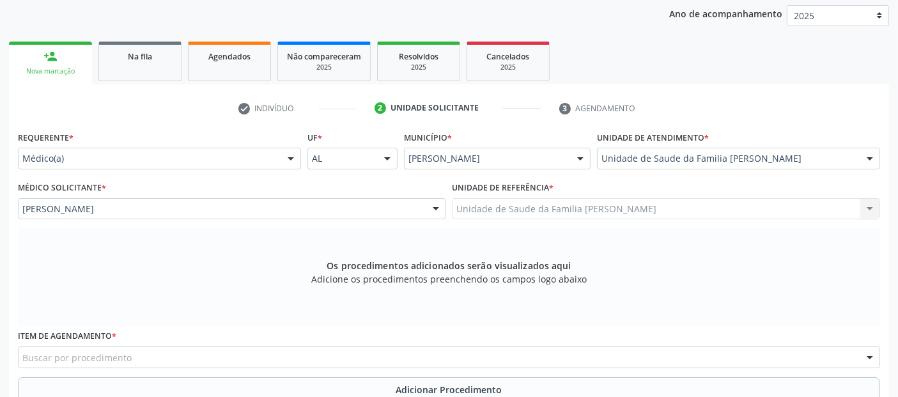
scroll to position [263, 0]
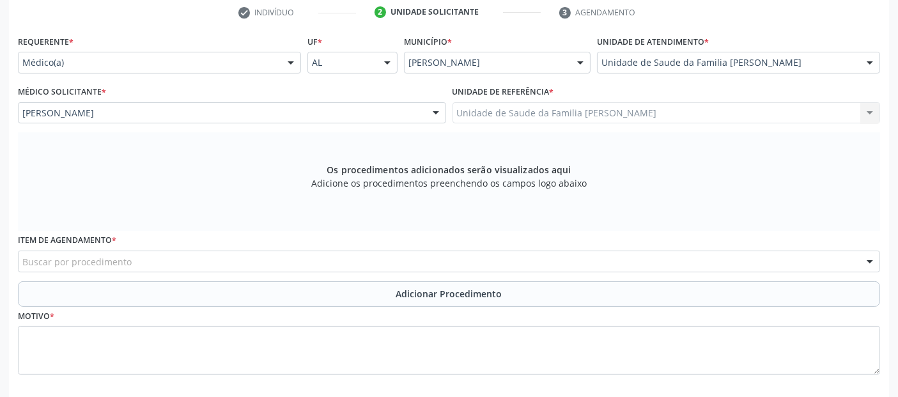
click at [424, 258] on div "Buscar por procedimento" at bounding box center [449, 261] width 862 height 22
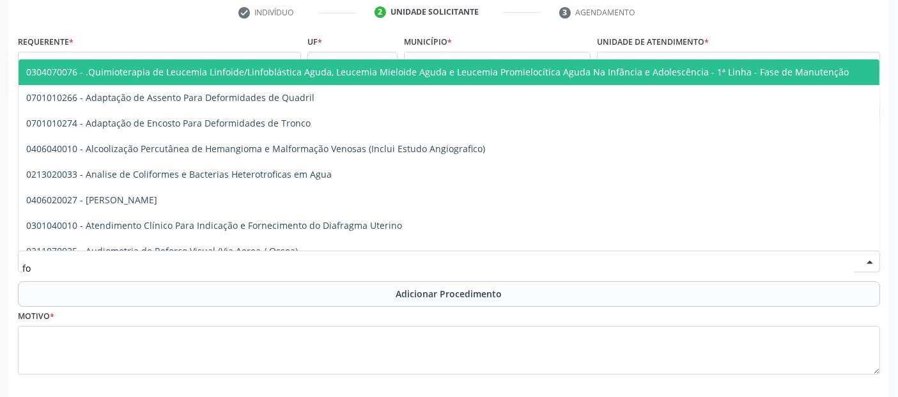
type input "f"
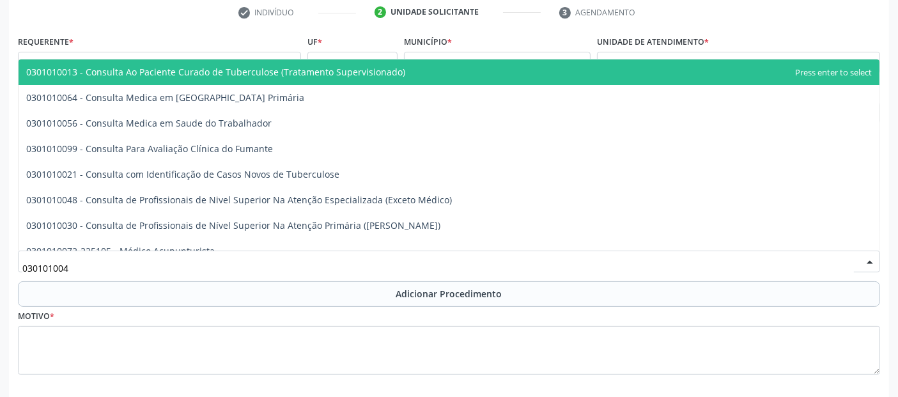
type input "0301010048"
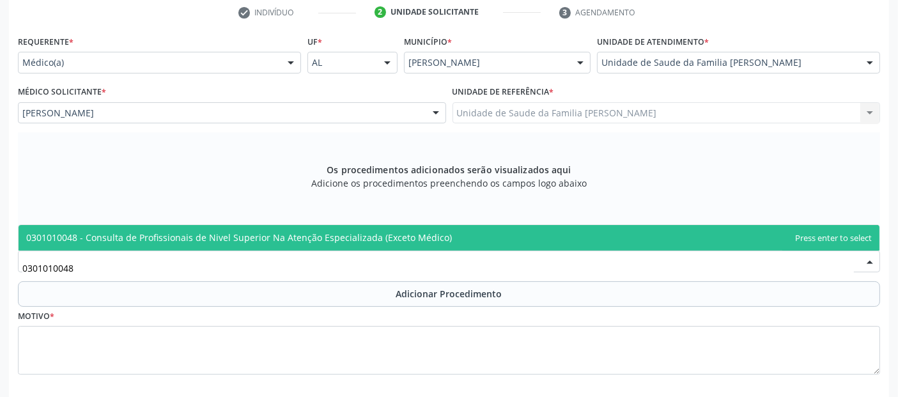
click at [385, 233] on span "0301010048 - Consulta de Profissionais de Nivel Superior Na Atenção Especializa…" at bounding box center [238, 237] width 425 height 12
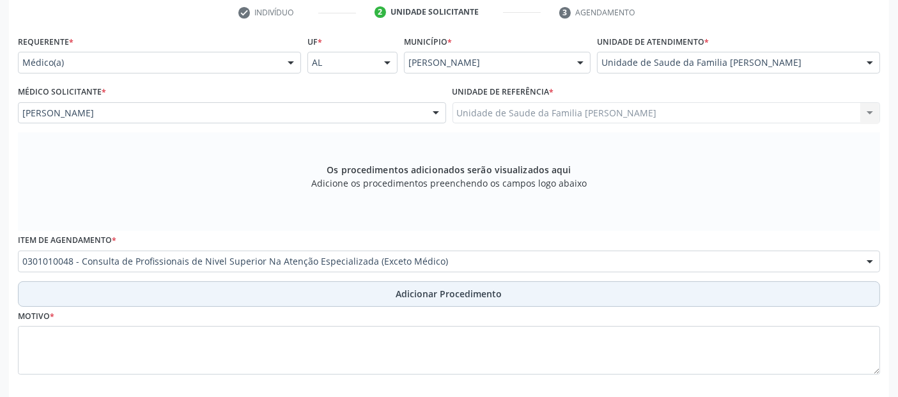
click at [302, 284] on button "Adicionar Procedimento" at bounding box center [449, 294] width 862 height 26
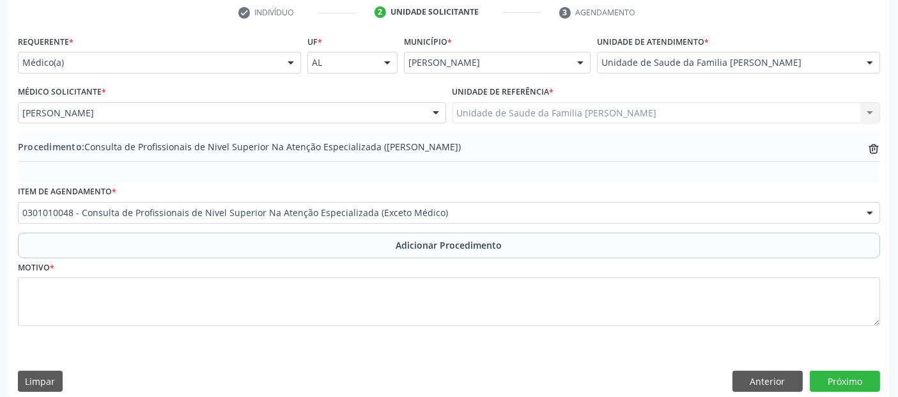
click at [245, 342] on div "Requerente * Médico(a) Médico(a) Enfermeiro(a) Paciente Nenhum resultado encont…" at bounding box center [449, 216] width 880 height 369
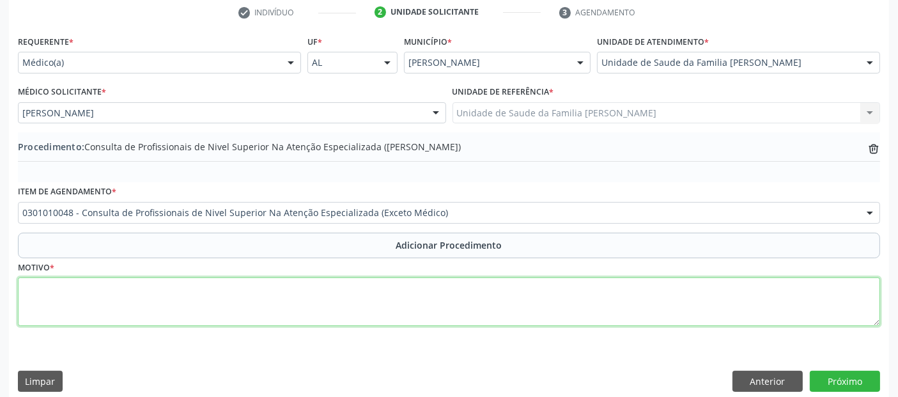
click at [271, 314] on textarea at bounding box center [449, 301] width 862 height 49
type textarea "FISIOTERAPIA- Paciente com sinais de epicondilite medial."
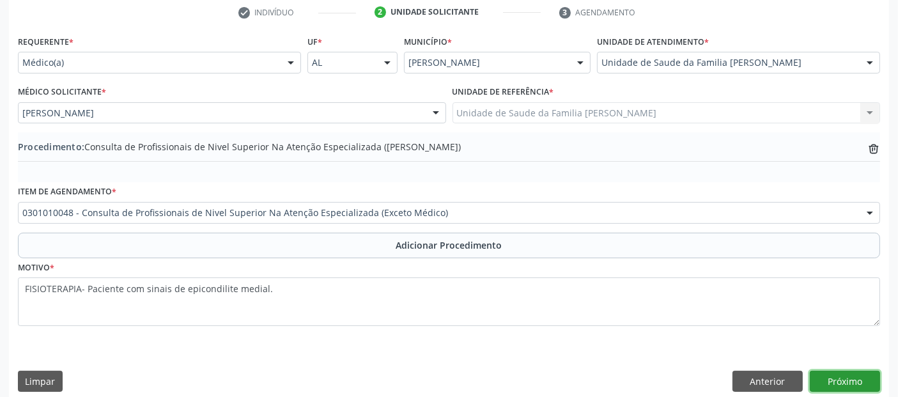
click at [853, 386] on button "Próximo" at bounding box center [844, 382] width 70 height 22
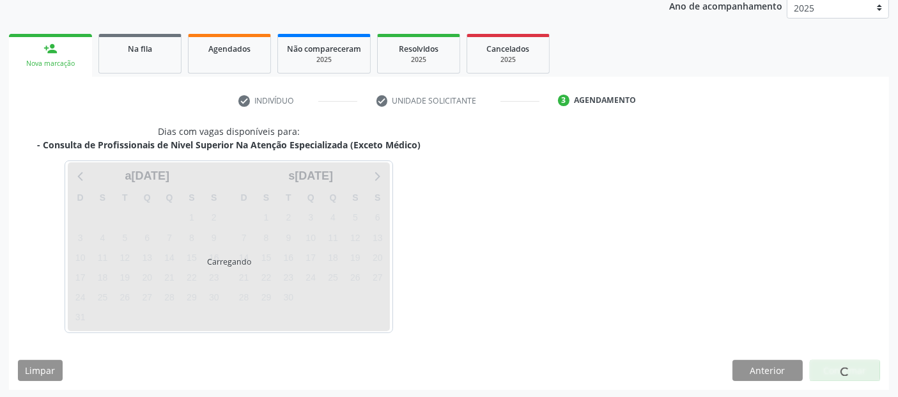
scroll to position [213, 0]
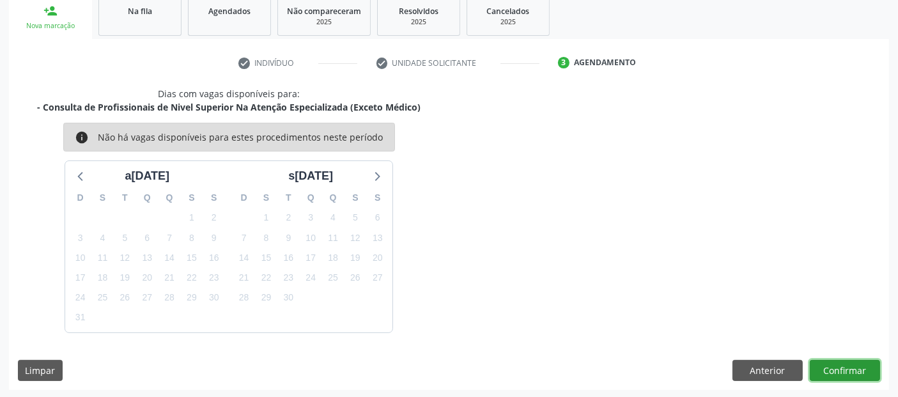
click at [862, 370] on button "Confirmar" at bounding box center [844, 371] width 70 height 22
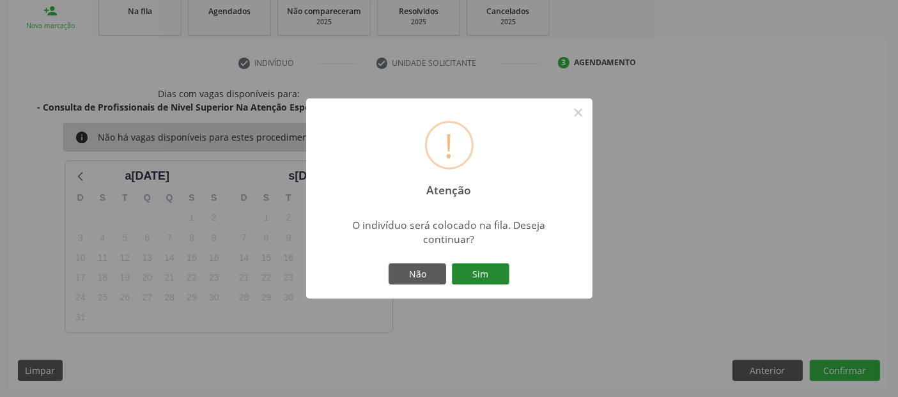
click at [475, 269] on button "Sim" at bounding box center [480, 274] width 57 height 22
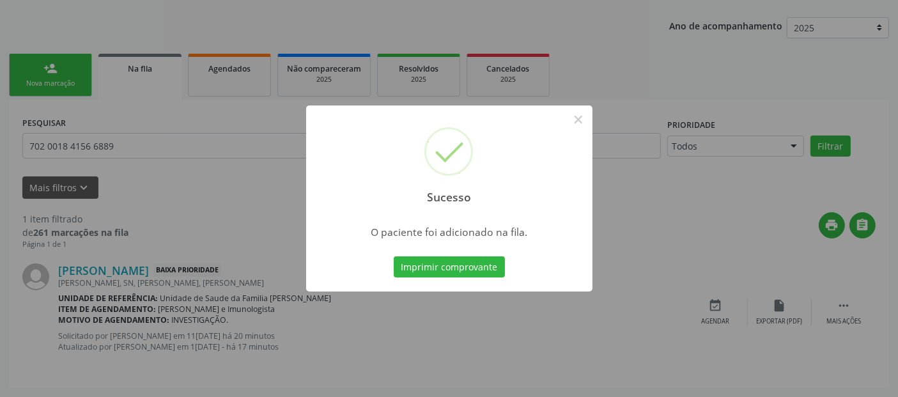
scroll to position [45, 0]
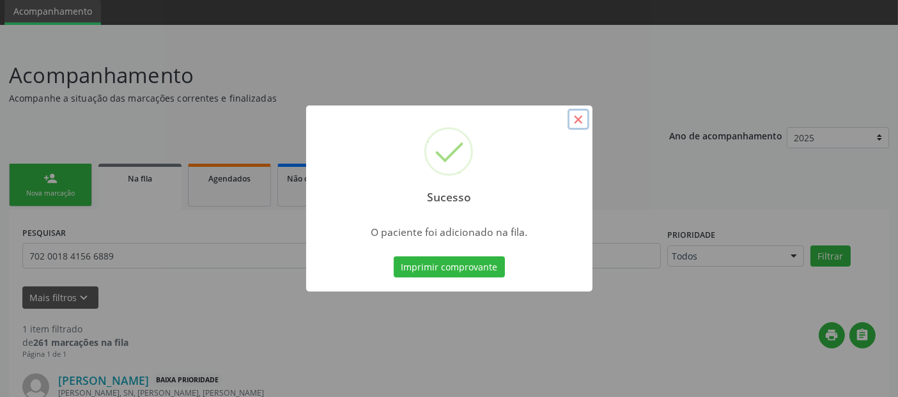
click at [574, 125] on button "×" at bounding box center [578, 120] width 22 height 22
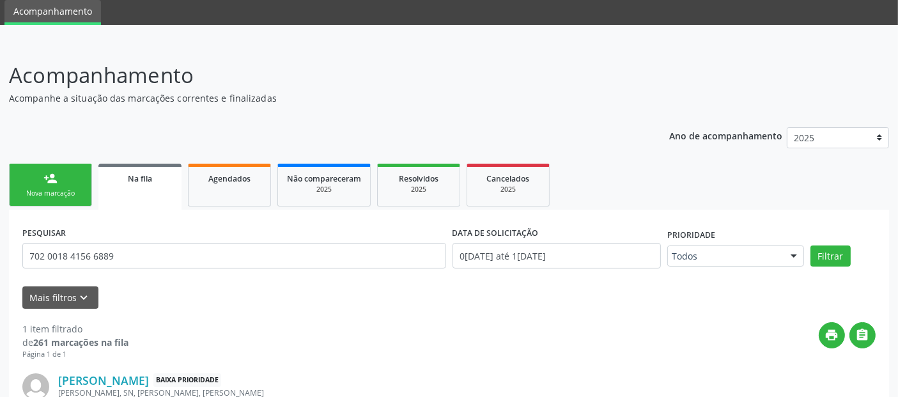
click at [66, 183] on link "person_add Nova marcação" at bounding box center [50, 185] width 83 height 43
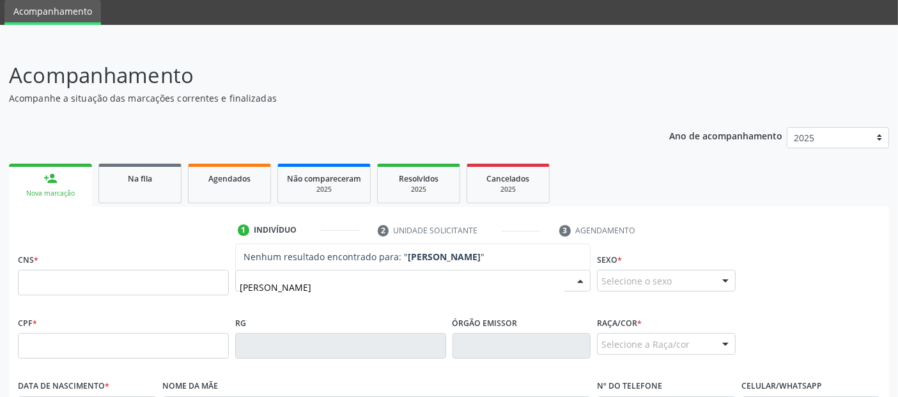
type input "[PERSON_NAME]"
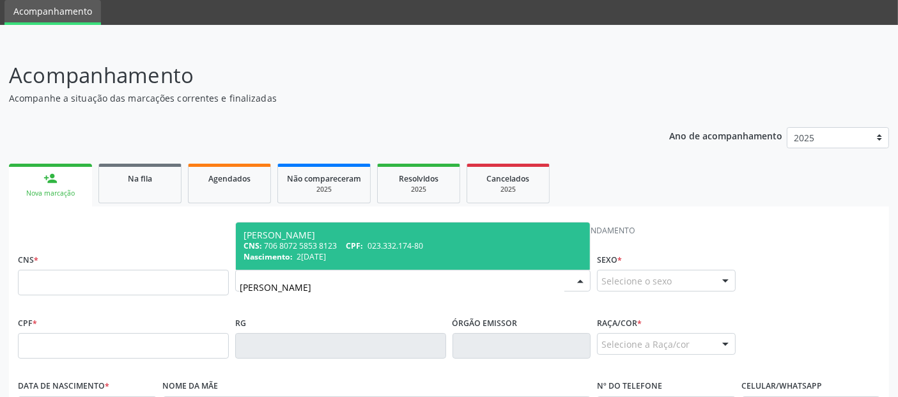
click at [332, 225] on span "[PERSON_NAME] CNS: 706 8072 5853 8123 CPF: 023.332.174-80 Nascimento: 2[DATE]" at bounding box center [413, 245] width 354 height 47
type input "706 8072 5853 8123"
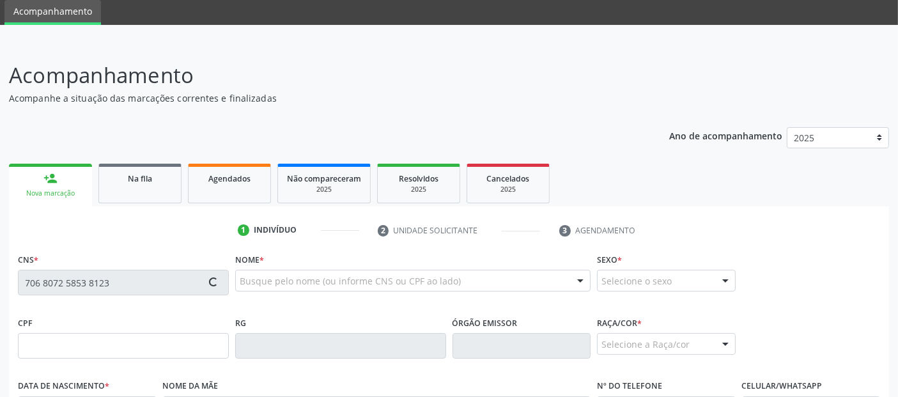
type input "023.332.174-80"
type input "2[DATE]"
type input "[PERSON_NAME]"
type input "[PHONE_NUMBER]"
type input "24"
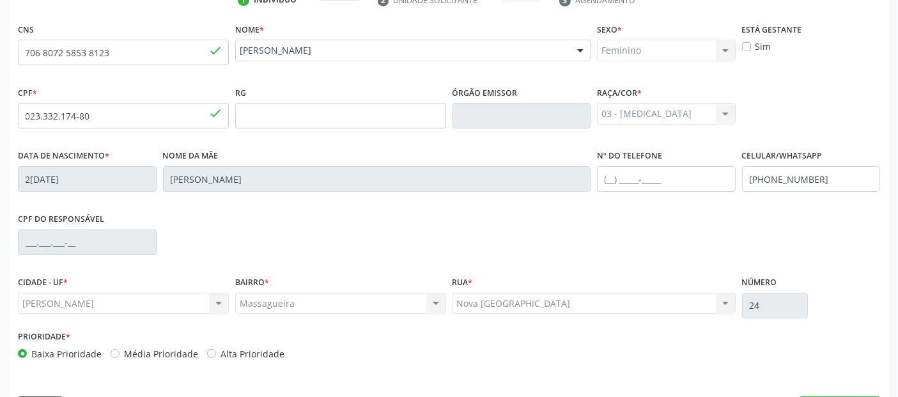
scroll to position [312, 0]
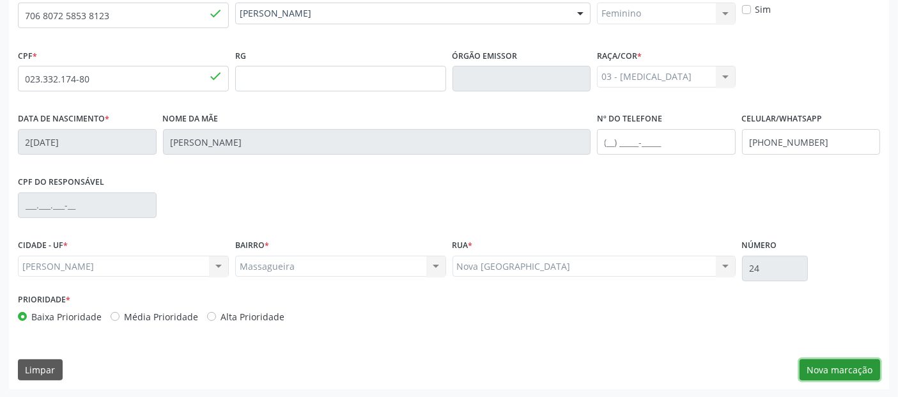
click at [816, 371] on button "Nova marcação" at bounding box center [839, 370] width 80 height 22
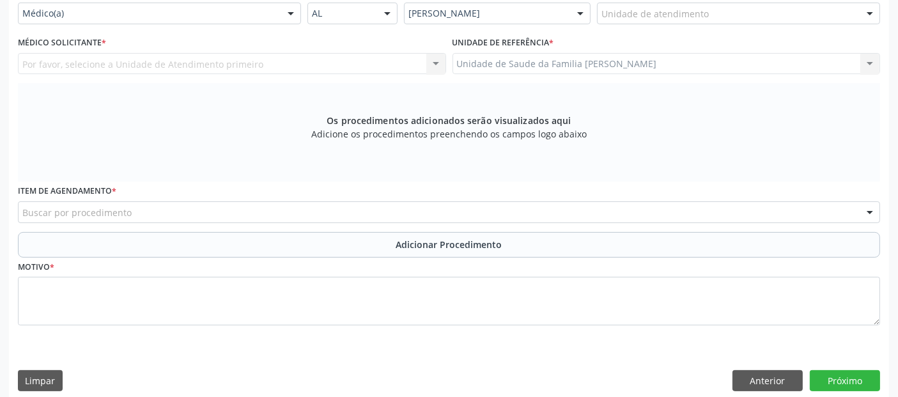
scroll to position [220, 0]
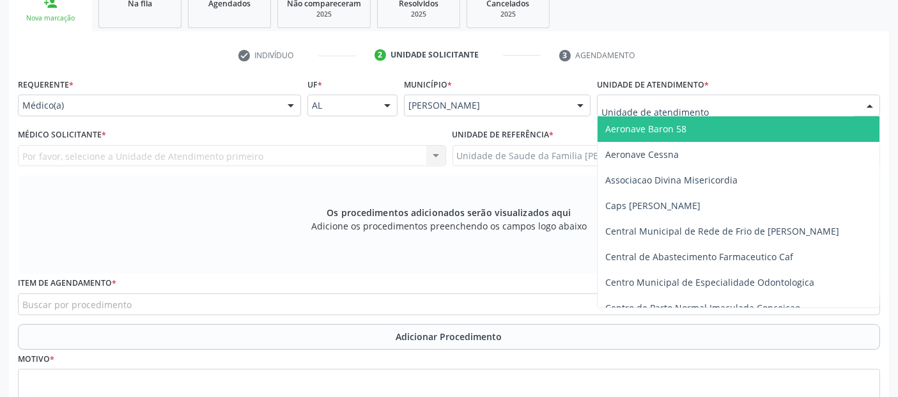
click at [734, 111] on div at bounding box center [738, 106] width 283 height 22
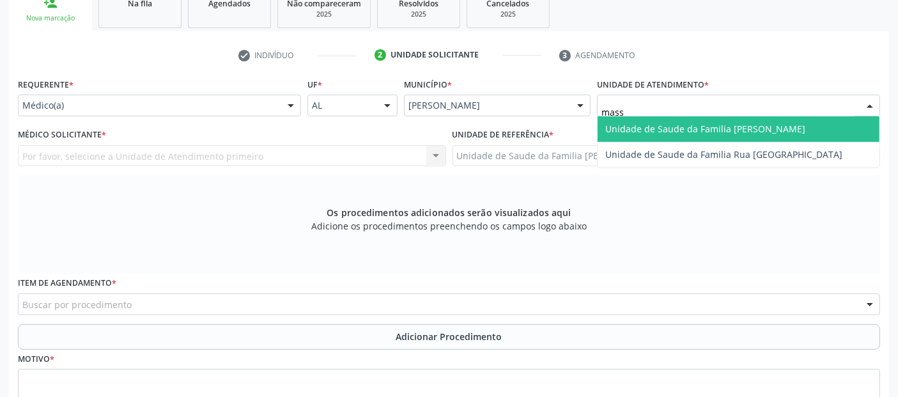
type input "massa"
click at [698, 123] on span "Unidade de Saude da Familia [PERSON_NAME]" at bounding box center [705, 129] width 200 height 12
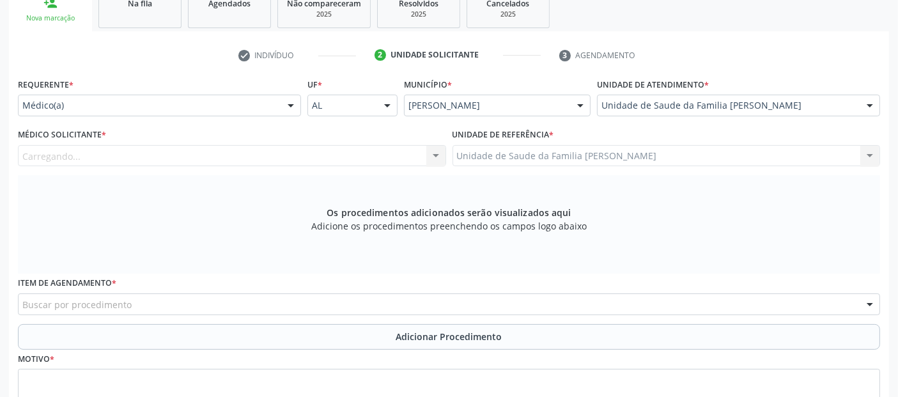
click at [249, 148] on div "Carregando... Nenhum resultado encontrado para: " " Não há nenhuma opção para s…" at bounding box center [232, 156] width 428 height 22
click at [249, 148] on div "Médico solicitante" at bounding box center [232, 156] width 428 height 22
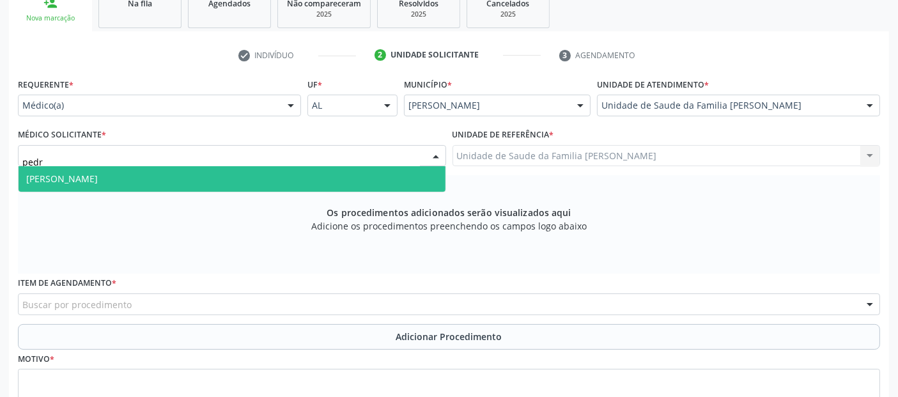
type input "[PERSON_NAME]"
click at [213, 175] on span "[PERSON_NAME]" at bounding box center [232, 179] width 427 height 26
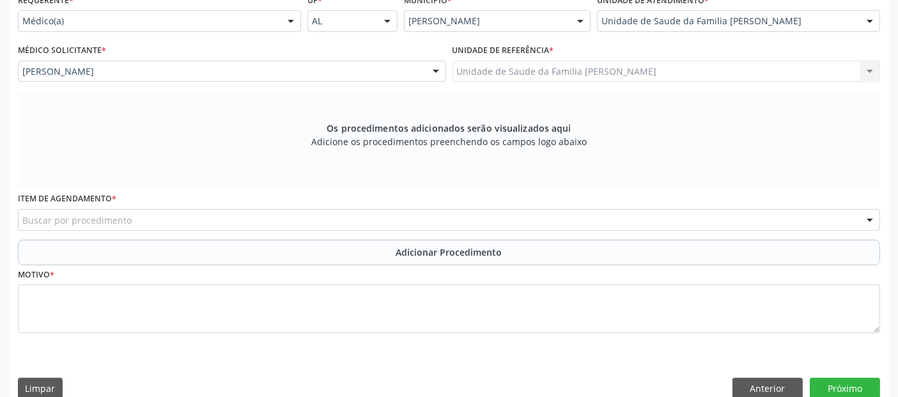
scroll to position [323, 0]
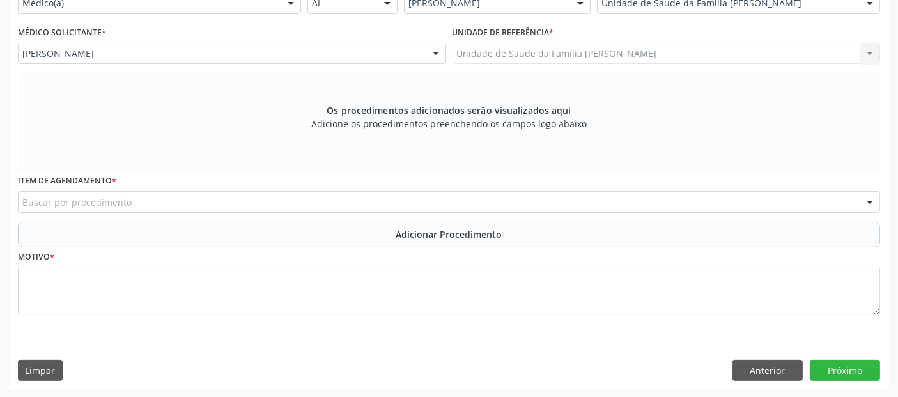
click at [429, 201] on div "Buscar por procedimento" at bounding box center [449, 202] width 862 height 22
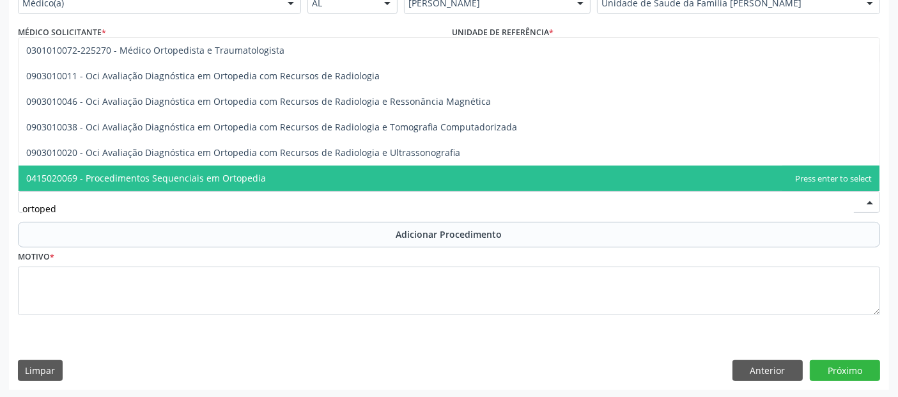
type input "ortopedi"
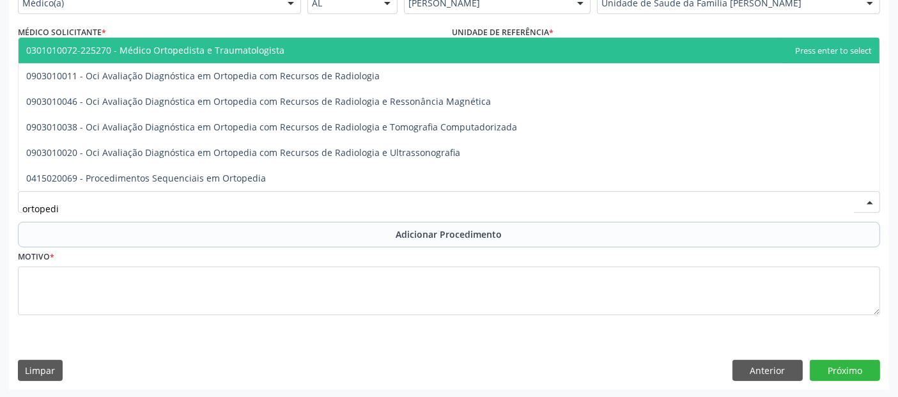
click at [248, 52] on span "0301010072-225270 - Médico Ortopedista e Traumatologista" at bounding box center [155, 50] width 258 height 12
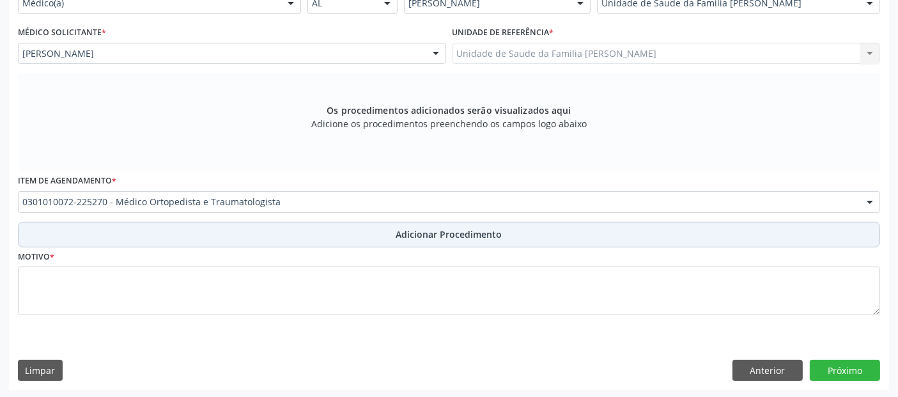
click at [264, 238] on button "Adicionar Procedimento" at bounding box center [449, 235] width 862 height 26
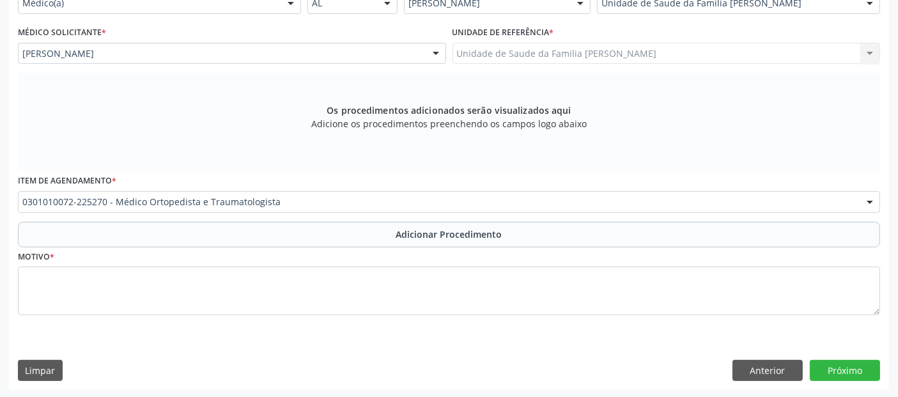
scroll to position [274, 0]
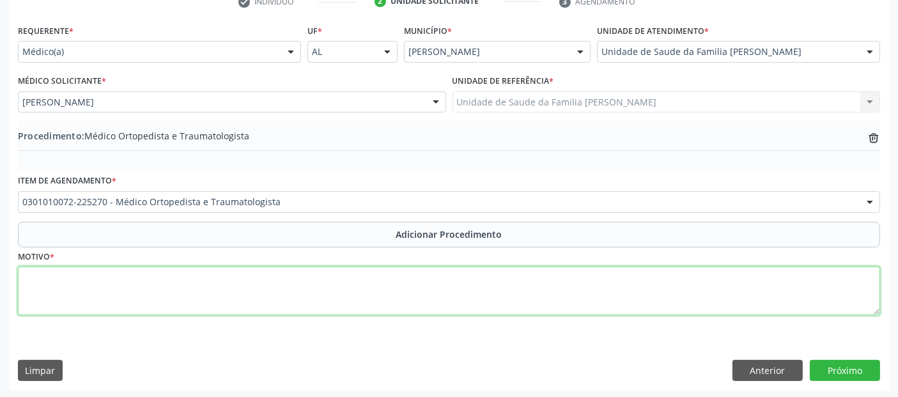
click at [245, 269] on textarea at bounding box center [449, 290] width 862 height 49
type textarea "Paciente com sinais de epicondilite medial."
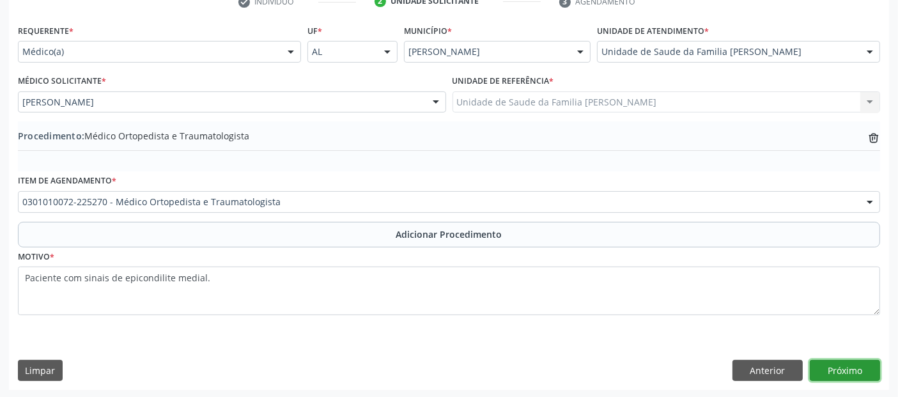
click at [846, 372] on button "Próximo" at bounding box center [844, 371] width 70 height 22
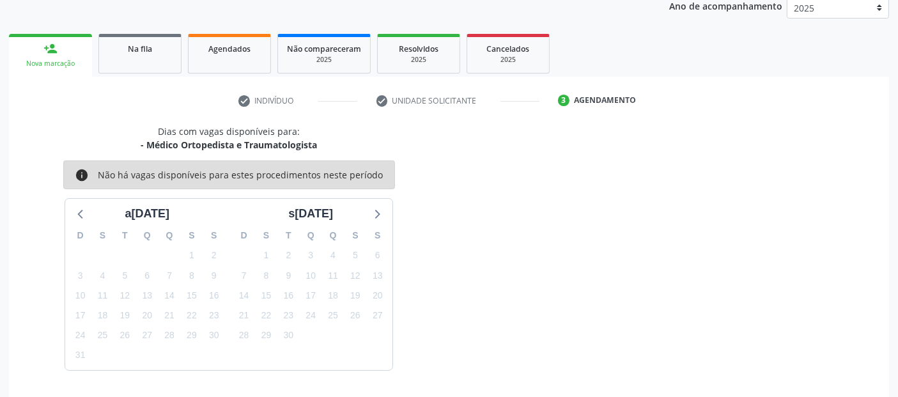
scroll to position [213, 0]
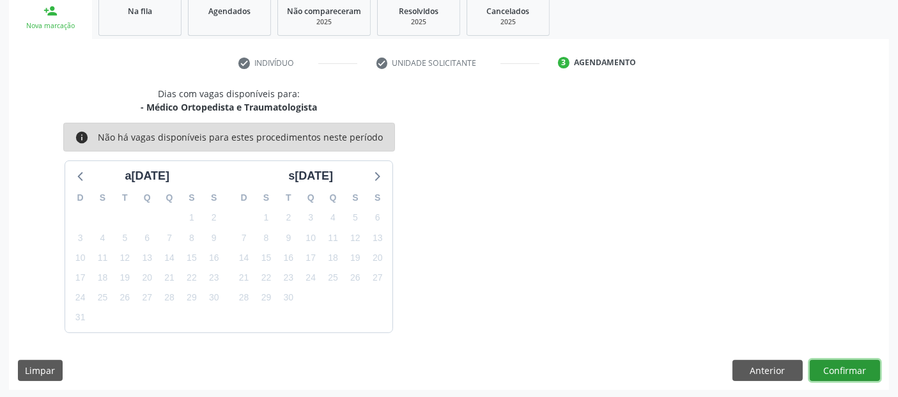
click at [846, 372] on button "Confirmar" at bounding box center [844, 371] width 70 height 22
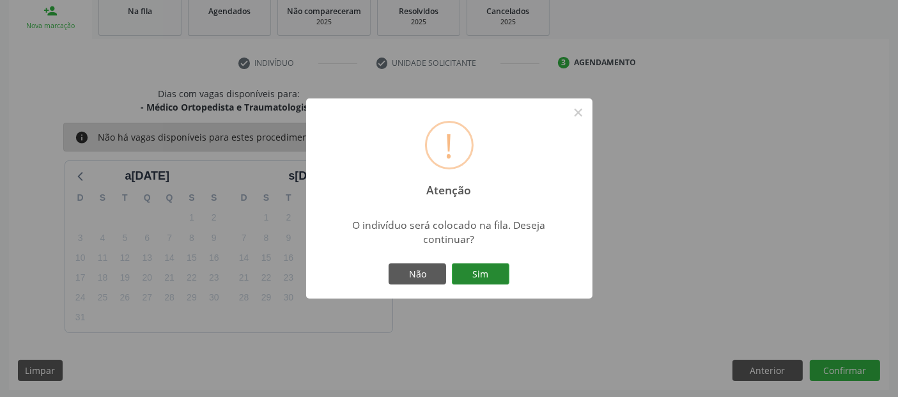
click at [500, 270] on button "Sim" at bounding box center [480, 274] width 57 height 22
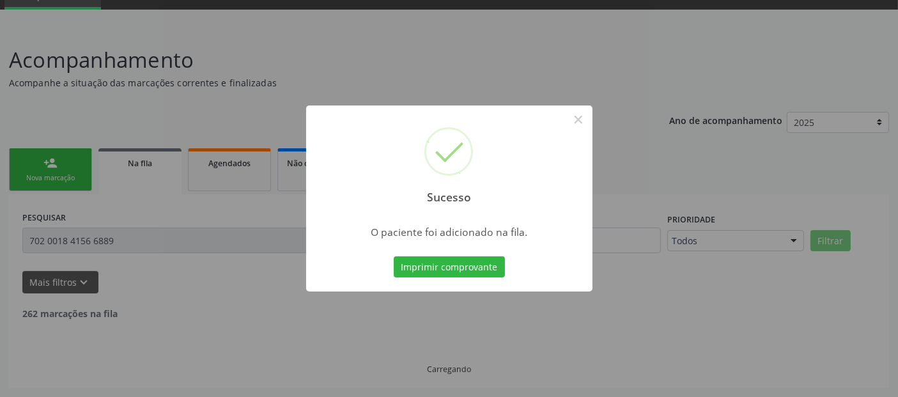
scroll to position [45, 0]
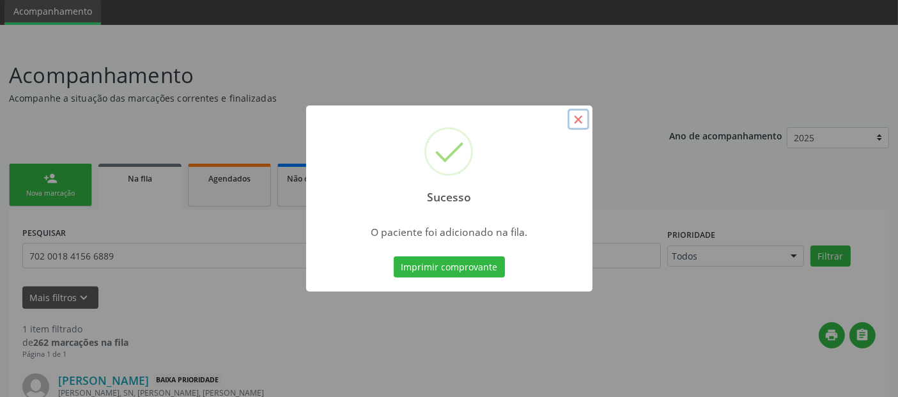
click at [569, 126] on button "×" at bounding box center [578, 120] width 22 height 22
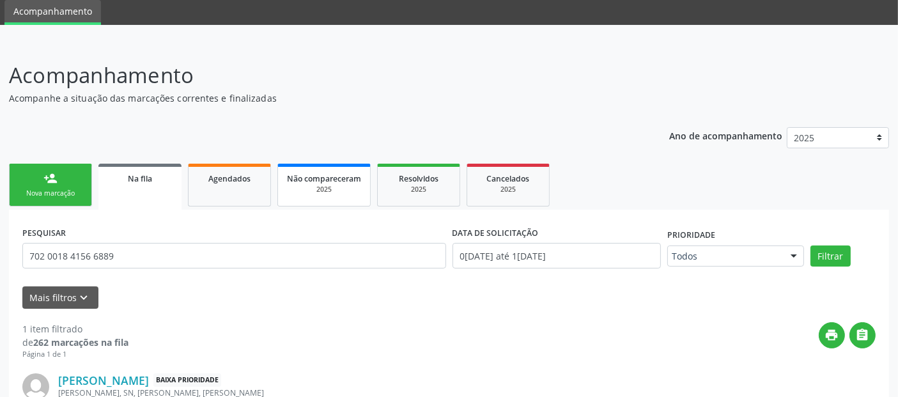
click at [61, 181] on link "person_add Nova marcação" at bounding box center [50, 185] width 83 height 43
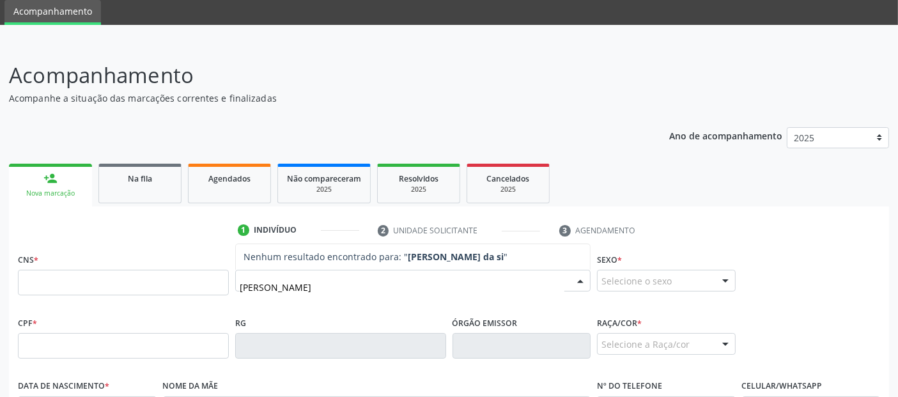
type input "[PERSON_NAME]"
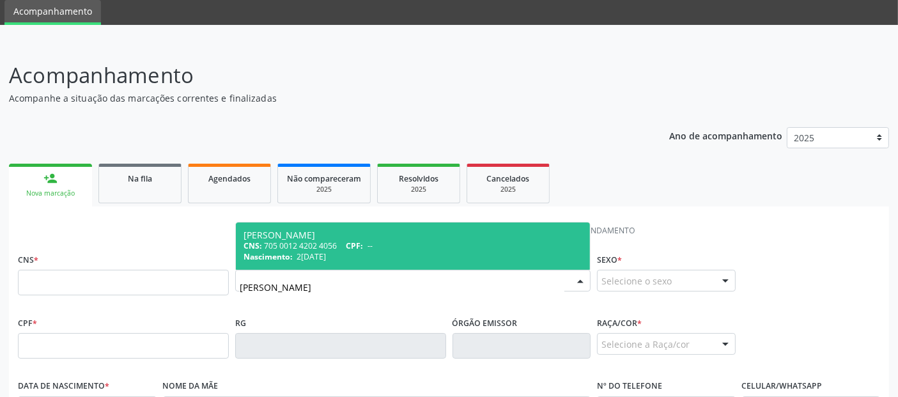
click at [375, 253] on div "Nascimento: 2[DATE]" at bounding box center [412, 256] width 339 height 11
type input "705 0012 4202 4056"
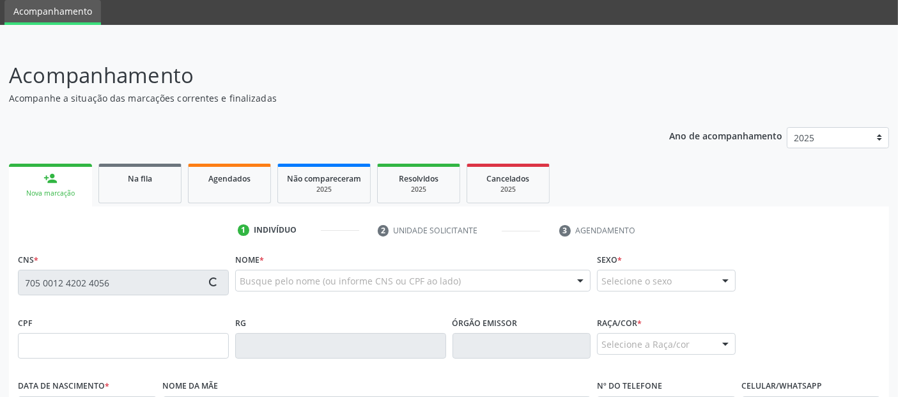
type input "2[DATE]"
type input "[PERSON_NAME]"
type input "[PHONE_NUMBER]"
type input "52"
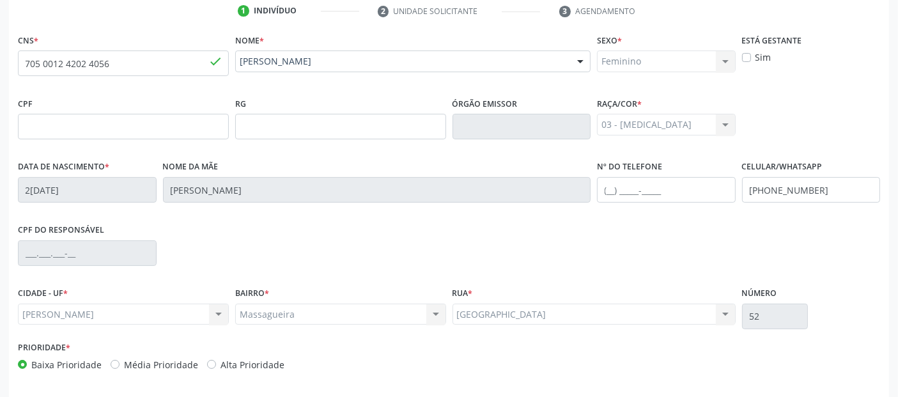
scroll to position [312, 0]
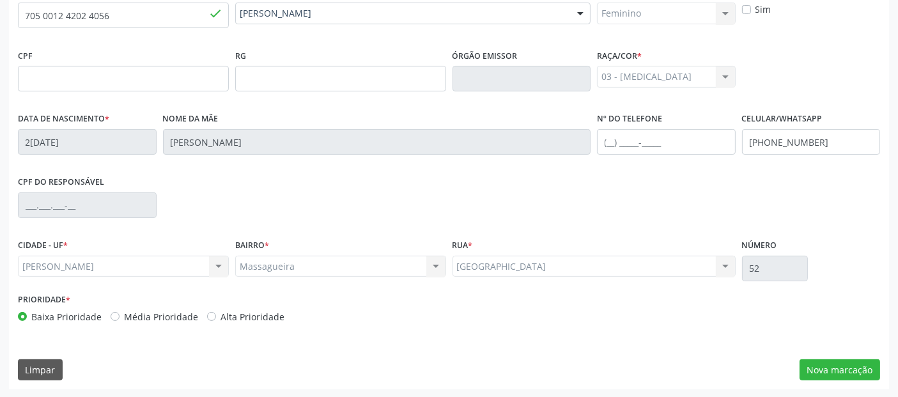
click at [825, 355] on div "CNS * 705 0012 4202 4056 done Nome * [PERSON_NAME] [PERSON_NAME] CNS: 705 0012 …" at bounding box center [449, 186] width 880 height 406
click at [824, 359] on button "Nova marcação" at bounding box center [839, 370] width 80 height 22
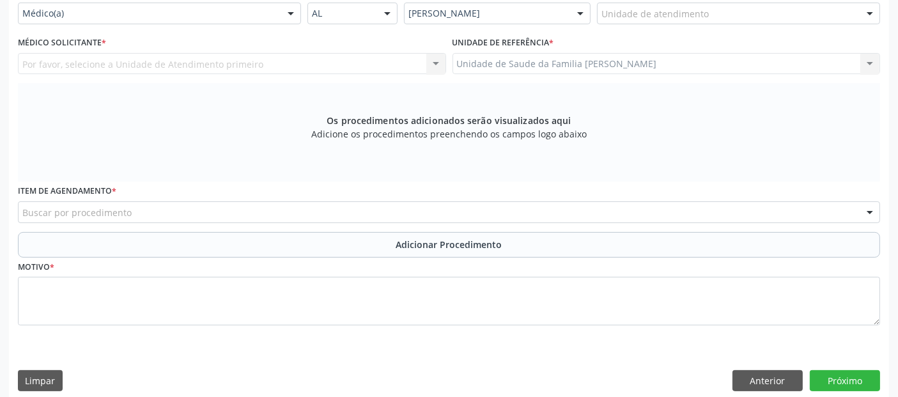
click at [834, 17] on div "Unidade de atendimento" at bounding box center [738, 14] width 283 height 22
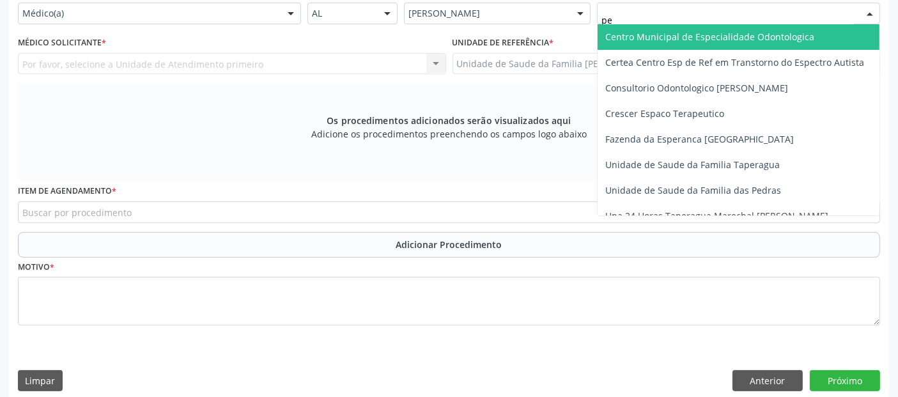
type input "p"
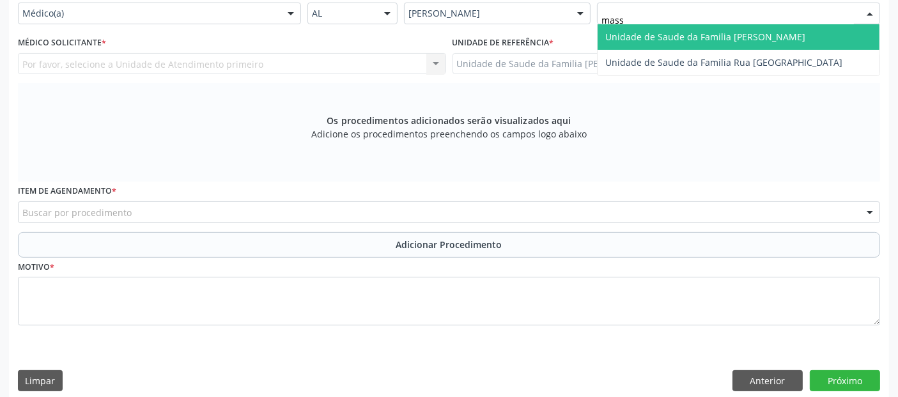
type input "massa"
click at [768, 31] on span "Unidade de Saude da Familia [PERSON_NAME]" at bounding box center [705, 37] width 200 height 12
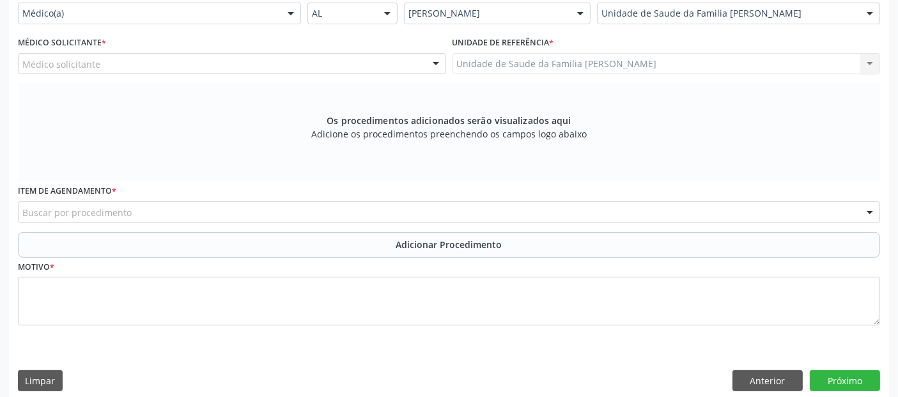
click at [240, 53] on div "Médico solicitante" at bounding box center [232, 64] width 428 height 22
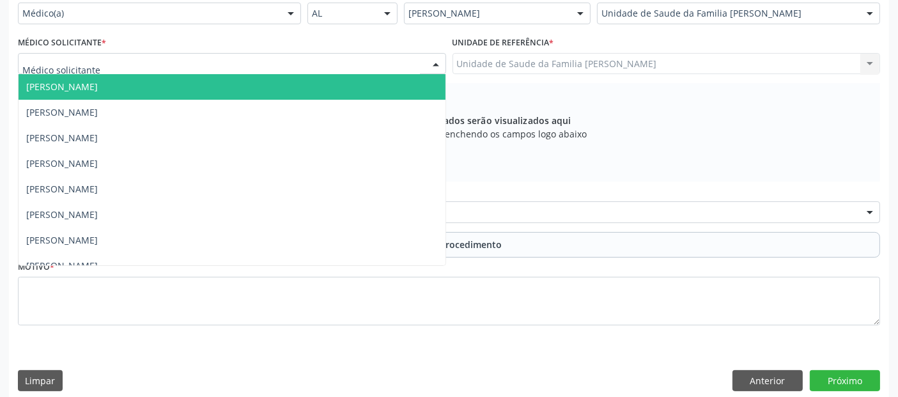
click at [240, 53] on div at bounding box center [232, 64] width 428 height 22
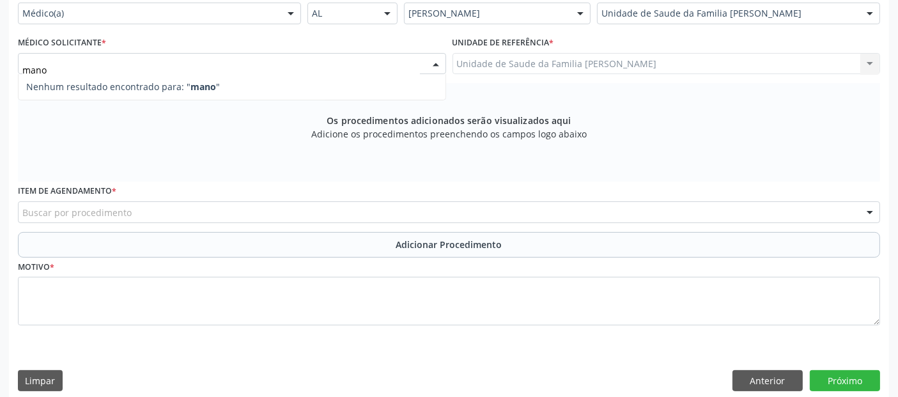
type input "mano"
click at [238, 43] on div "Médico Solicitante * Nenhum resultado encontrado para: " mano " Não há nenhuma …" at bounding box center [232, 53] width 428 height 41
click at [139, 63] on div "Médico solicitante" at bounding box center [232, 64] width 428 height 22
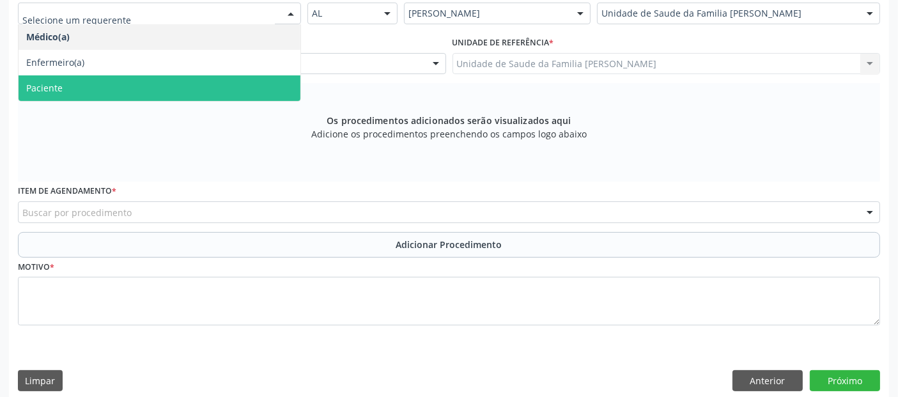
click at [92, 84] on span "Paciente" at bounding box center [160, 88] width 282 height 26
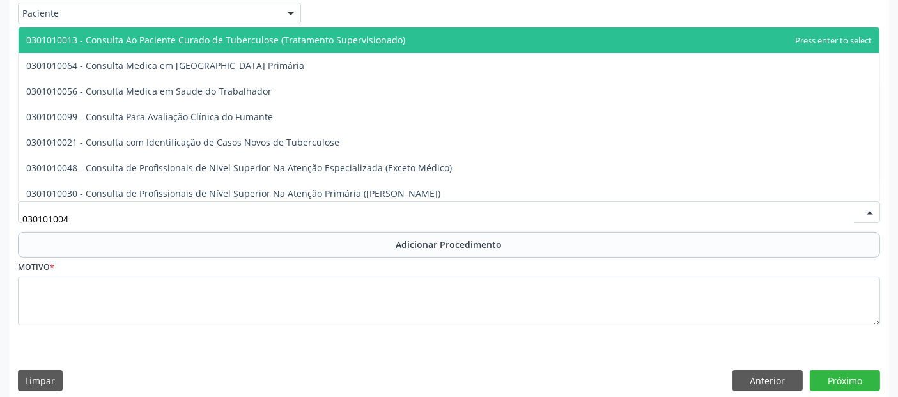
type input "0301010048"
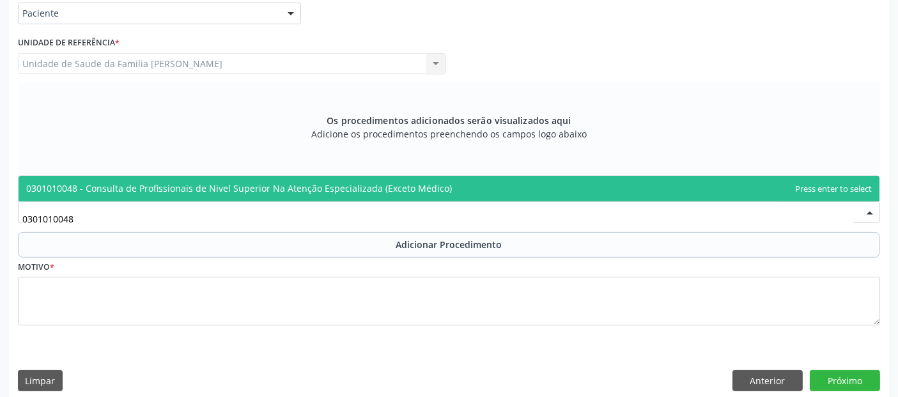
click at [133, 188] on span "0301010048 - Consulta de Profissionais de Nivel Superior Na Atenção Especializa…" at bounding box center [238, 188] width 425 height 12
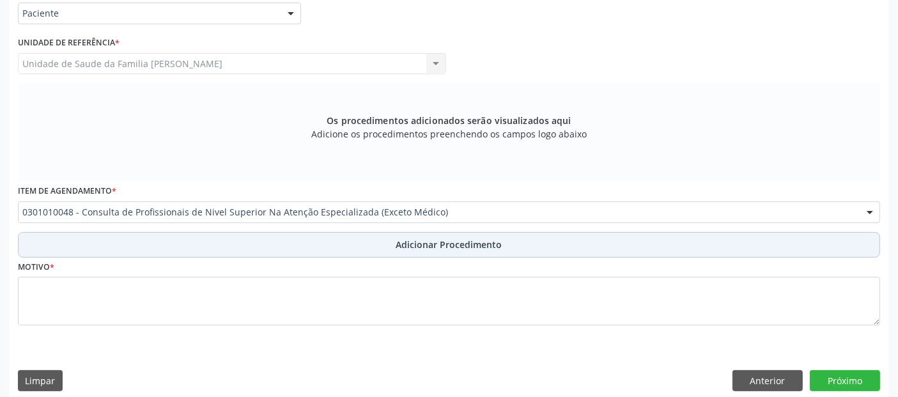
click at [99, 238] on button "Adicionar Procedimento" at bounding box center [449, 245] width 862 height 26
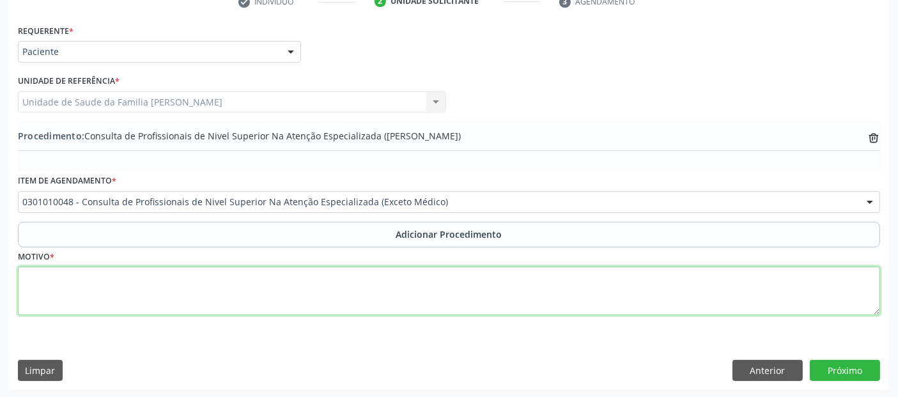
click at [112, 296] on textarea at bounding box center [449, 290] width 862 height 49
type textarea "CEO- PULPITE."
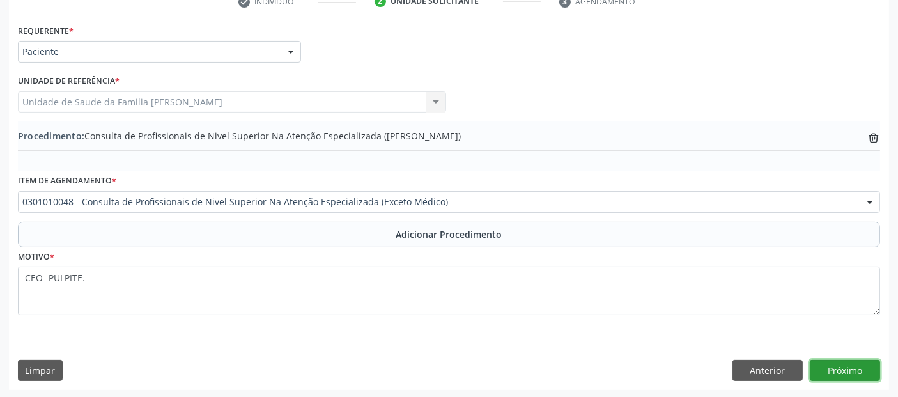
click at [865, 369] on button "Próximo" at bounding box center [844, 371] width 70 height 22
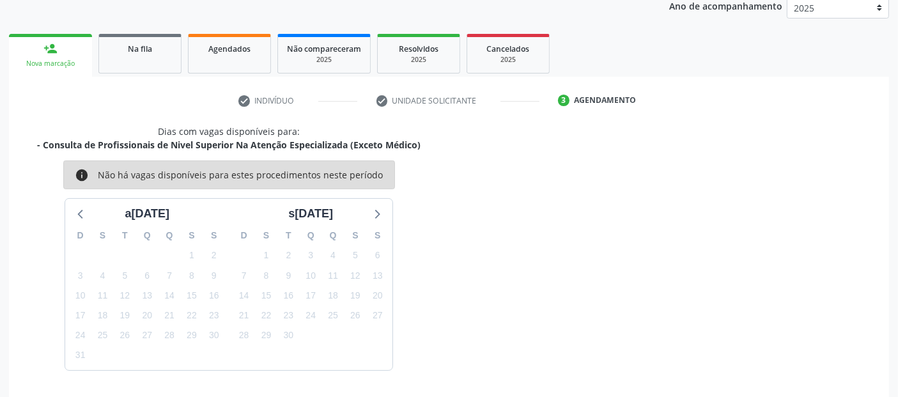
scroll to position [213, 0]
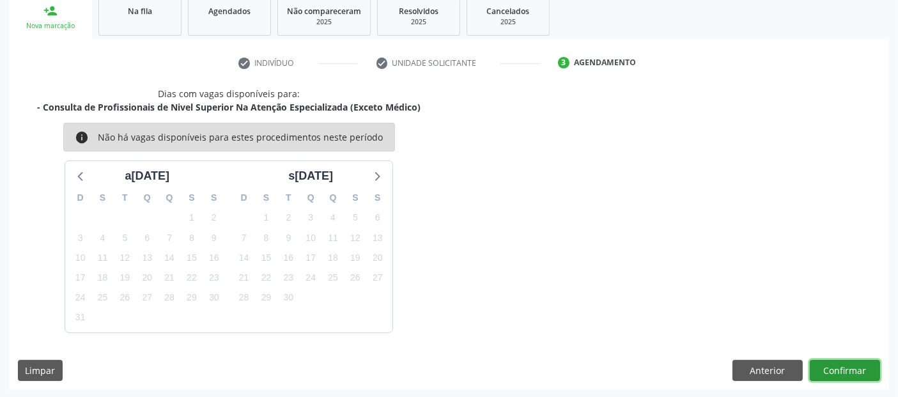
click at [865, 369] on button "Confirmar" at bounding box center [844, 371] width 70 height 22
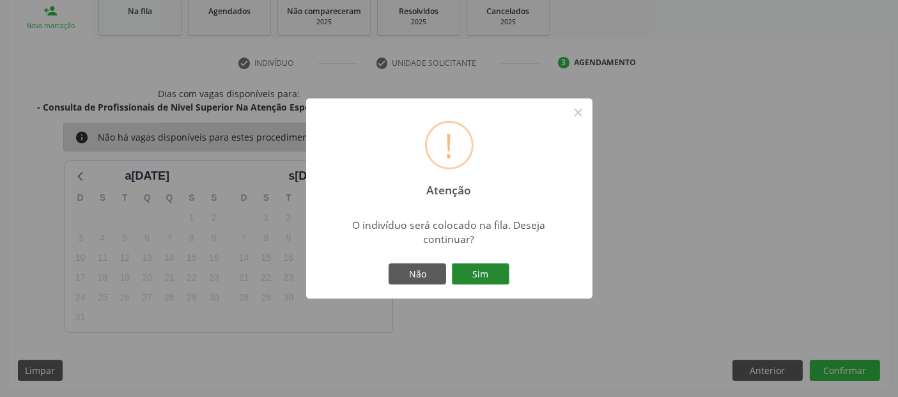
click at [492, 272] on button "Sim" at bounding box center [480, 274] width 57 height 22
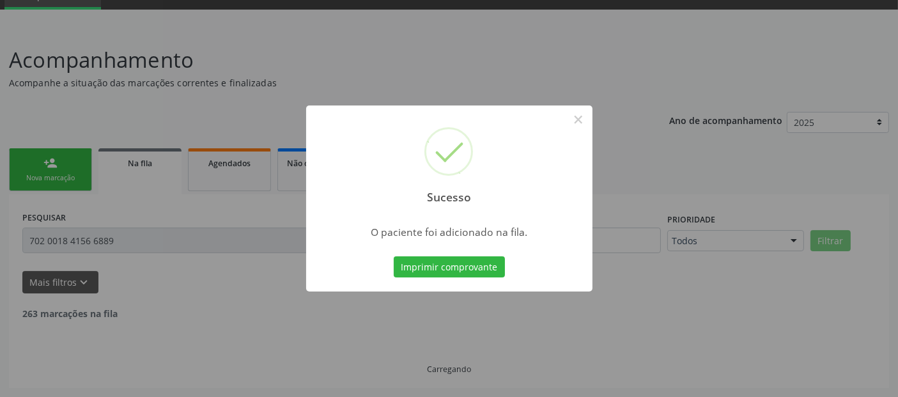
scroll to position [45, 0]
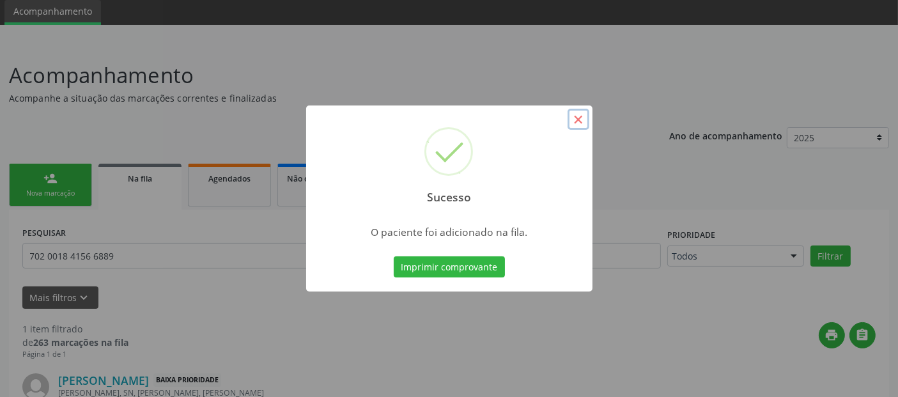
click at [579, 125] on button "×" at bounding box center [578, 120] width 22 height 22
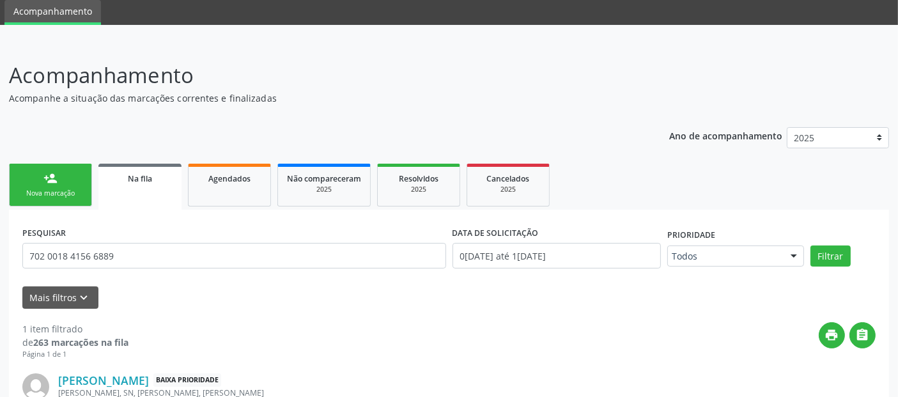
click at [66, 164] on link "person_add Nova marcação" at bounding box center [50, 185] width 83 height 43
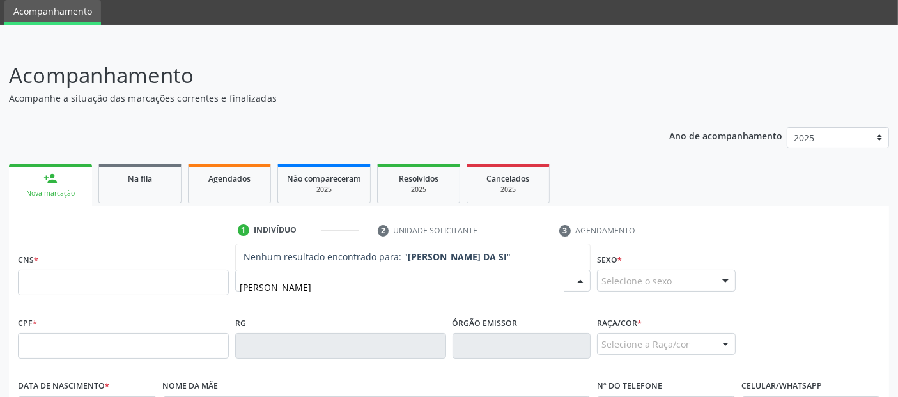
type input "[PERSON_NAME]"
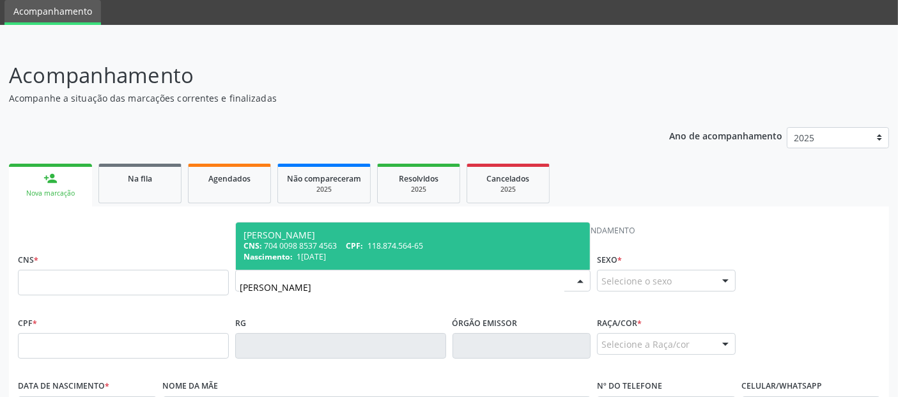
click at [368, 241] on div "CNS: 704 0098 8537 4563 CPF: 118.874.564-65" at bounding box center [412, 245] width 339 height 11
type input "704 0098 8537 4563"
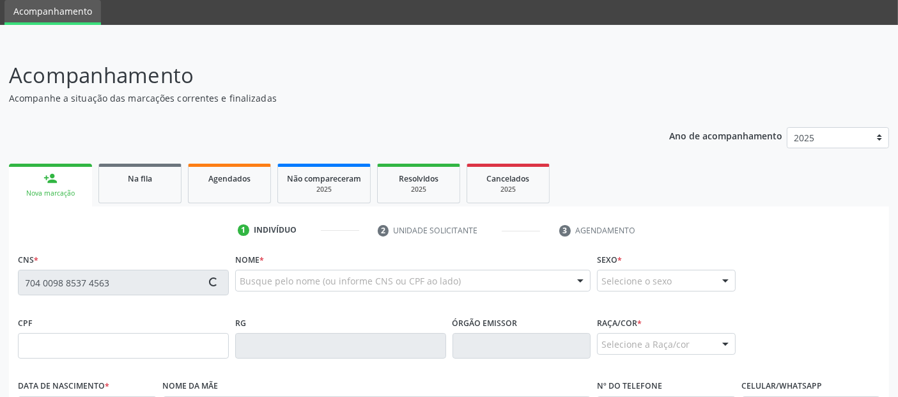
type input "118.874.564-65"
type input "1[DATE]"
type input "[PERSON_NAME]"
type input "[PHONE_NUMBER]"
type input "17"
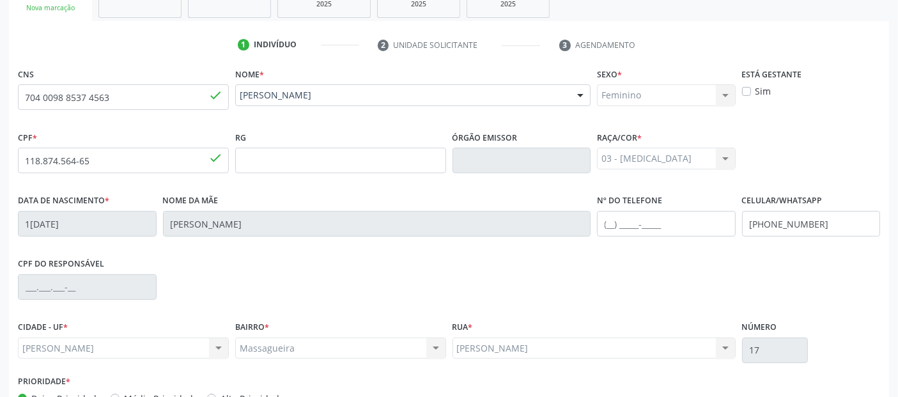
scroll to position [312, 0]
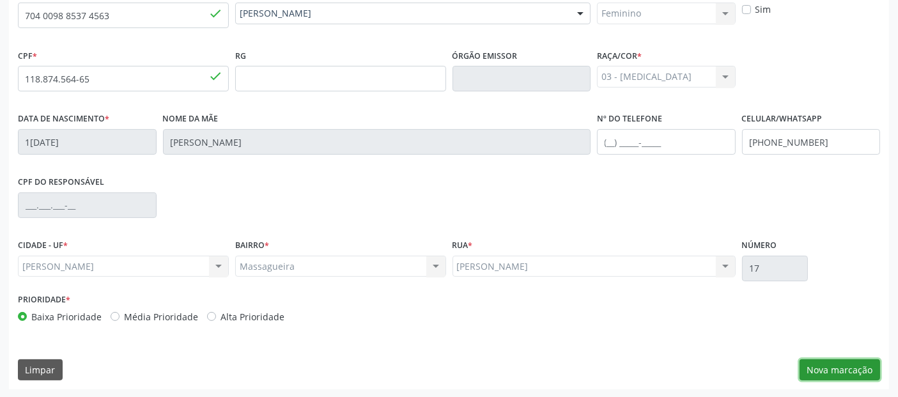
click at [826, 372] on button "Nova marcação" at bounding box center [839, 370] width 80 height 22
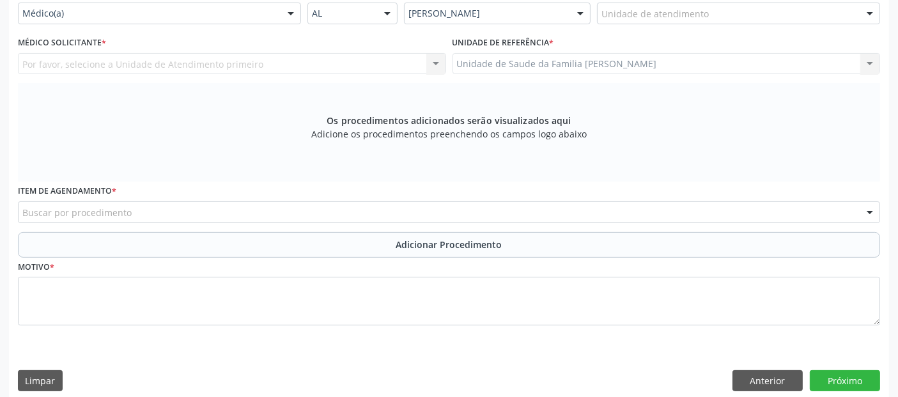
scroll to position [195, 0]
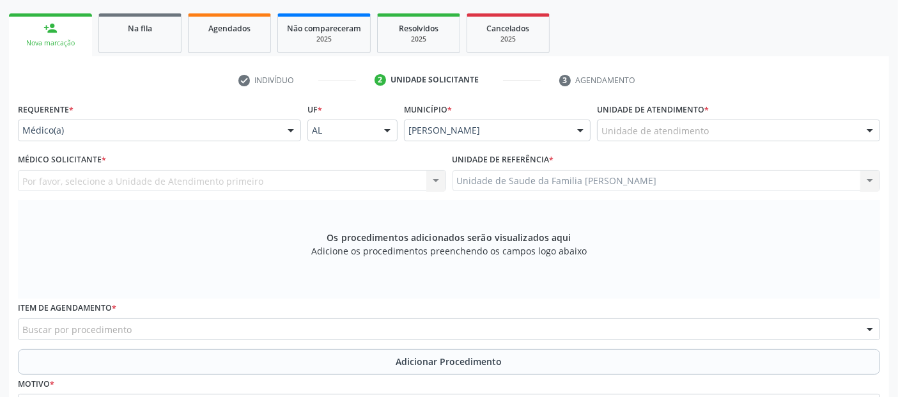
click at [714, 130] on div "Unidade de atendimento" at bounding box center [738, 130] width 283 height 22
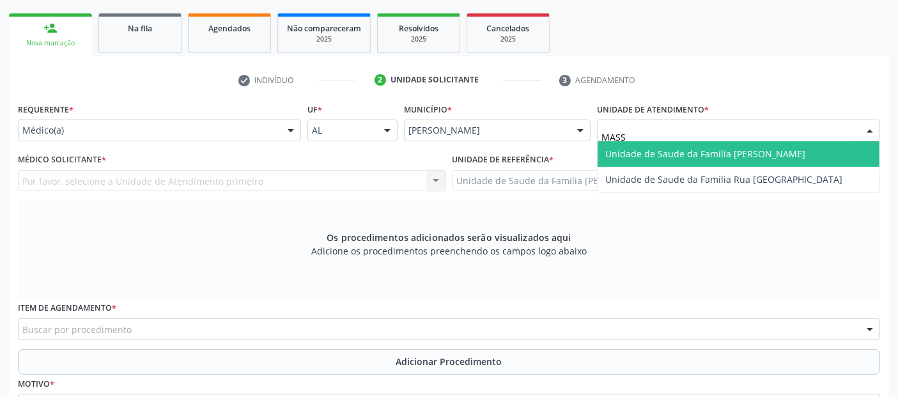
type input "MASSA"
click at [706, 149] on span "Unidade de Saude da Familia [PERSON_NAME]" at bounding box center [705, 154] width 200 height 12
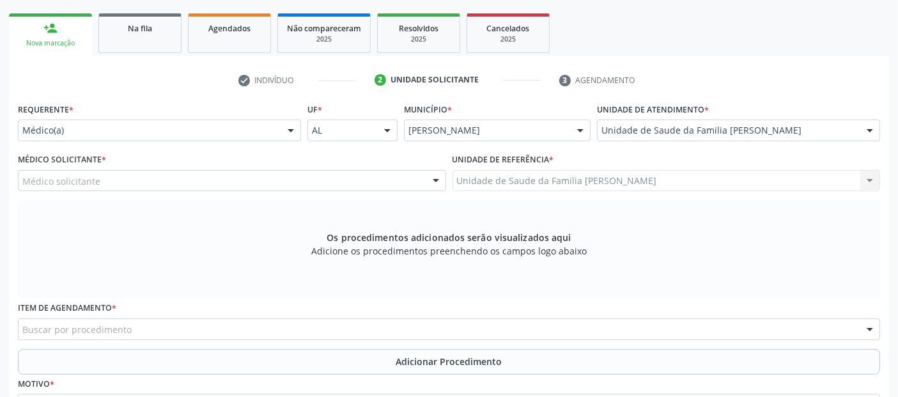
click at [138, 180] on div "Médico solicitante" at bounding box center [232, 181] width 428 height 22
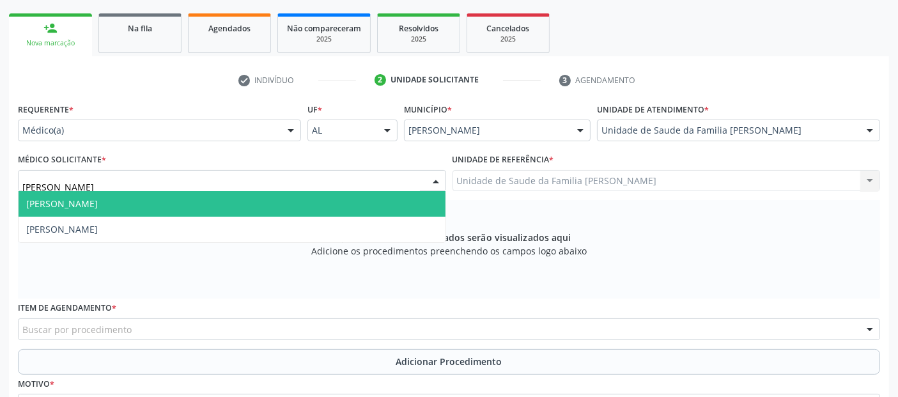
type input "[PERSON_NAME]"
click at [131, 194] on span "[PERSON_NAME]" at bounding box center [232, 204] width 427 height 26
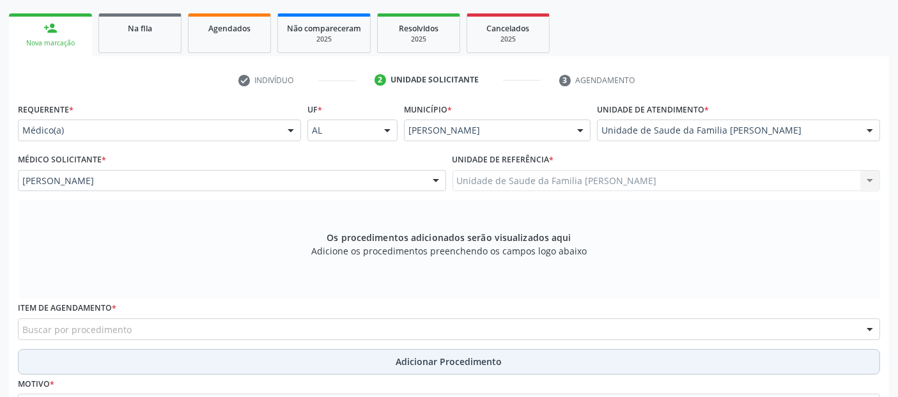
scroll to position [266, 0]
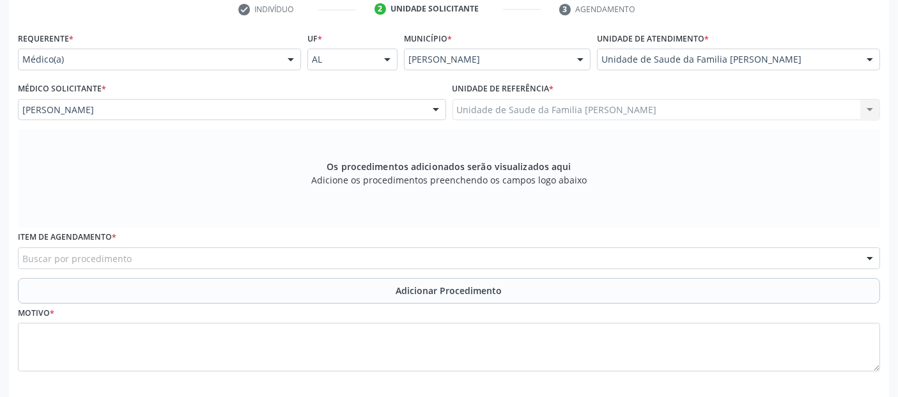
click at [368, 256] on div "Buscar por procedimento" at bounding box center [449, 258] width 862 height 22
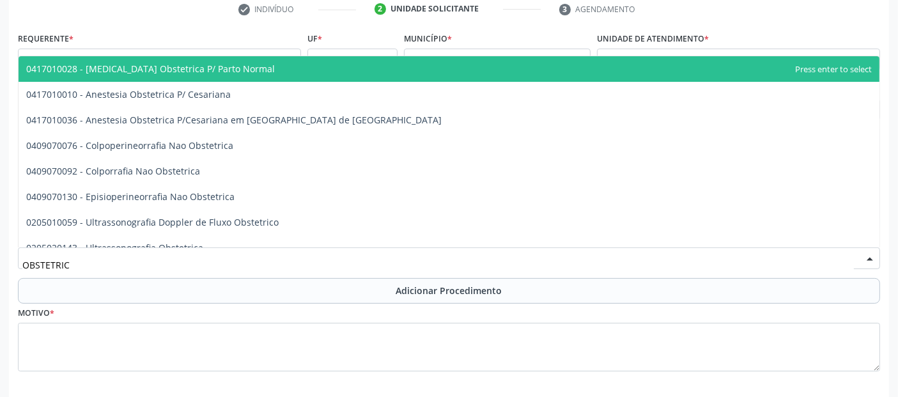
type input "OBSTETRICA"
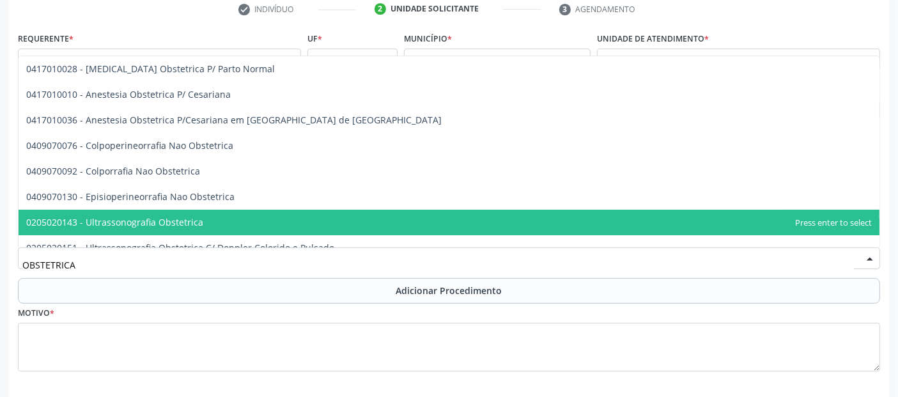
click at [195, 216] on span "0205020143 - Ultrassonografia Obstetrica" at bounding box center [114, 222] width 177 height 12
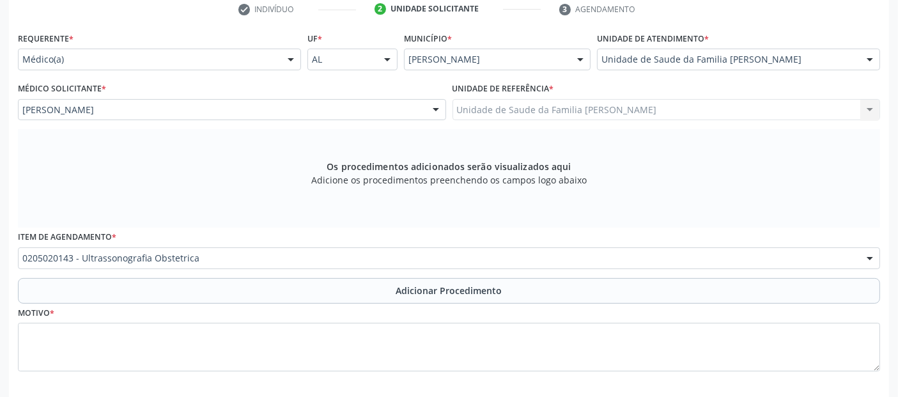
click at [167, 272] on div "Item de agendamento * 0205020143 - Ultrassonografia Obstetrica 0304070076 - .Qu…" at bounding box center [449, 252] width 868 height 50
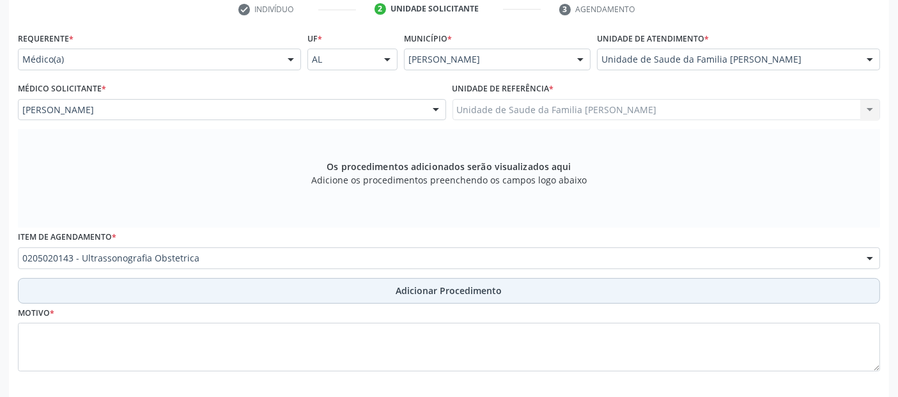
click at [160, 287] on button "Adicionar Procedimento" at bounding box center [449, 291] width 862 height 26
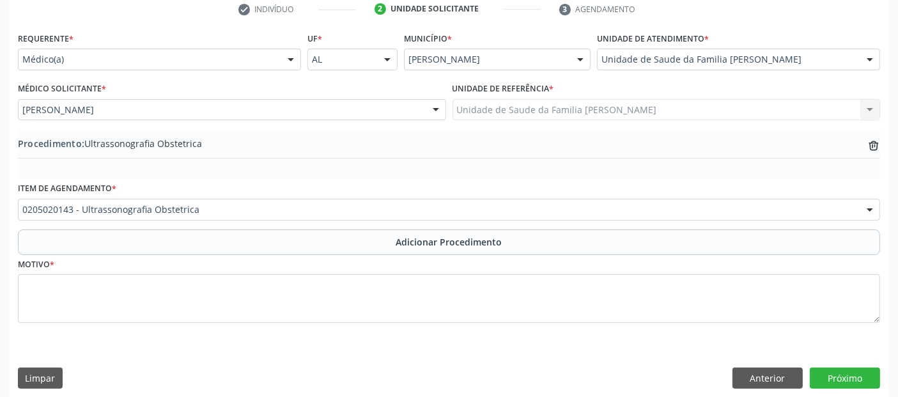
click at [141, 348] on div "Requerente * Médico(a) Médico(a) Enfermeiro(a) Paciente Nenhum resultado encont…" at bounding box center [449, 213] width 880 height 369
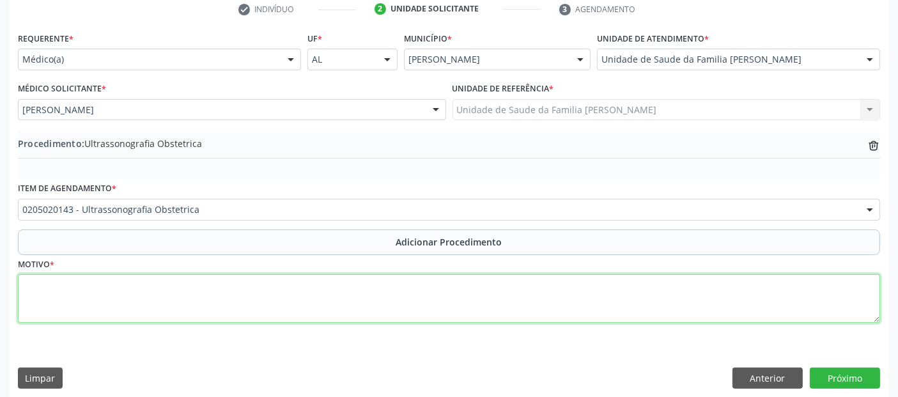
click at [195, 302] on textarea at bounding box center [449, 298] width 862 height 49
type textarea "GESTANTE."
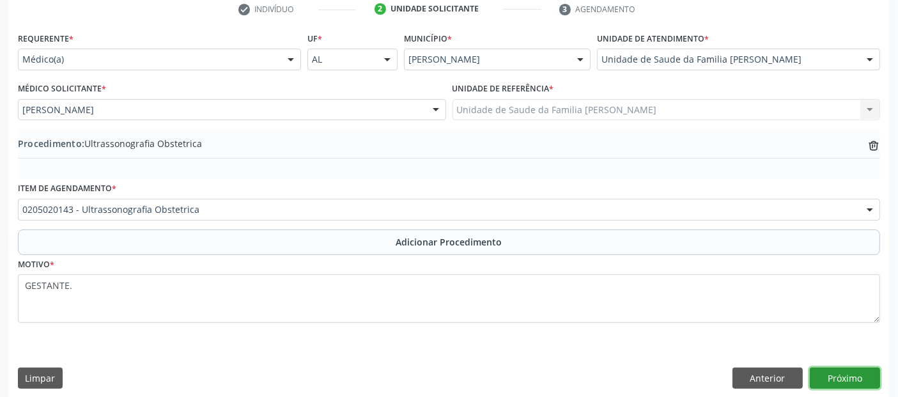
click at [862, 377] on button "Próximo" at bounding box center [844, 378] width 70 height 22
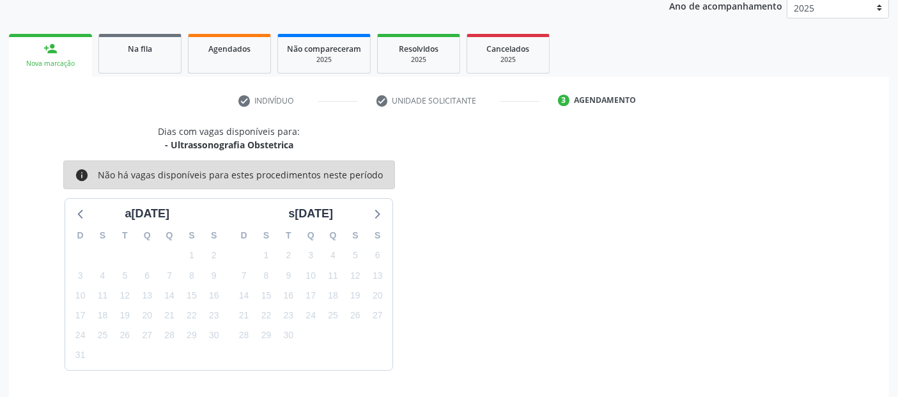
scroll to position [213, 0]
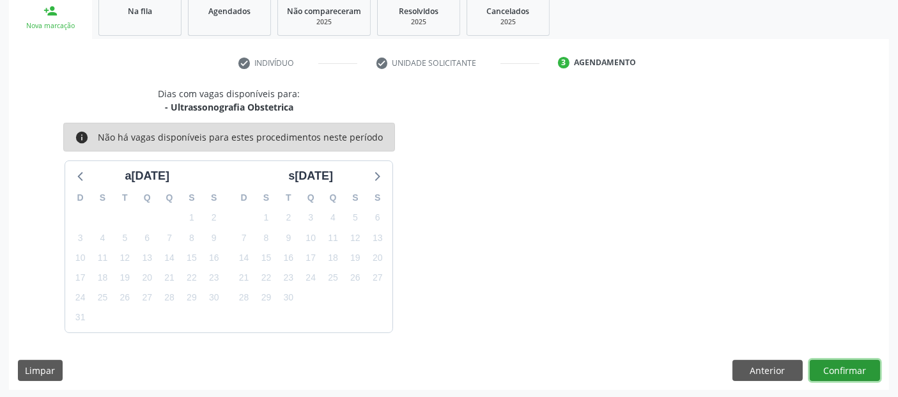
click at [871, 369] on button "Confirmar" at bounding box center [844, 371] width 70 height 22
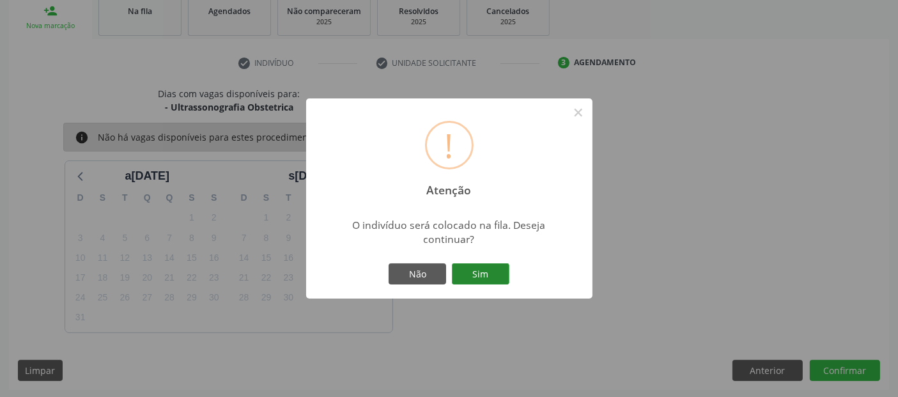
drag, startPoint x: 871, startPoint y: 369, endPoint x: 493, endPoint y: 265, distance: 392.7
click at [493, 265] on div "! Atenção × O indivíduo será colocado na fila. Deseja continuar? Não Sim" at bounding box center [449, 198] width 898 height 397
click at [493, 265] on button "Sim" at bounding box center [480, 274] width 57 height 22
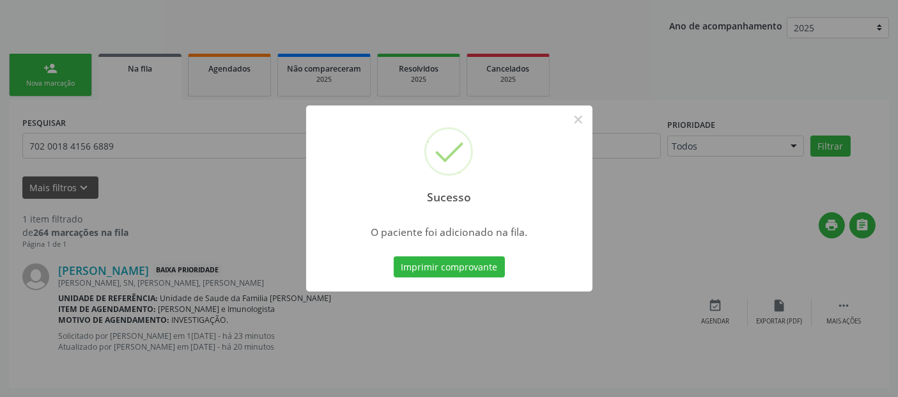
scroll to position [45, 0]
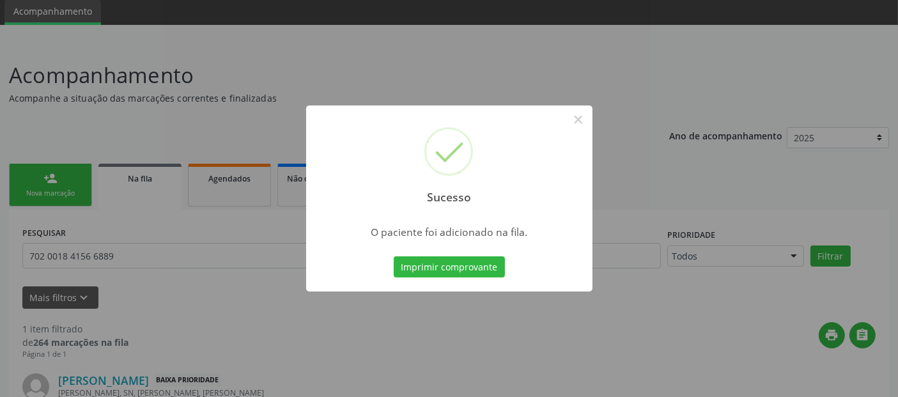
drag, startPoint x: 493, startPoint y: 265, endPoint x: 583, endPoint y: 134, distance: 159.5
click at [572, 142] on div "Sucesso × O paciente foi adicionado na fila. Imprimir comprovante Cancel" at bounding box center [449, 198] width 286 height 187
click at [578, 121] on button "×" at bounding box center [578, 120] width 22 height 22
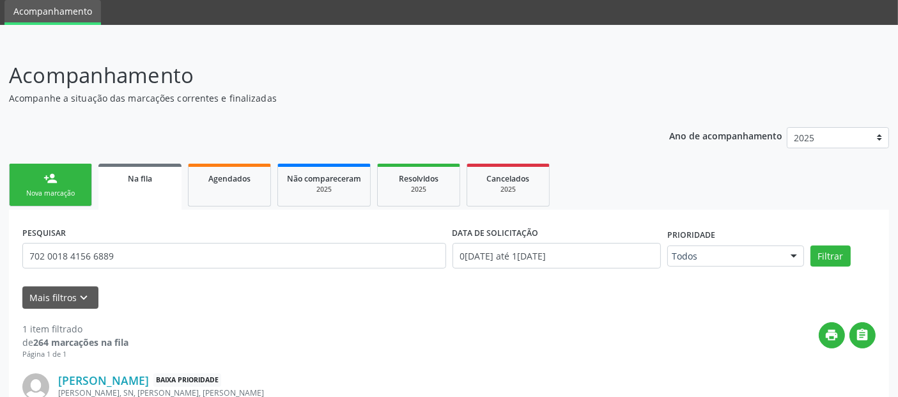
click at [37, 176] on link "person_add Nova marcação" at bounding box center [50, 185] width 83 height 43
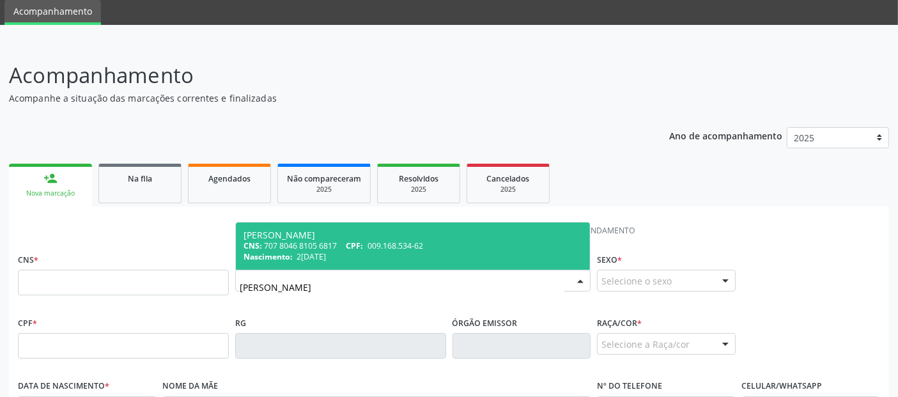
click at [397, 284] on input "[PERSON_NAME]" at bounding box center [402, 287] width 325 height 26
type input "A"
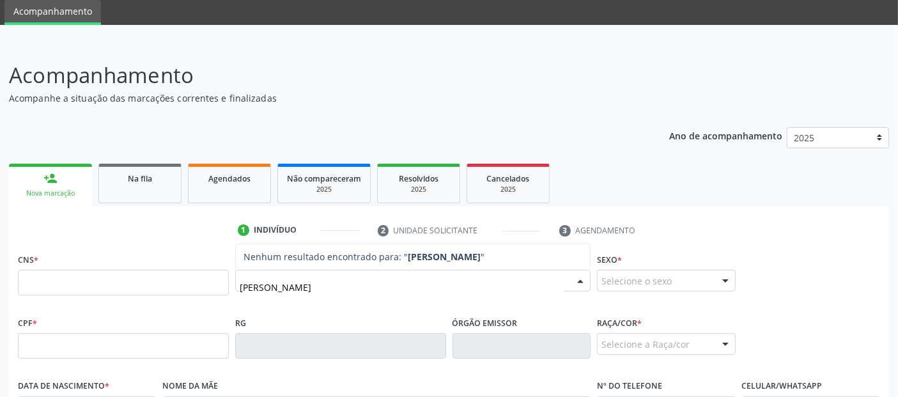
type input "[PERSON_NAME]"
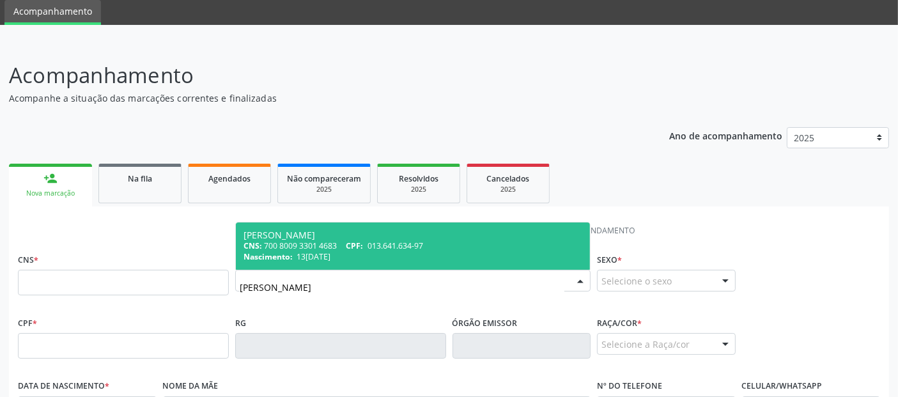
click at [376, 241] on span "013.641.634-97" at bounding box center [395, 245] width 56 height 11
type input "700 8009 3301 4683"
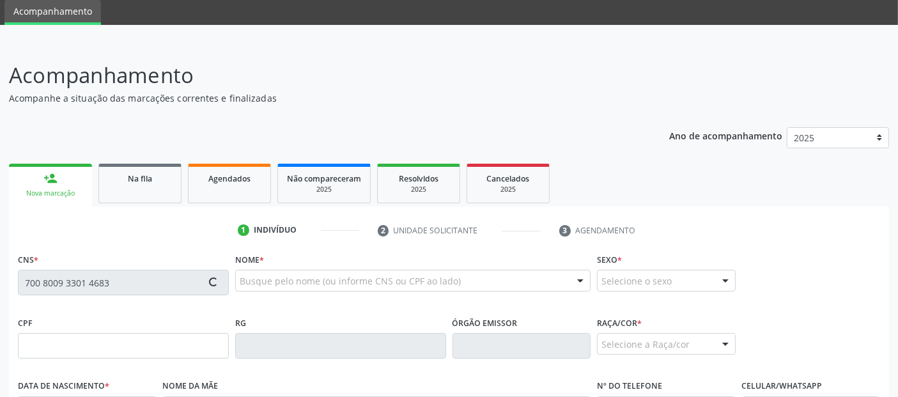
type input "013.641.634-97"
type input "13[DATE]"
type input "[PERSON_NAME]"
type input "[PHONE_NUMBER]"
type input "11"
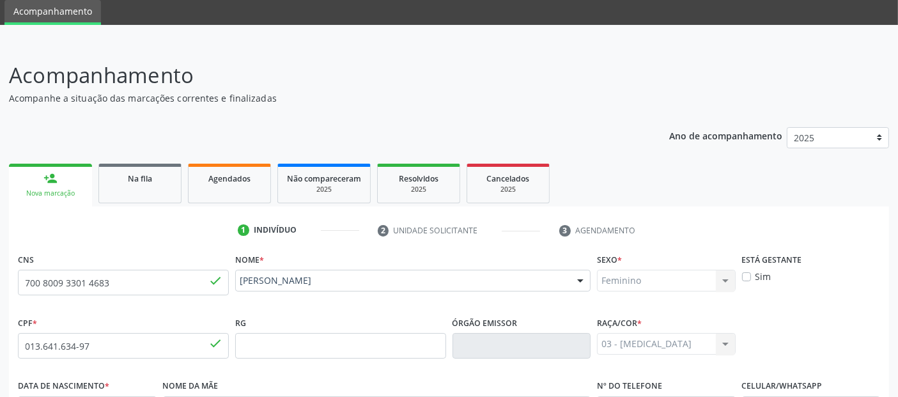
scroll to position [312, 0]
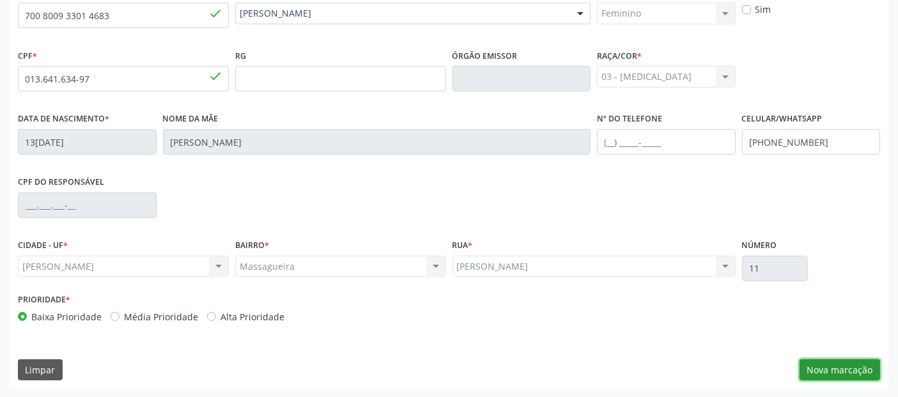
click at [830, 366] on button "Nova marcação" at bounding box center [839, 370] width 80 height 22
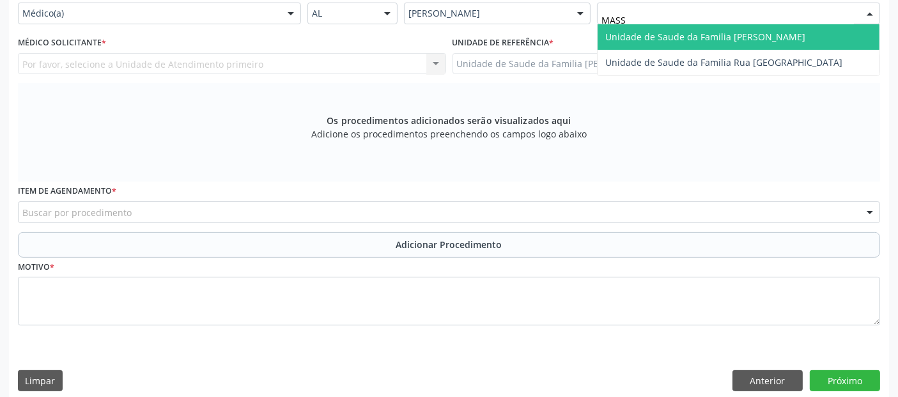
type input "MASSA"
click at [662, 27] on span "Unidade de Saude da Familia [PERSON_NAME]" at bounding box center [738, 37] width 282 height 26
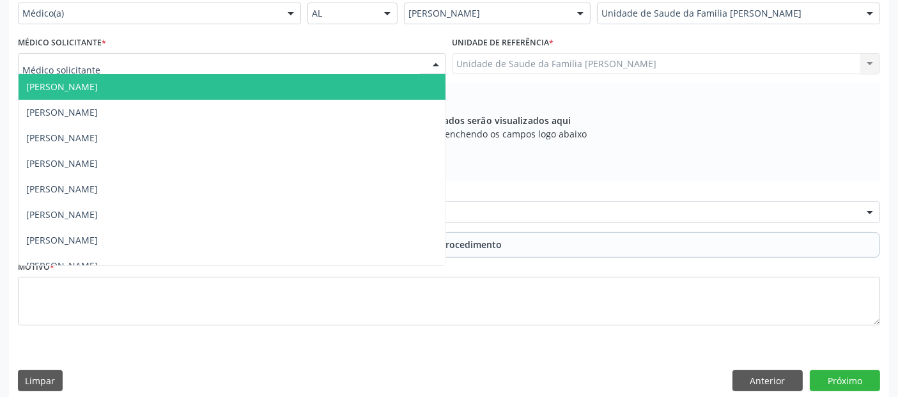
click at [221, 60] on div at bounding box center [232, 64] width 428 height 22
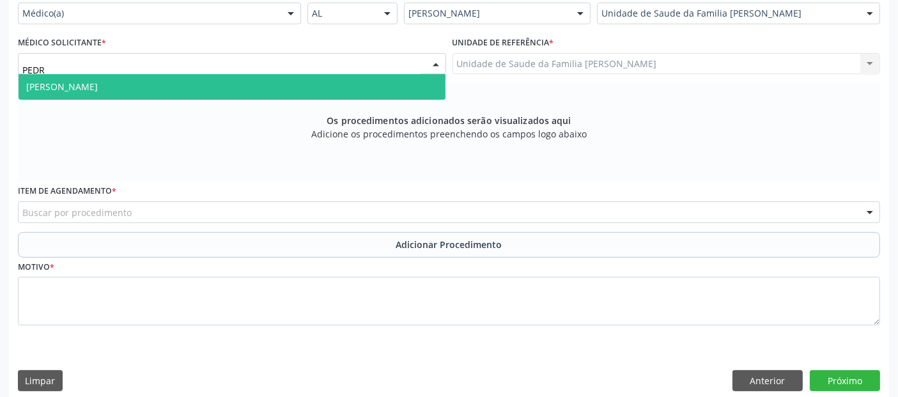
type input "[PERSON_NAME]"
click at [195, 86] on span "[PERSON_NAME]" at bounding box center [232, 87] width 427 height 26
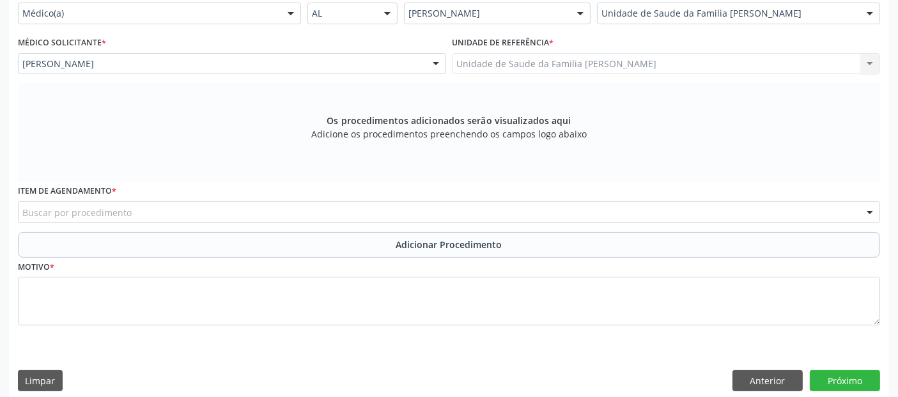
click at [149, 205] on div "Buscar por procedimento" at bounding box center [449, 212] width 862 height 22
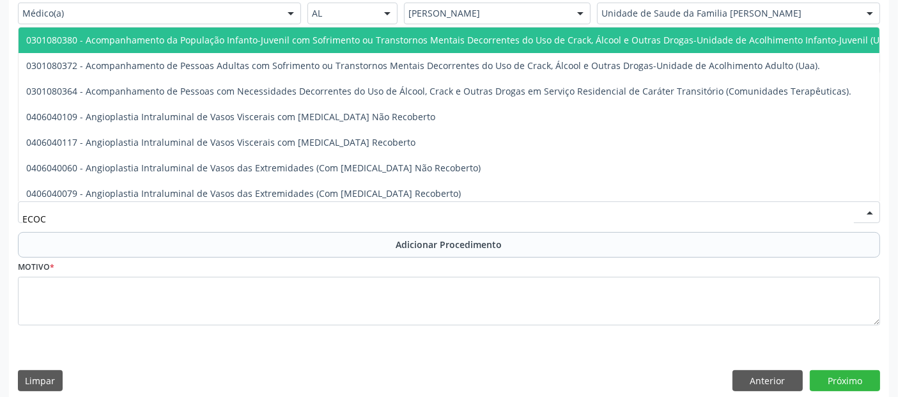
type input "ECOCA"
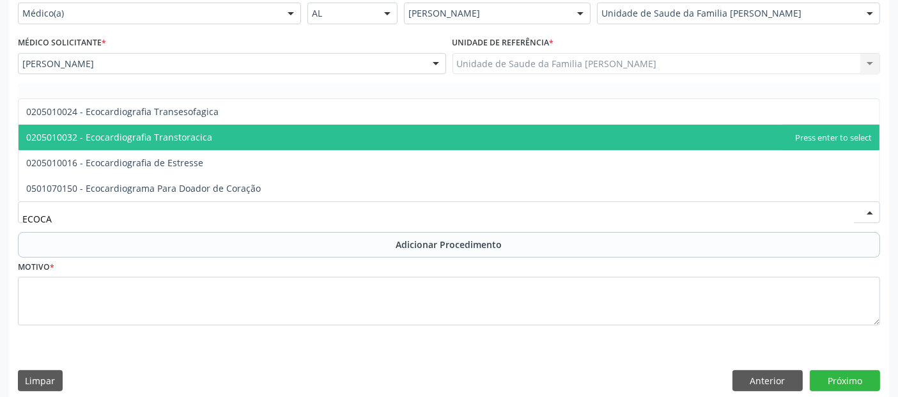
click at [184, 136] on span "0205010032 - Ecocardiografia Transtoracica" at bounding box center [119, 137] width 186 height 12
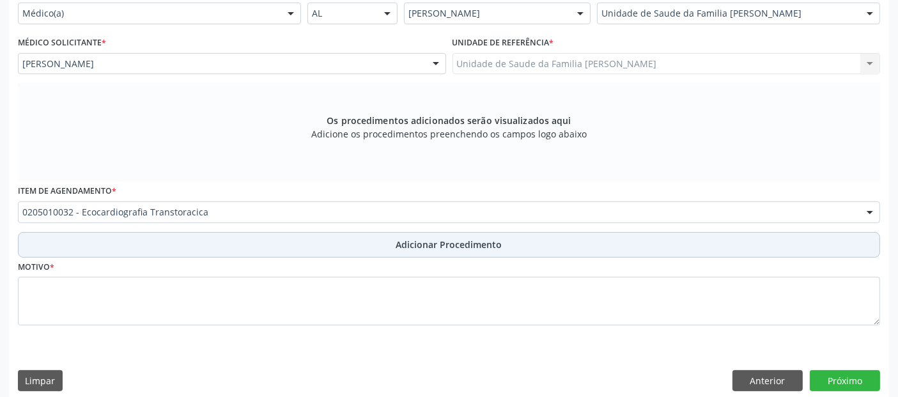
click at [156, 244] on button "Adicionar Procedimento" at bounding box center [449, 245] width 862 height 26
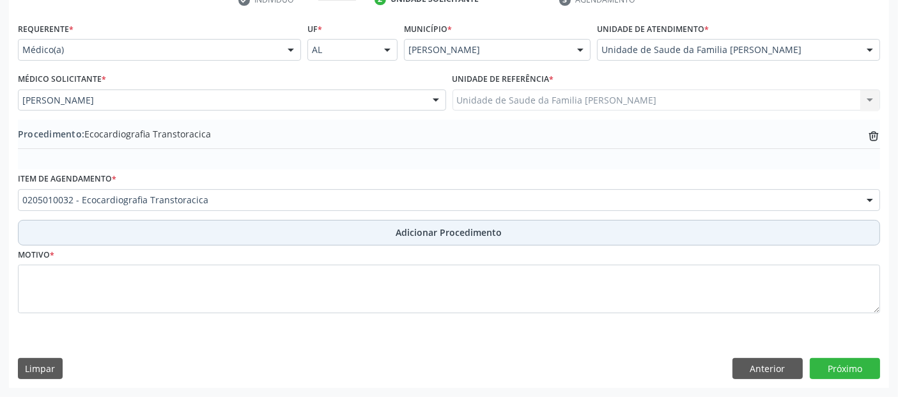
scroll to position [274, 0]
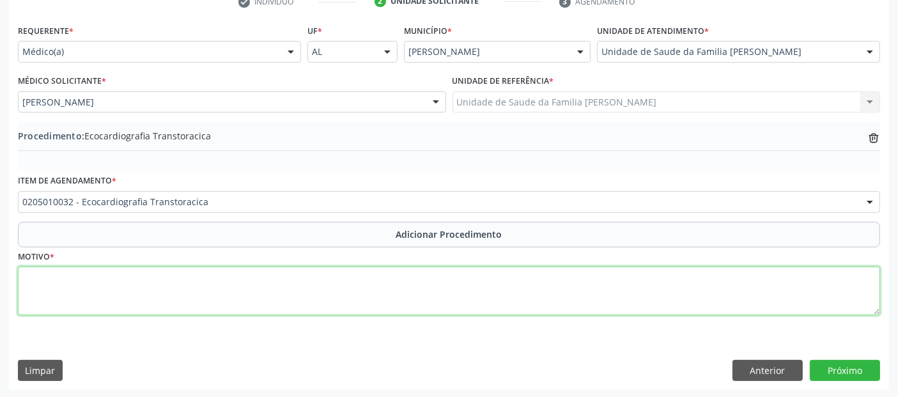
click at [137, 296] on textarea at bounding box center [449, 290] width 862 height 49
type textarea "HISTÓRICO FAMILIAR DE CARDIOPATIAS DIVERSAS."
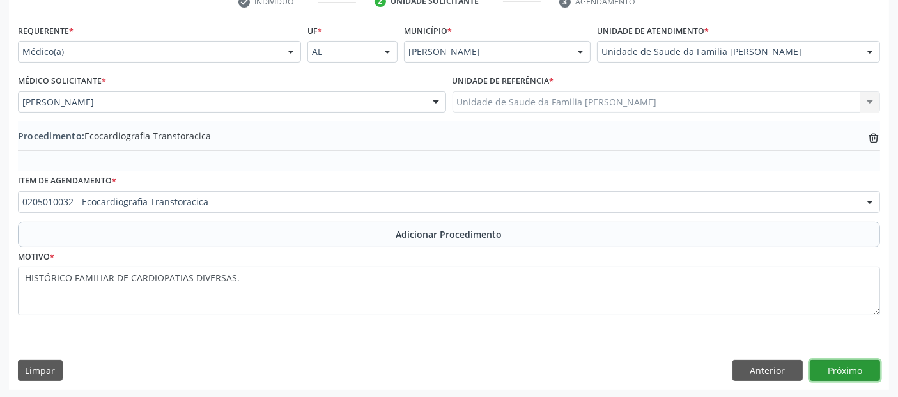
click at [861, 369] on button "Próximo" at bounding box center [844, 371] width 70 height 22
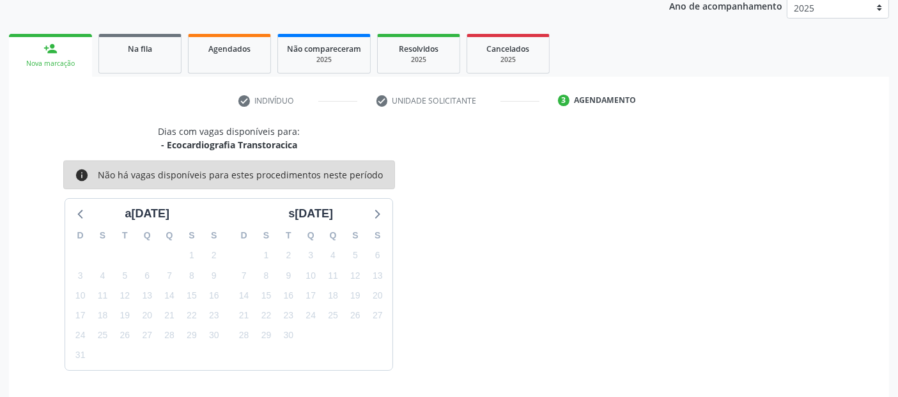
scroll to position [213, 0]
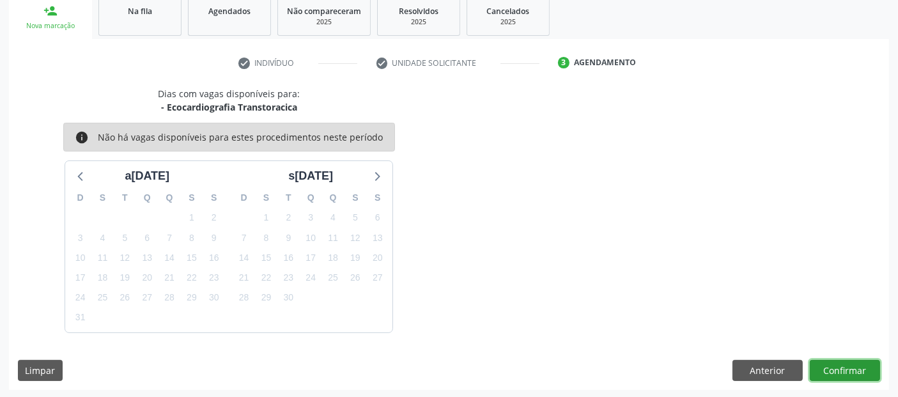
click at [861, 369] on button "Confirmar" at bounding box center [844, 371] width 70 height 22
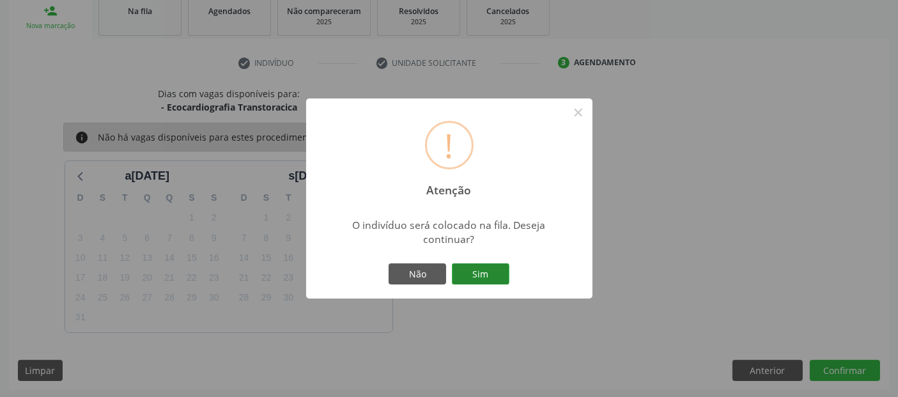
click at [498, 272] on button "Sim" at bounding box center [480, 274] width 57 height 22
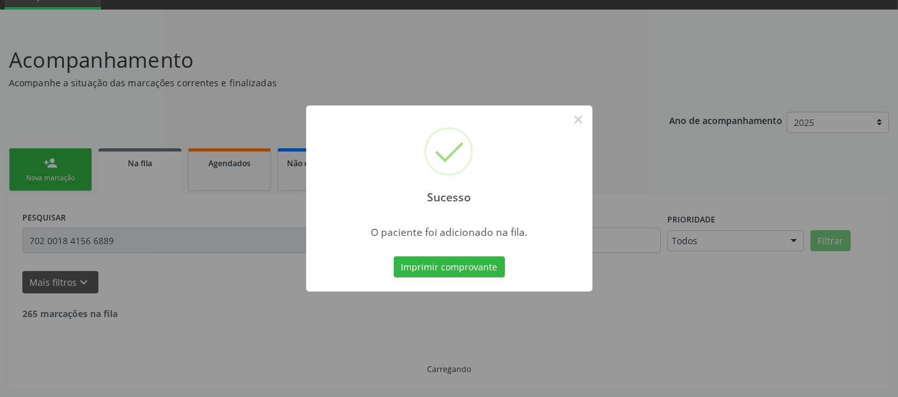
scroll to position [45, 0]
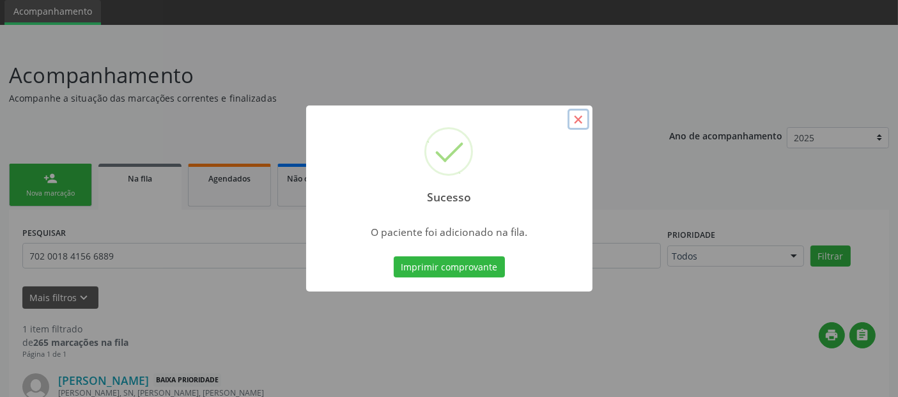
click at [574, 113] on button "×" at bounding box center [578, 120] width 22 height 22
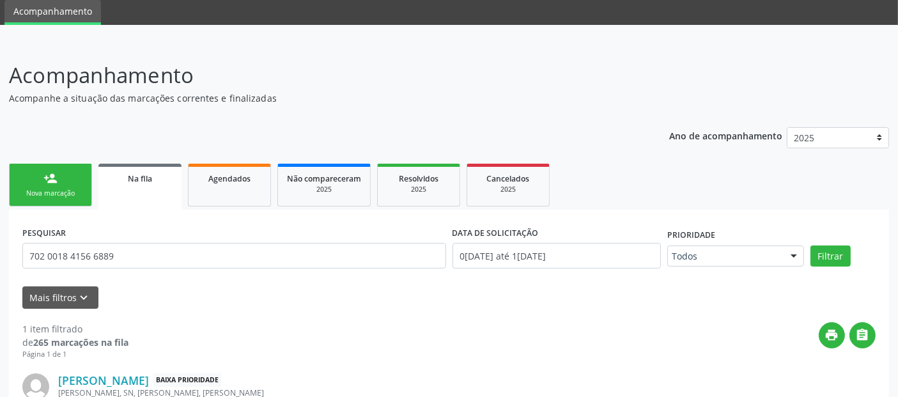
click at [61, 188] on div "Nova marcação" at bounding box center [51, 193] width 64 height 10
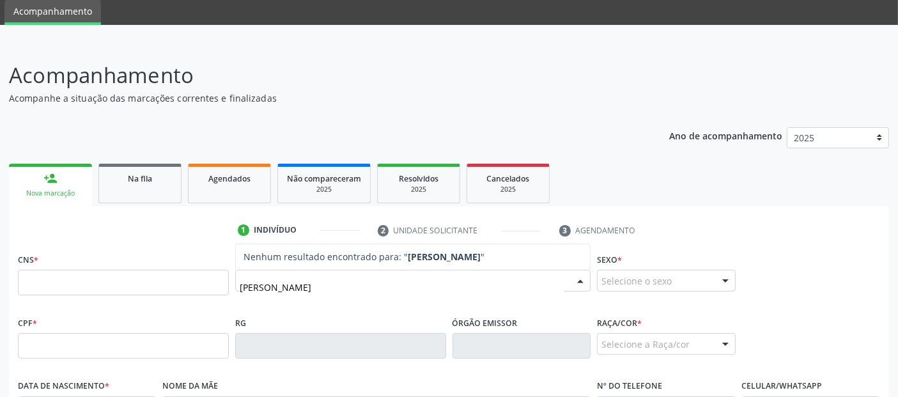
type input "[PERSON_NAME]"
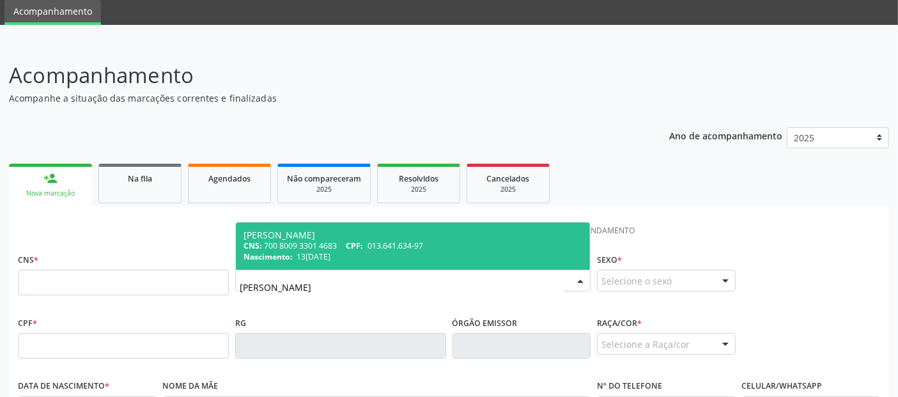
click at [386, 260] on div "Nascimento: 1[DATE]" at bounding box center [412, 256] width 339 height 11
type input "700 8009 3301 4683"
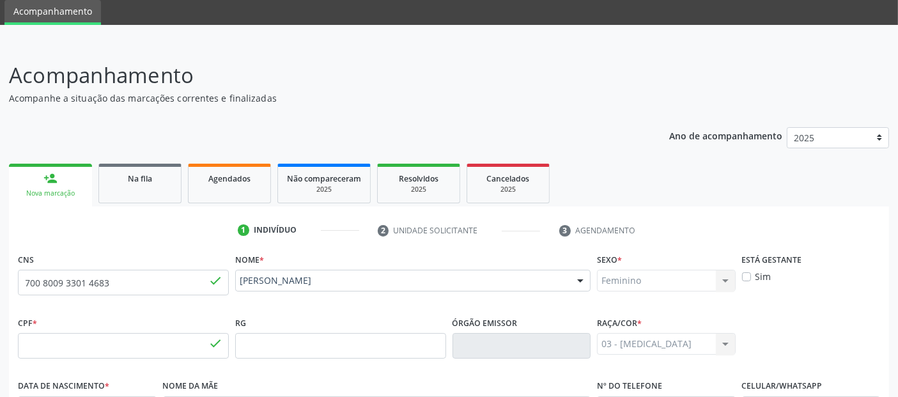
type input "013.641.634-97"
type input "13[DATE]"
type input "[PERSON_NAME]"
type input "[PHONE_NUMBER]"
type input "11"
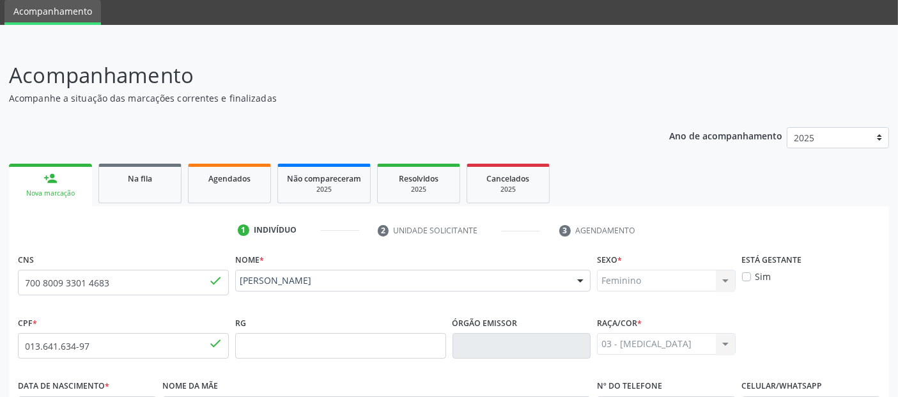
scroll to position [312, 0]
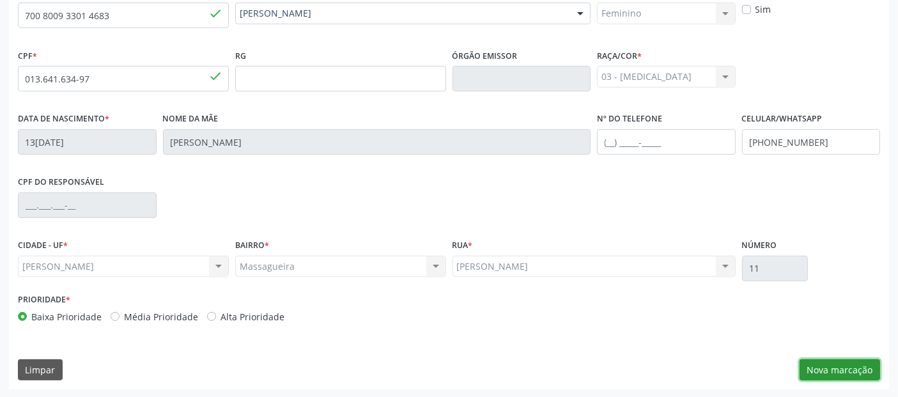
click at [822, 365] on button "Nova marcação" at bounding box center [839, 370] width 80 height 22
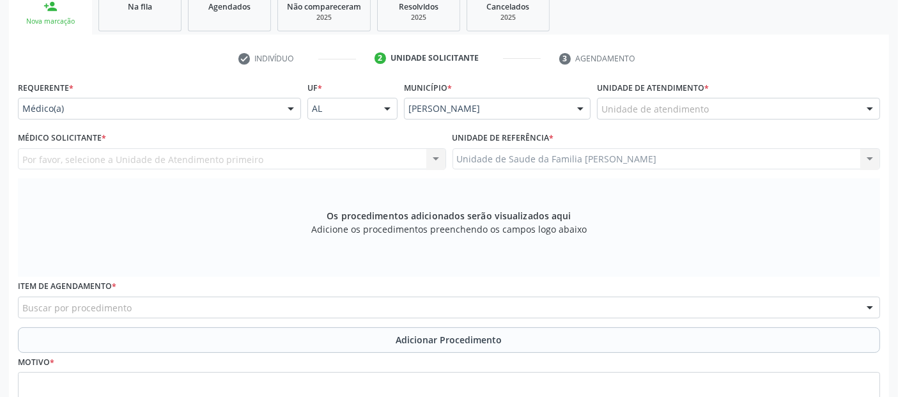
scroll to position [193, 0]
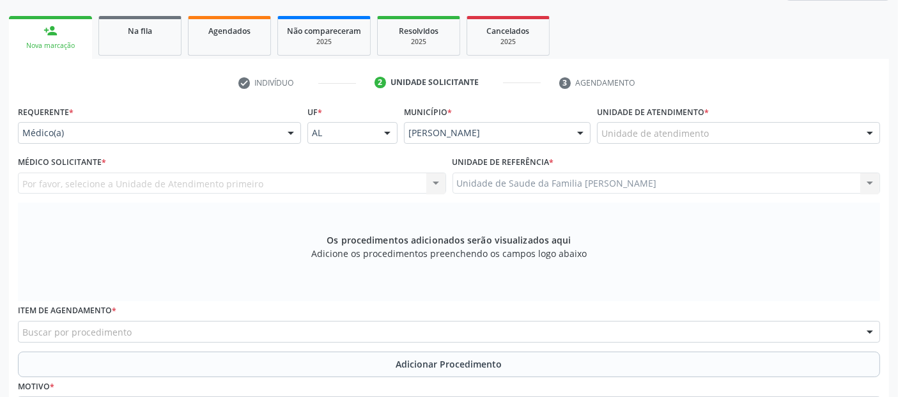
drag, startPoint x: 622, startPoint y: 151, endPoint x: 640, endPoint y: 121, distance: 34.9
click at [622, 149] on div "Unidade de atendimento * Unidade de atendimento Aeronave Baron 58 Aeronave Cess…" at bounding box center [737, 127] width 289 height 50
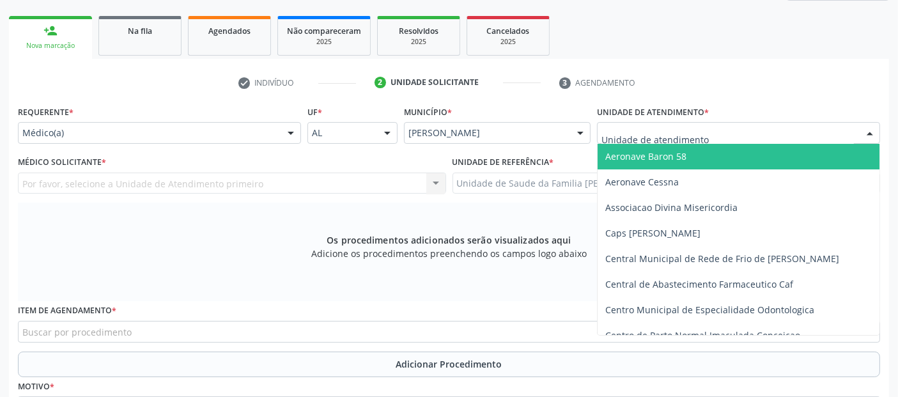
click at [640, 122] on div at bounding box center [738, 133] width 283 height 22
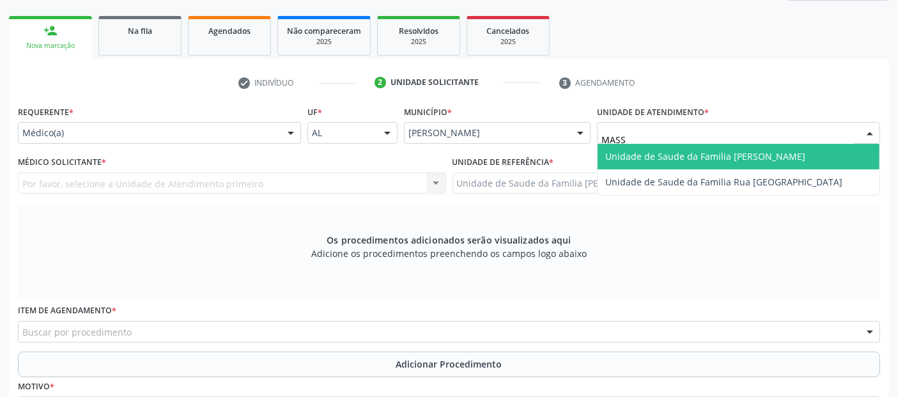
type input "MASSA"
click at [631, 154] on span "Unidade de Saude da Familia [PERSON_NAME]" at bounding box center [705, 156] width 200 height 12
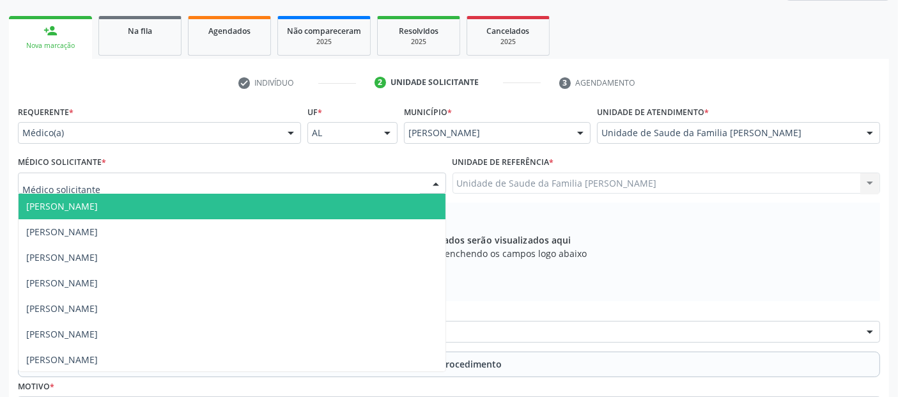
click at [107, 183] on div at bounding box center [232, 183] width 428 height 22
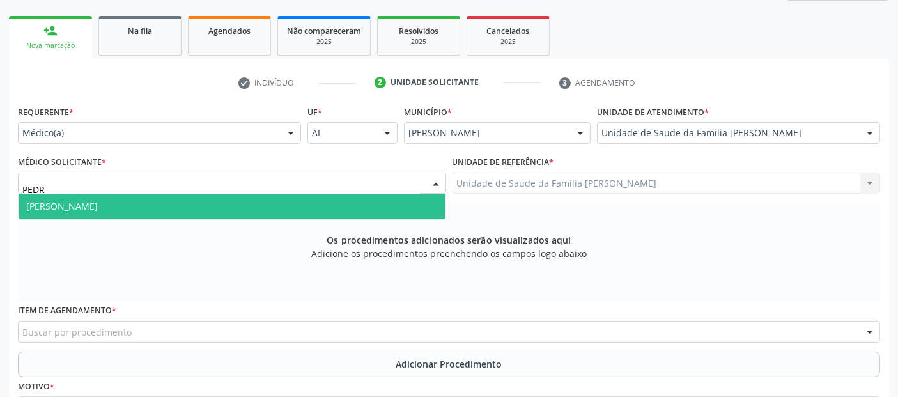
type input "[PERSON_NAME]"
click at [88, 203] on span "[PERSON_NAME]" at bounding box center [62, 206] width 72 height 12
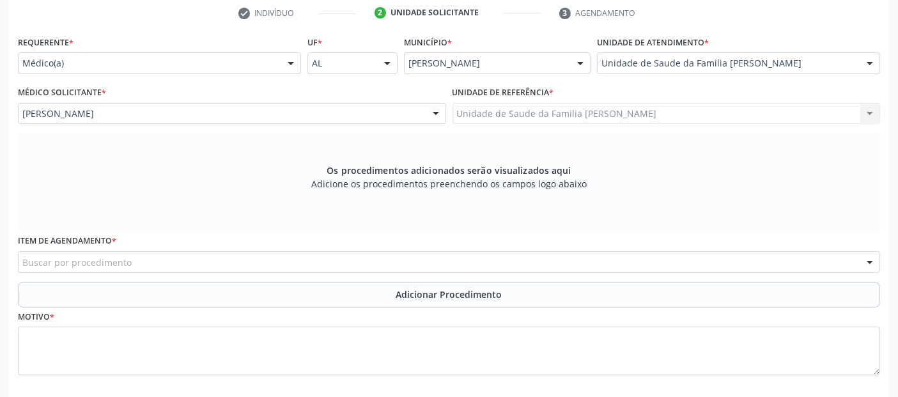
scroll to position [274, 0]
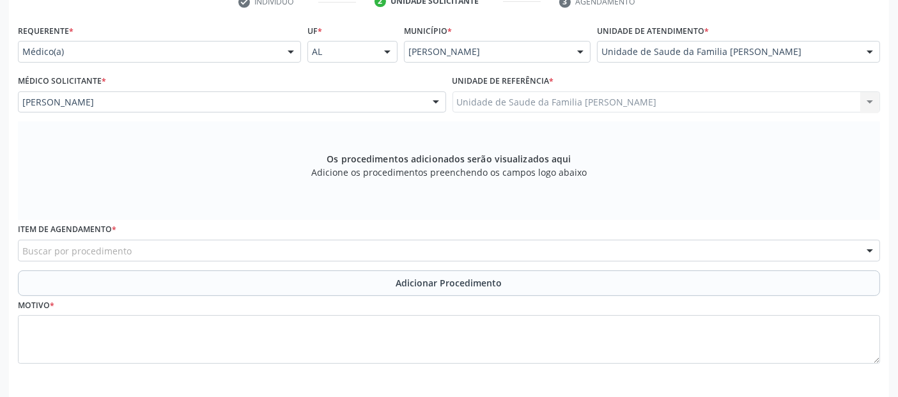
click at [264, 248] on div "Buscar por procedimento" at bounding box center [449, 251] width 862 height 22
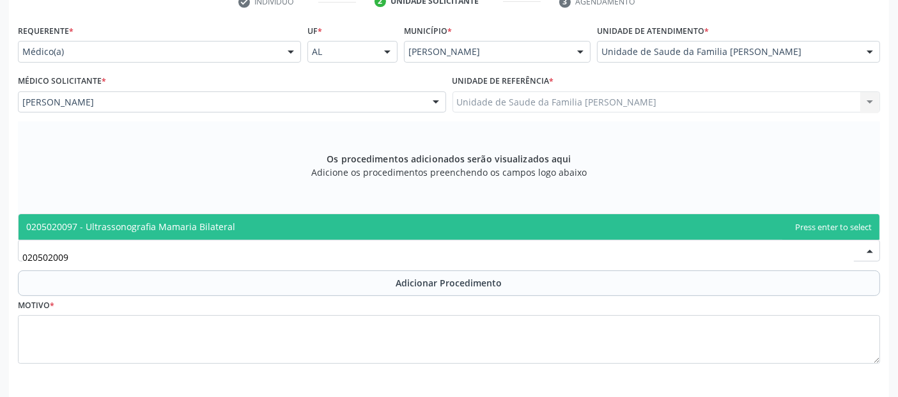
type input "0205020097"
click at [220, 220] on span "0205020097 - Ultrassonografia Mamaria Bilateral" at bounding box center [130, 226] width 209 height 12
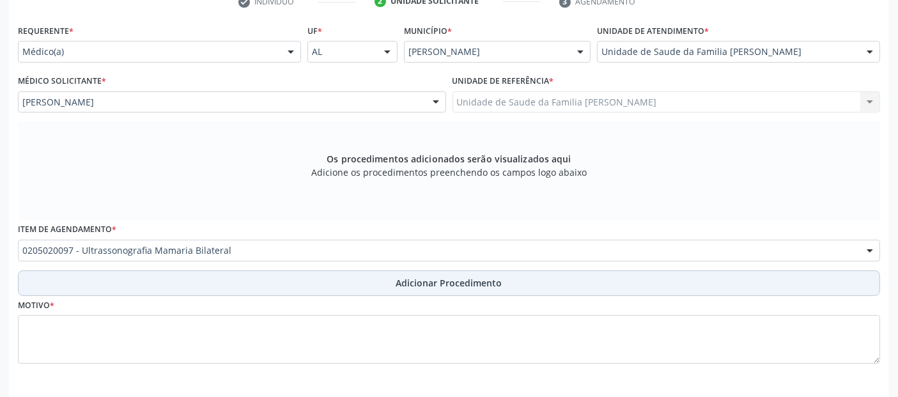
click at [195, 280] on button "Adicionar Procedimento" at bounding box center [449, 283] width 862 height 26
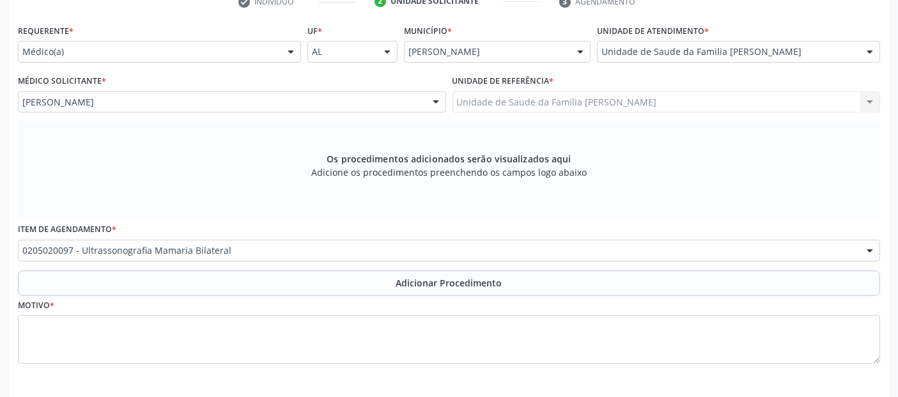
click at [176, 337] on div "Requerente * Médico(a) Médico(a) Enfermeiro(a) Paciente Nenhum resultado encont…" at bounding box center [449, 229] width 880 height 417
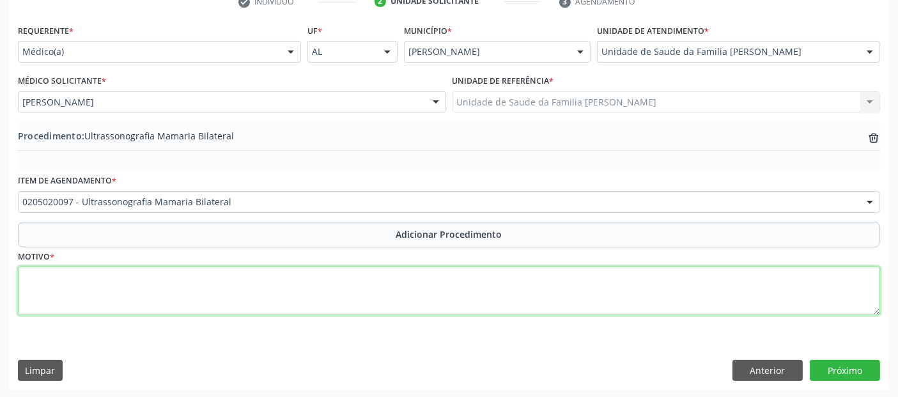
click at [215, 291] on textarea at bounding box center [449, 290] width 862 height 49
type textarea "NÓDULO OVAL EM MAMA DIREITA (BI-RADS 0)."
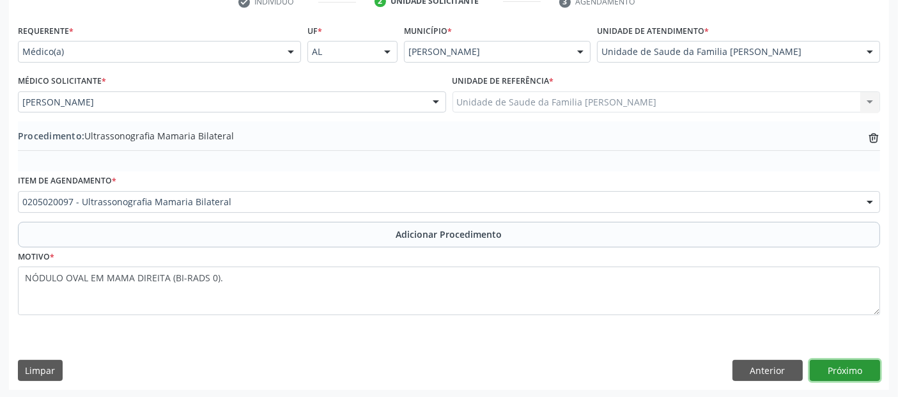
click at [860, 374] on button "Próximo" at bounding box center [844, 371] width 70 height 22
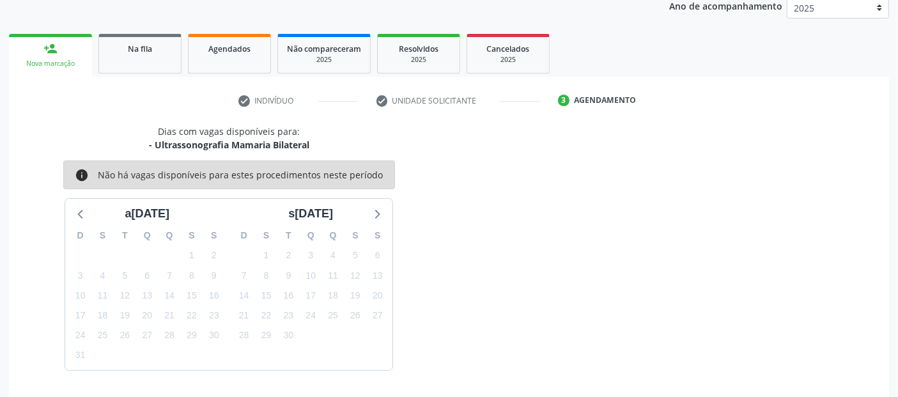
scroll to position [213, 0]
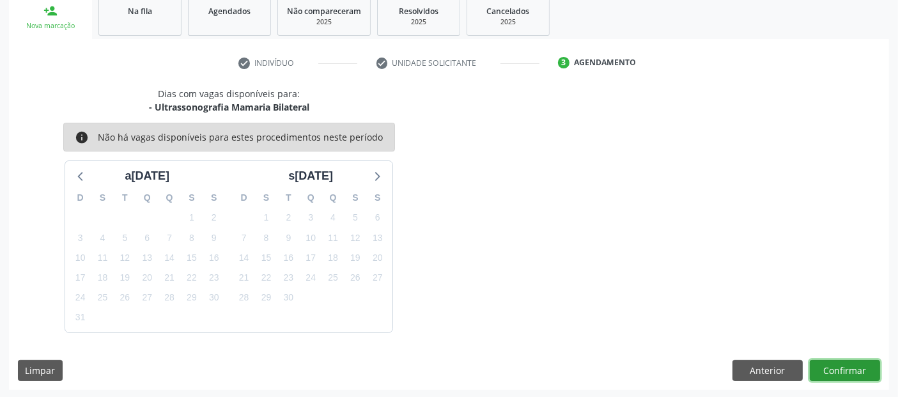
click at [847, 371] on button "Confirmar" at bounding box center [844, 371] width 70 height 22
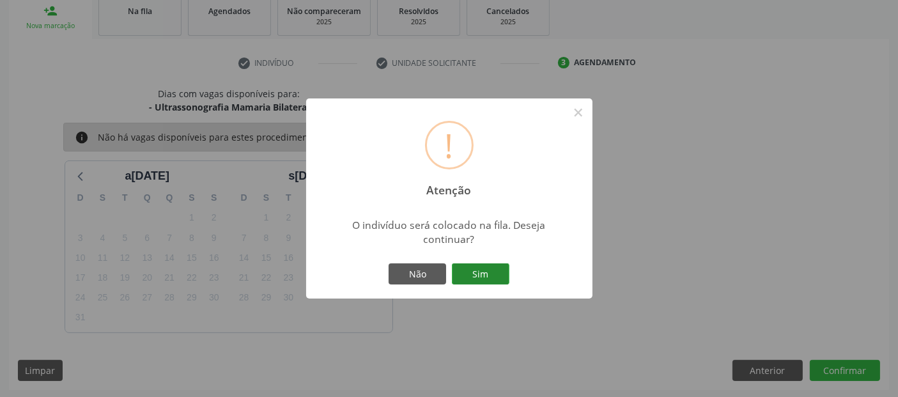
click at [493, 265] on button "Sim" at bounding box center [480, 274] width 57 height 22
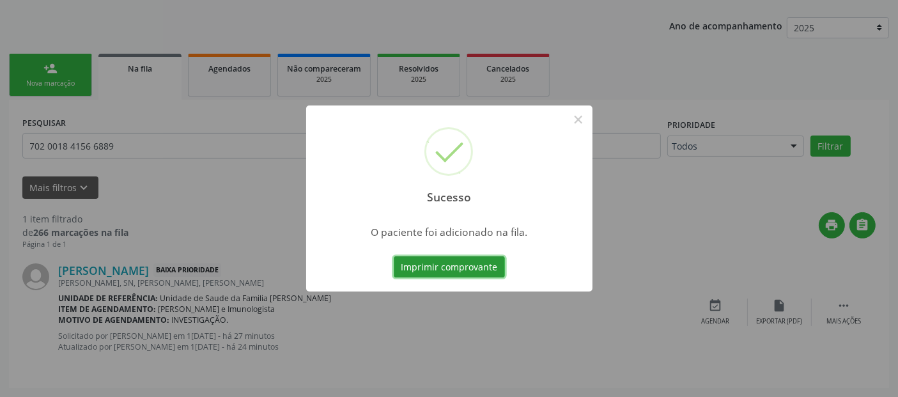
scroll to position [45, 0]
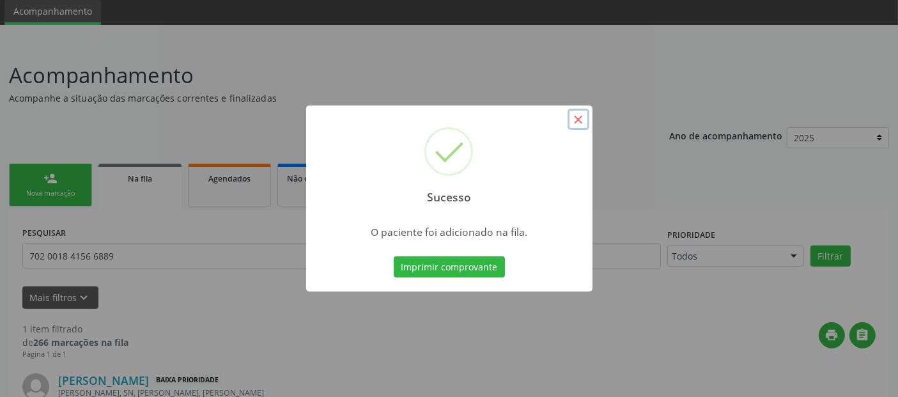
click at [570, 119] on button "×" at bounding box center [578, 120] width 22 height 22
